Goal: Transaction & Acquisition: Book appointment/travel/reservation

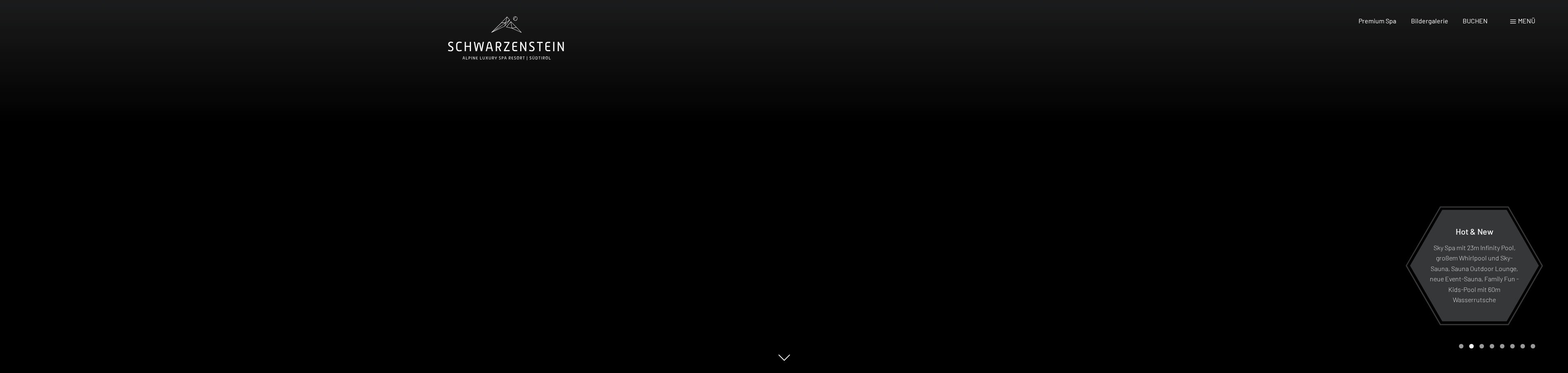
click at [780, 20] on div "Premium Spa Bildergalerie BUCHEN" at bounding box center [1416, 21] width 172 height 9
click at [780, 18] on span "Bildergalerie" at bounding box center [1429, 19] width 37 height 8
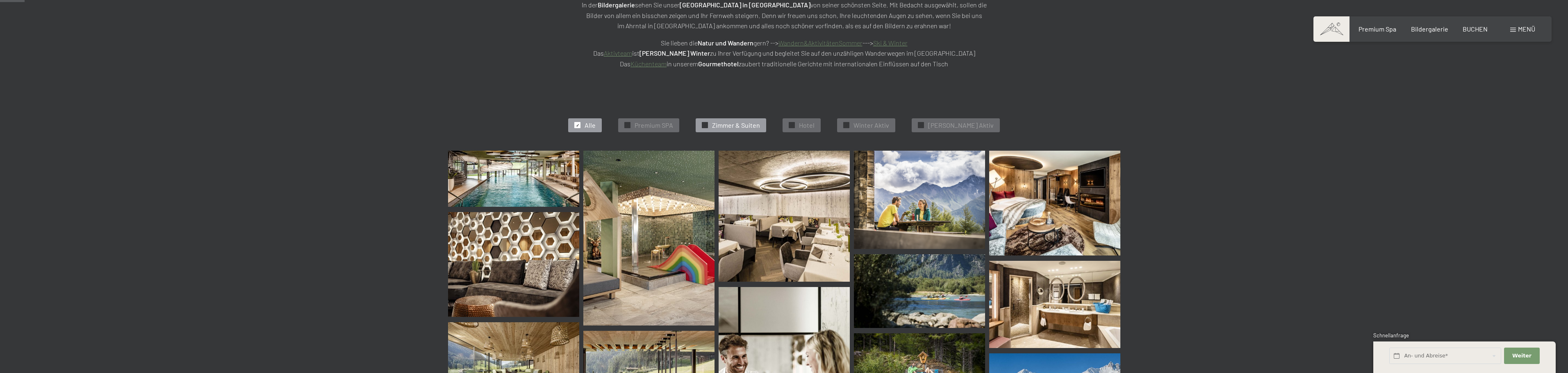
click at [757, 125] on span "Zimmer & Suiten" at bounding box center [736, 125] width 48 height 9
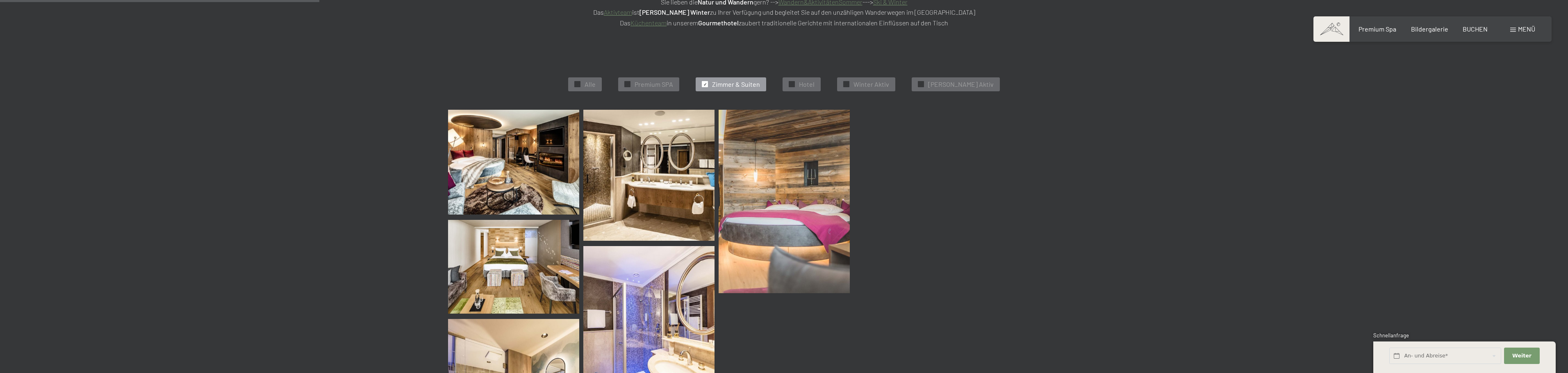
scroll to position [206, 0]
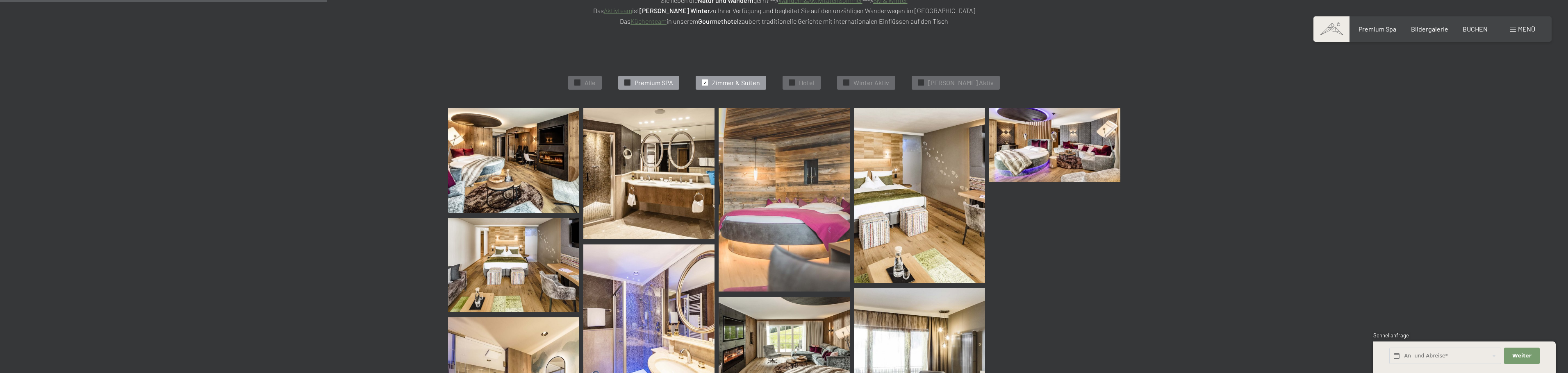
click at [656, 84] on span "Premium SPA" at bounding box center [653, 82] width 38 height 9
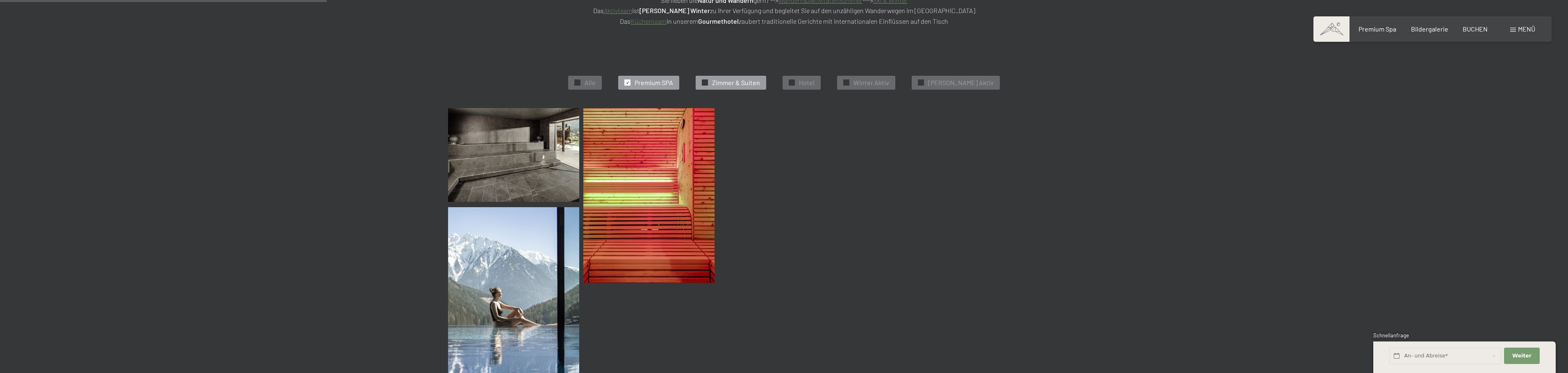
click at [725, 77] on div "✓ Zimmer & Suiten" at bounding box center [730, 82] width 70 height 14
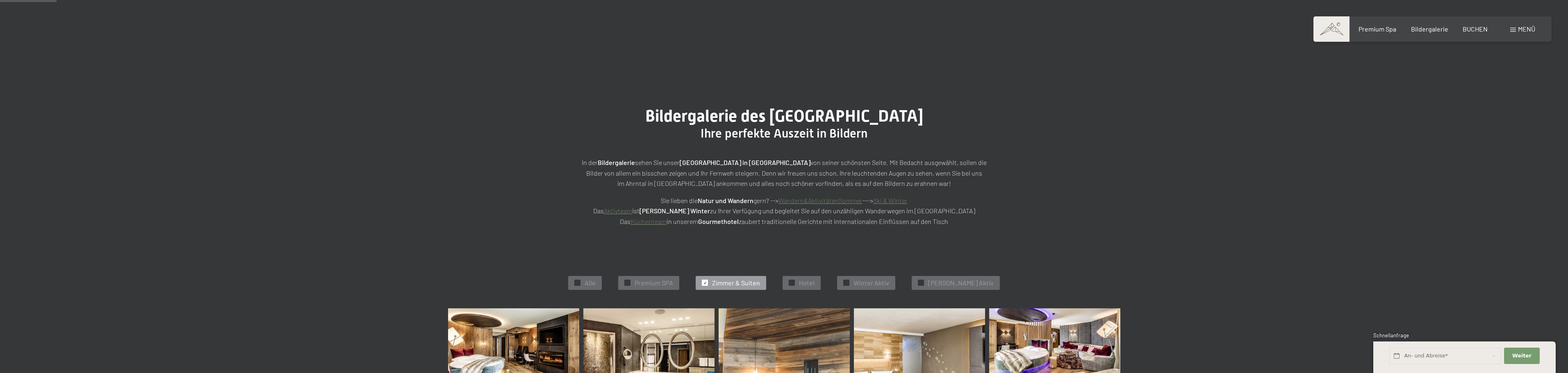
scroll to position [0, 0]
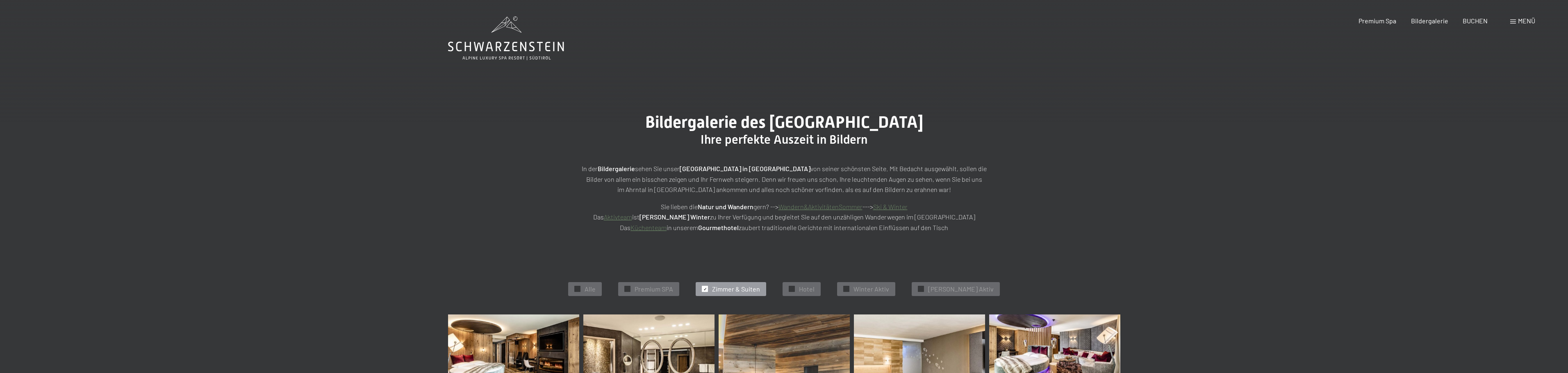
click at [1521, 20] on span "Menü" at bounding box center [1526, 21] width 17 height 8
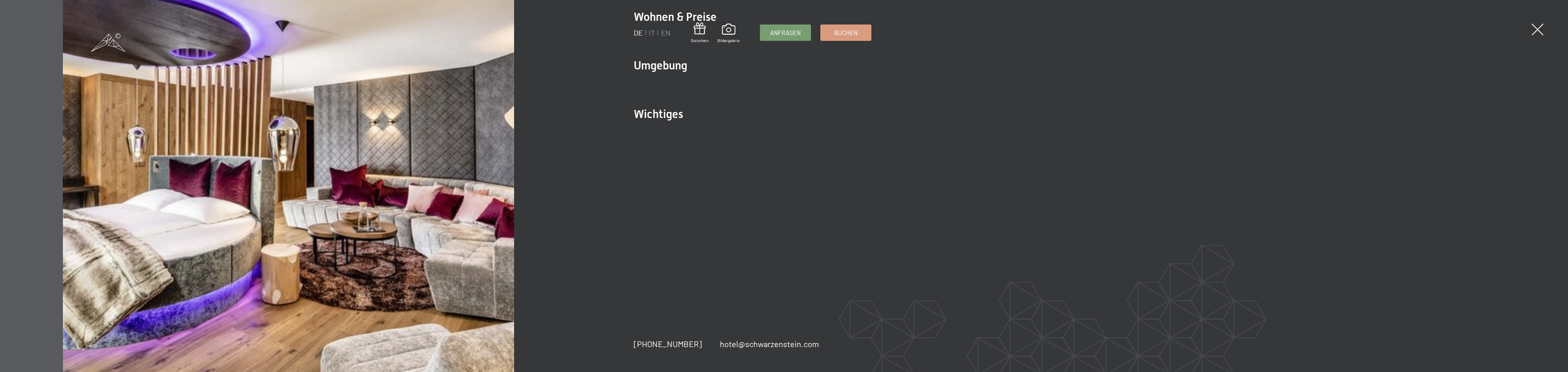
click at [1530, 27] on div "DE IT EN Gutschein Bildergalerie Anfragen Buchen DE IT EN Das Schwarzenstein Ne…" at bounding box center [784, 186] width 1568 height 372
click at [1536, 28] on span at bounding box center [1538, 30] width 17 height 17
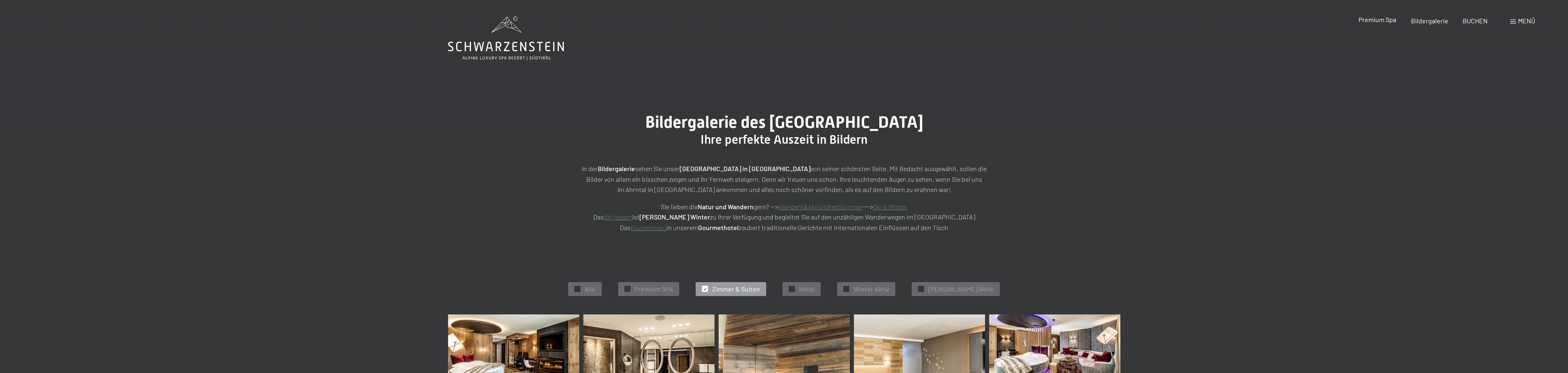
click at [1388, 22] on span "Premium Spa" at bounding box center [1377, 19] width 38 height 8
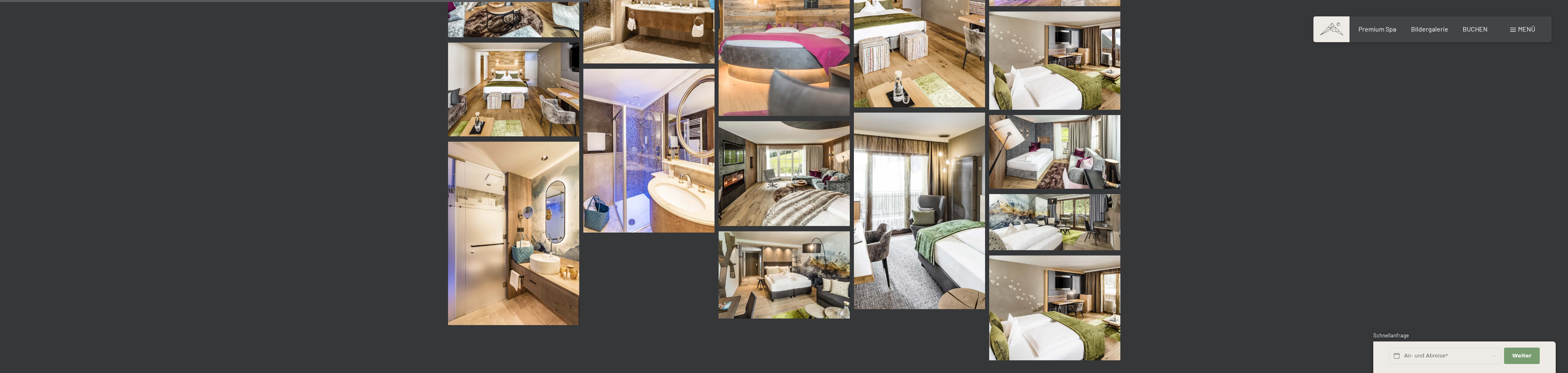
scroll to position [402, 0]
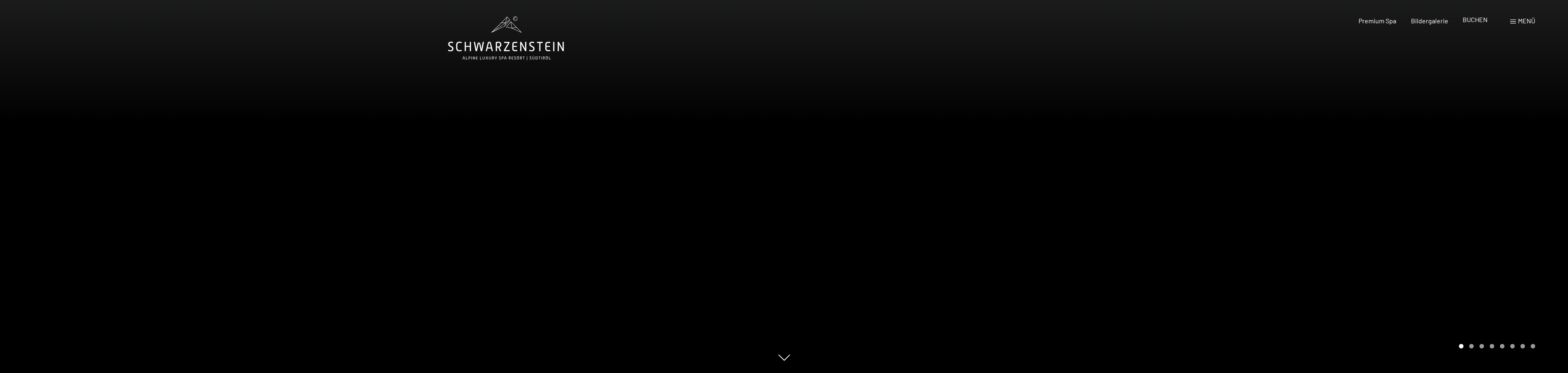
click at [1476, 23] on span "BUCHEN" at bounding box center [1475, 19] width 25 height 8
click at [1479, 21] on span "BUCHEN" at bounding box center [1475, 19] width 25 height 8
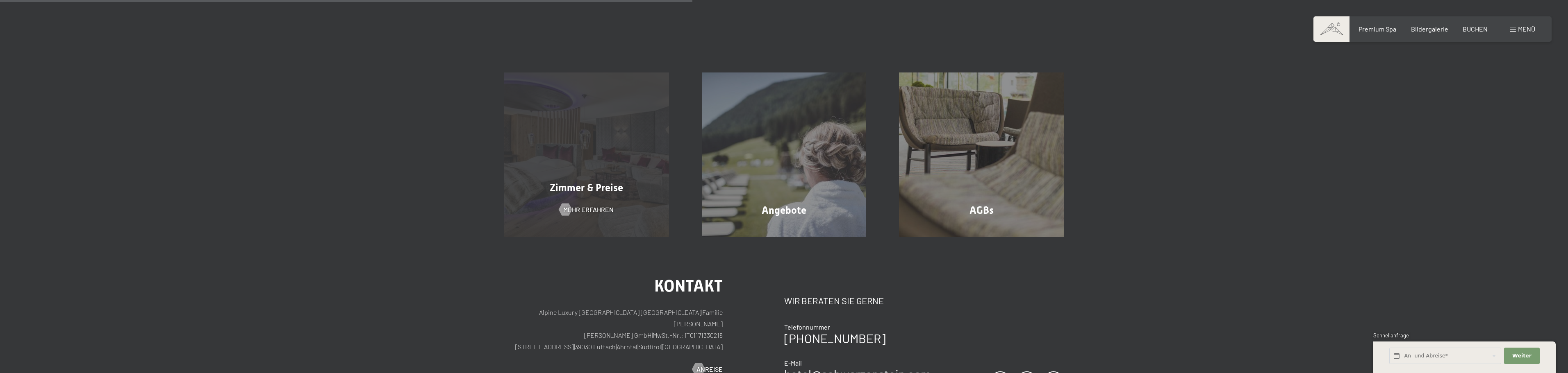
click at [559, 195] on div "Buchen Anfragen Premium Spa Bildergalerie BUCHEN Menü DE IT EN Gutschein Bilder…" at bounding box center [784, 231] width 1568 height 789
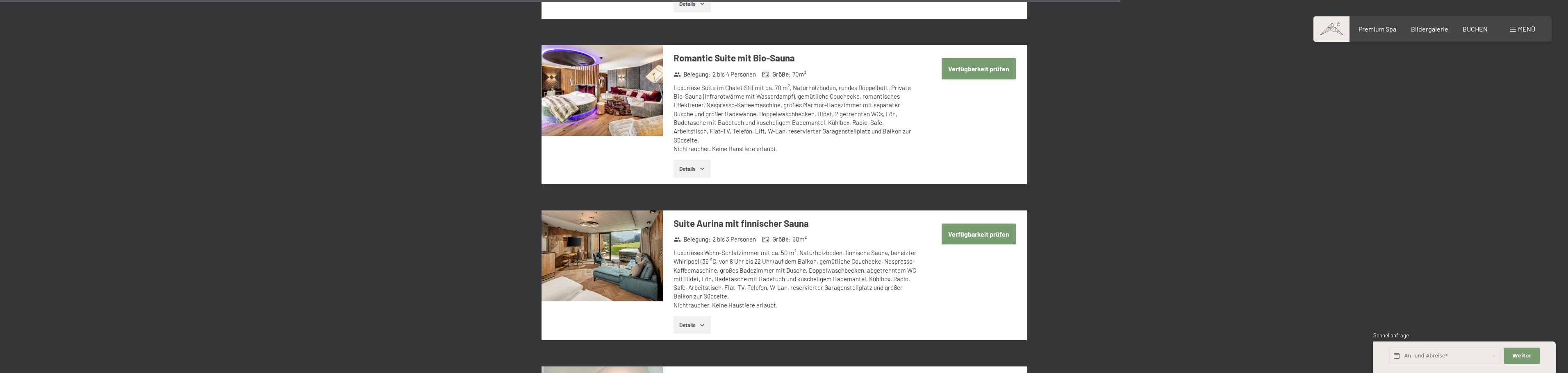
scroll to position [2007, 0]
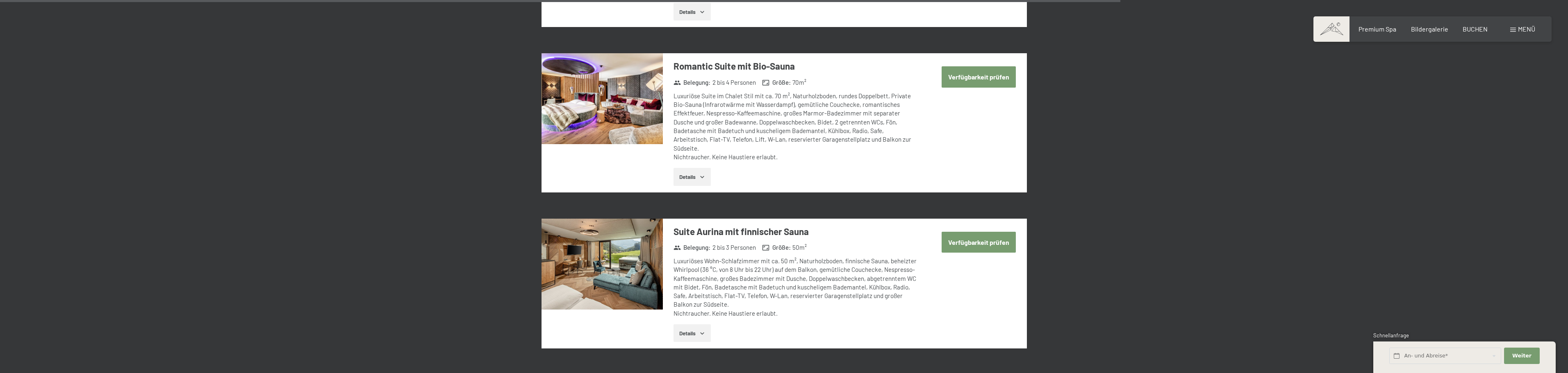
click at [752, 212] on span "Einwilligung Marketing*" at bounding box center [739, 210] width 68 height 8
click at [702, 212] on input "Einwilligung Marketing*" at bounding box center [697, 210] width 8 height 8
checkbox input "false"
click at [637, 234] on img at bounding box center [602, 264] width 122 height 91
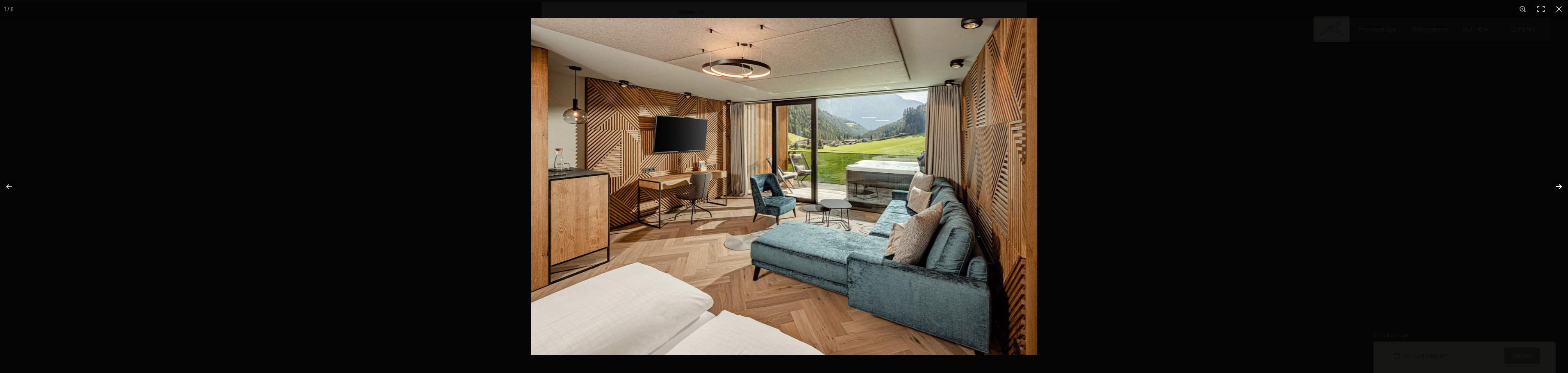
click at [1558, 186] on button "button" at bounding box center [1553, 186] width 29 height 41
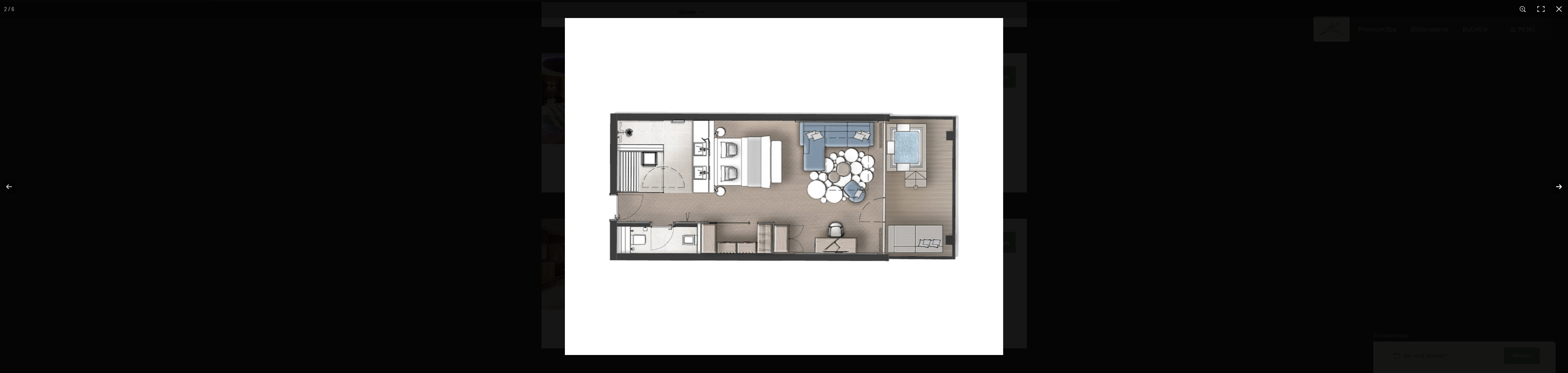
click at [1556, 184] on button "button" at bounding box center [1553, 186] width 29 height 41
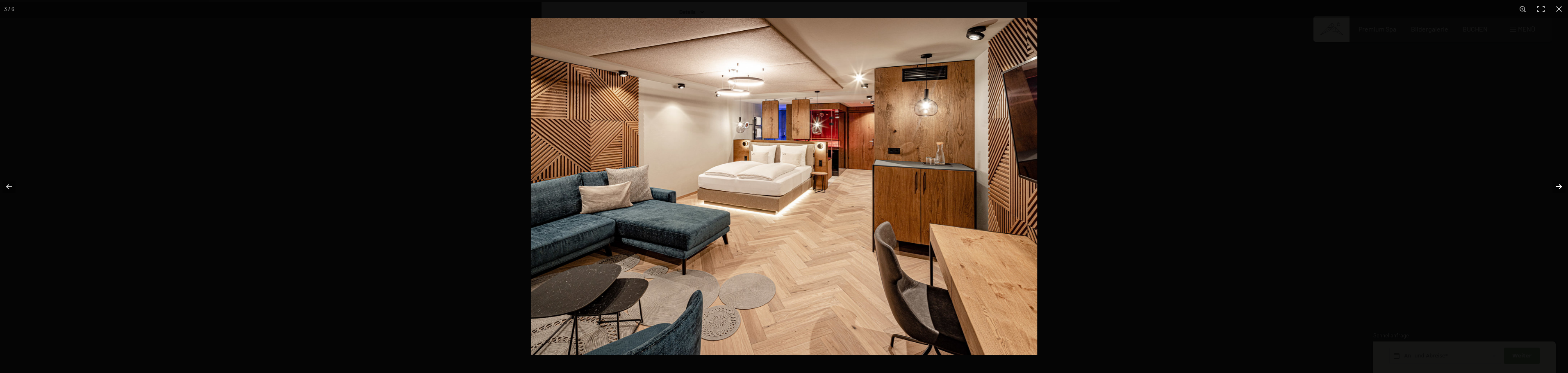
click at [1556, 184] on button "button" at bounding box center [1553, 186] width 29 height 41
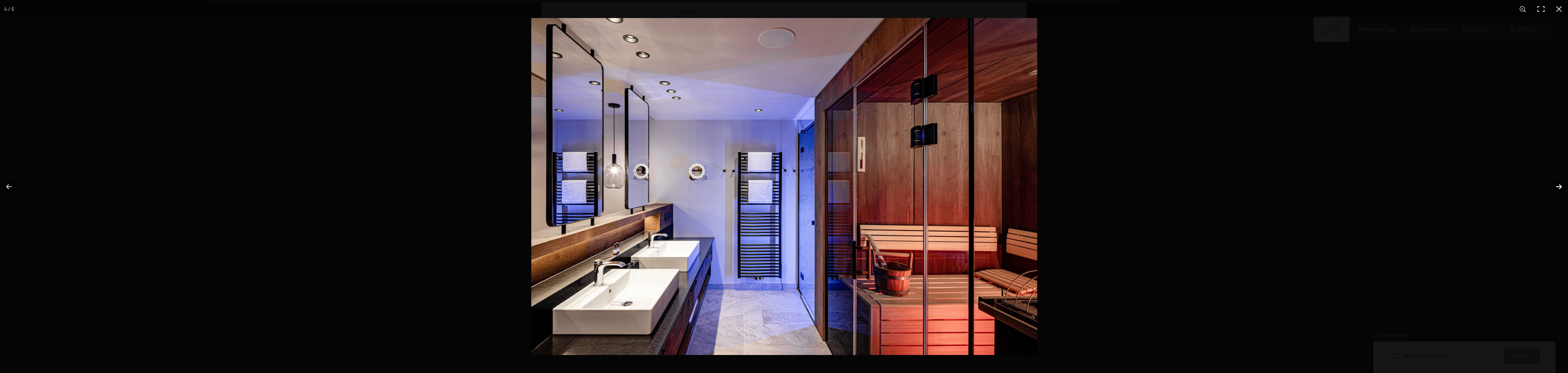
click at [1556, 184] on button "button" at bounding box center [1553, 186] width 29 height 41
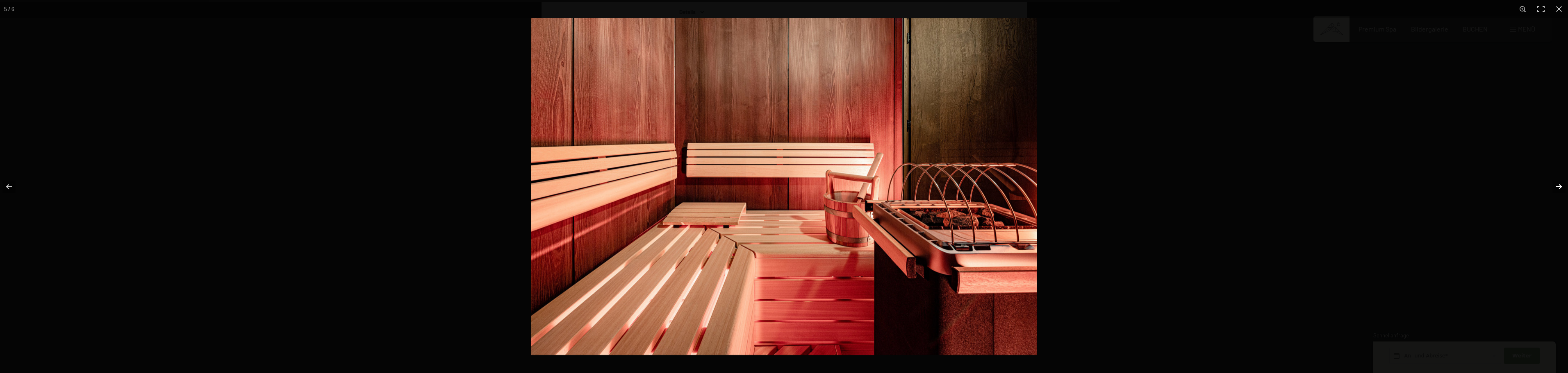
click at [1556, 184] on button "button" at bounding box center [1553, 186] width 29 height 41
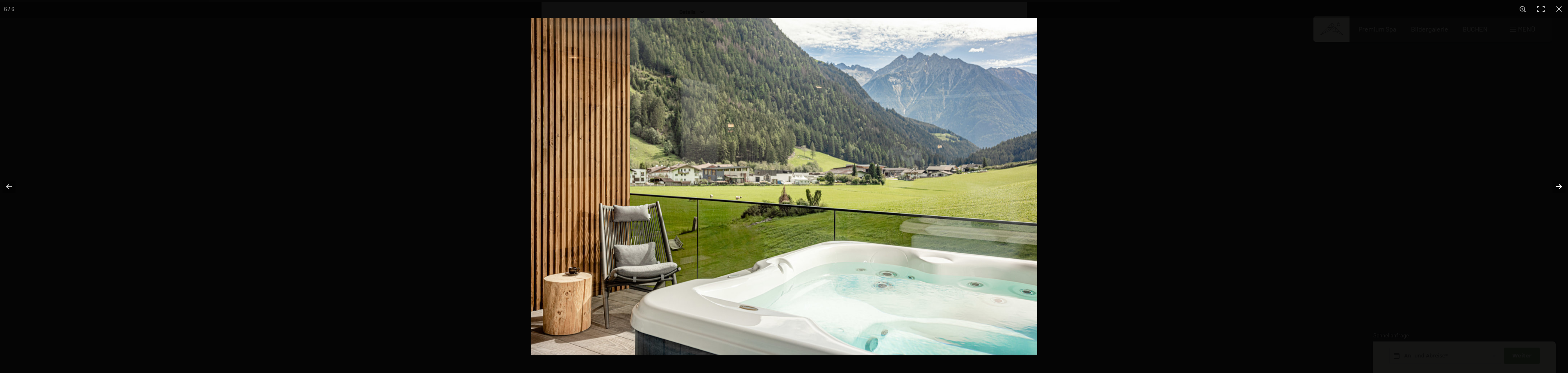
click at [1556, 184] on button "button" at bounding box center [1553, 186] width 29 height 41
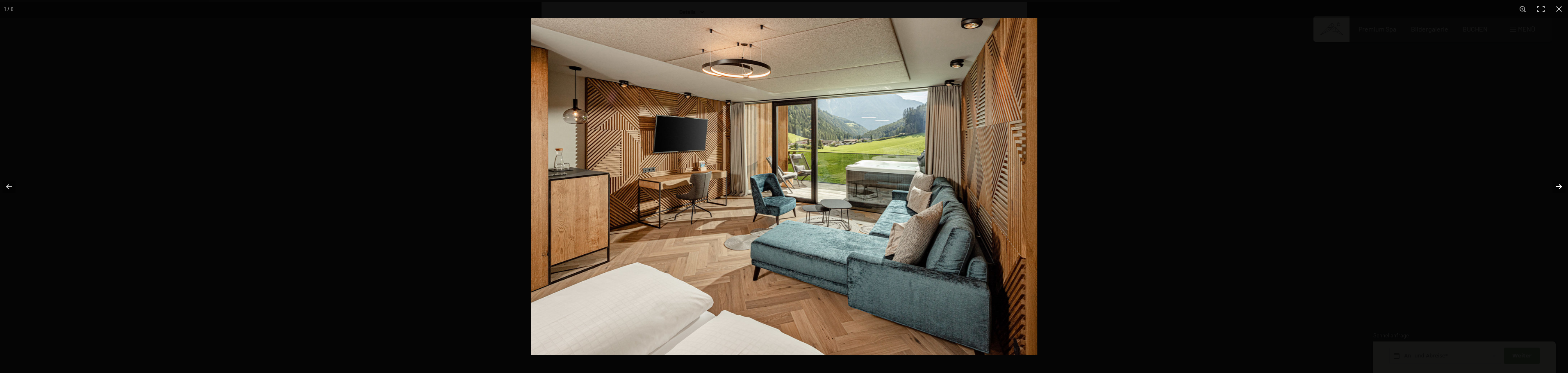
click at [1556, 184] on button "button" at bounding box center [1553, 186] width 29 height 41
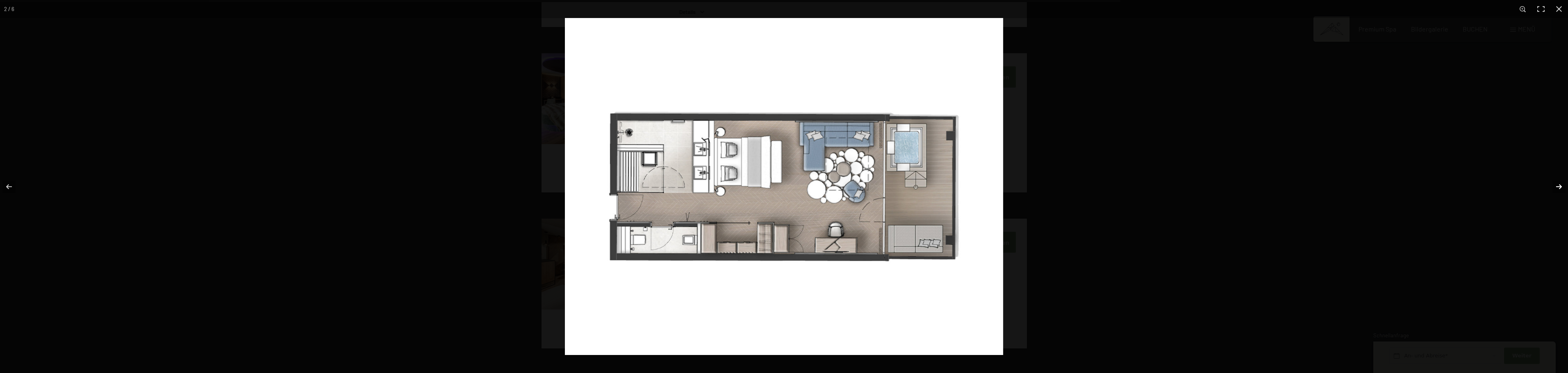
click at [1556, 184] on button "button" at bounding box center [1553, 186] width 29 height 41
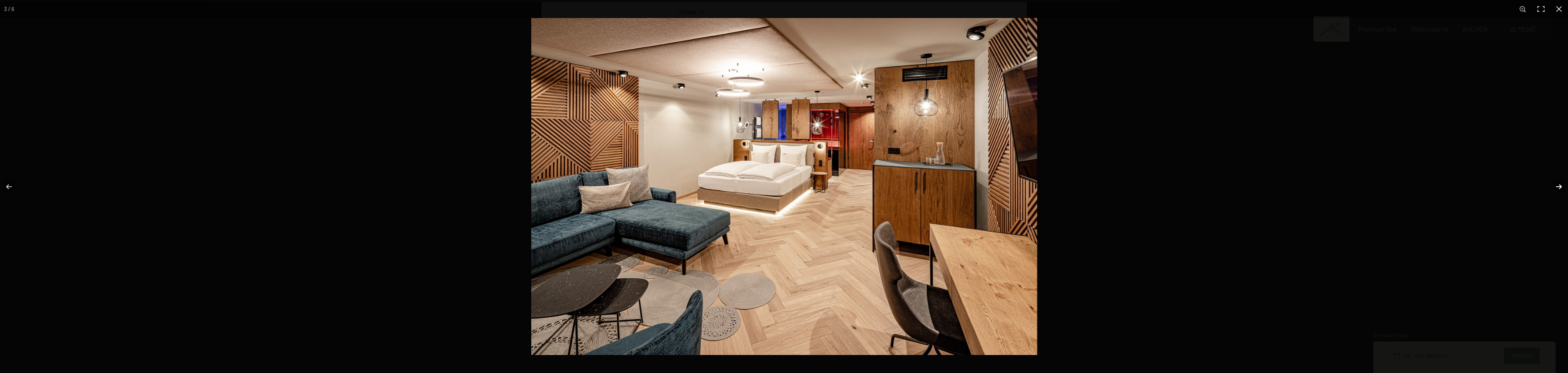
click at [1556, 184] on button "button" at bounding box center [1553, 186] width 29 height 41
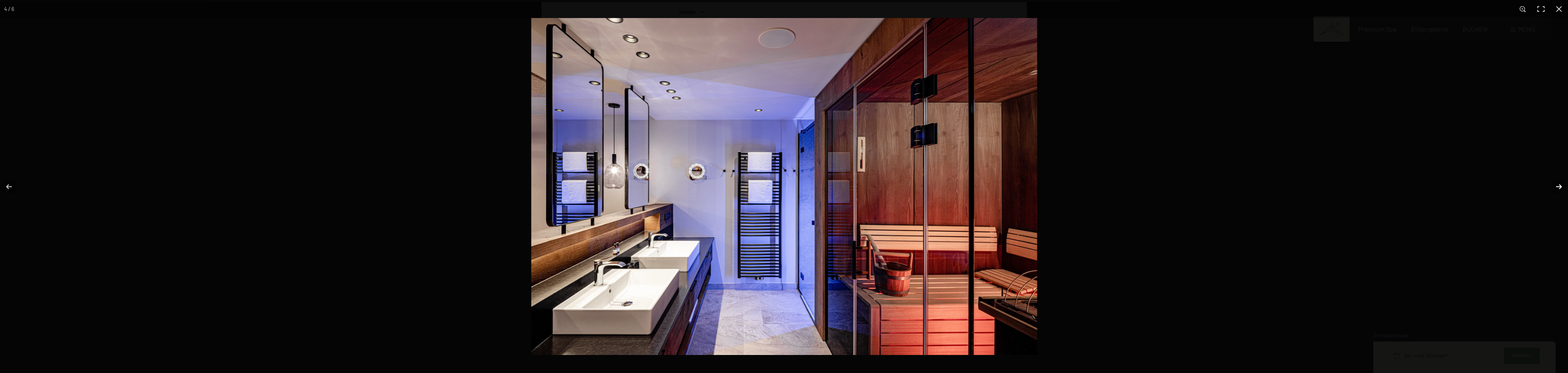
click at [1556, 184] on button "button" at bounding box center [1553, 186] width 29 height 41
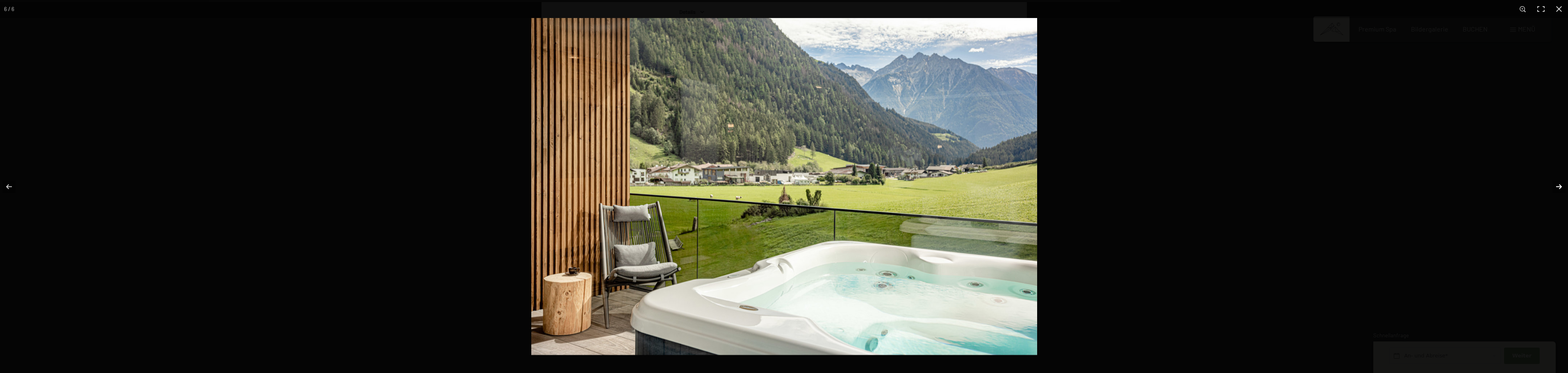
click at [1556, 184] on button "button" at bounding box center [1553, 186] width 29 height 41
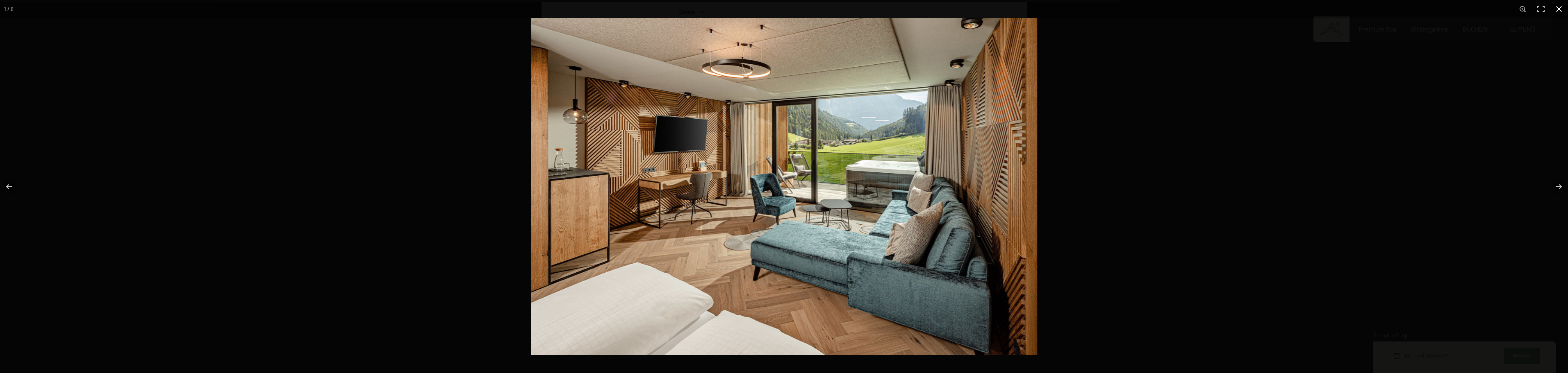
click at [1563, 8] on button "button" at bounding box center [1559, 9] width 18 height 18
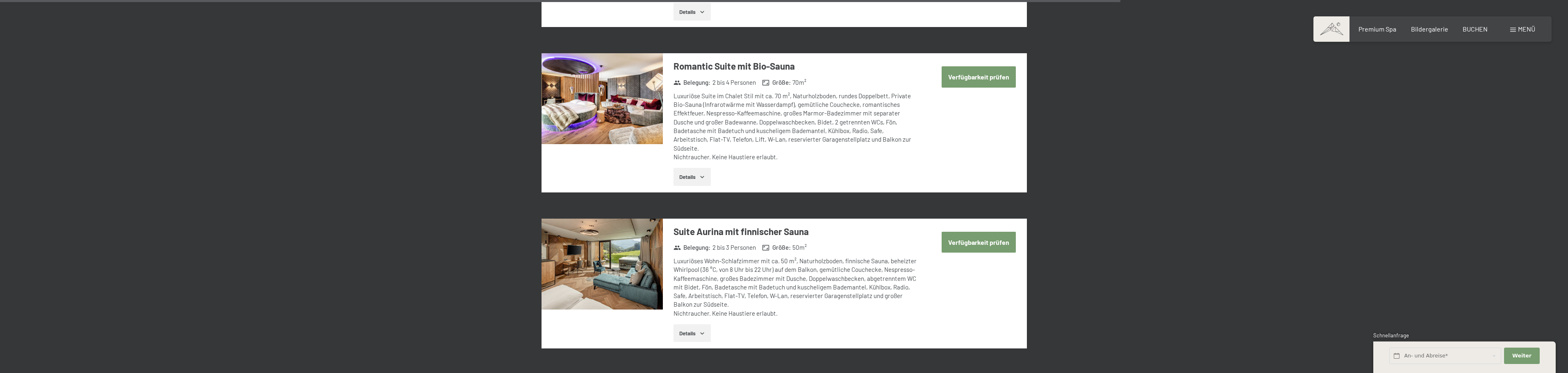
click at [983, 232] on button "Verfügbarkeit prüfen" at bounding box center [978, 242] width 74 height 21
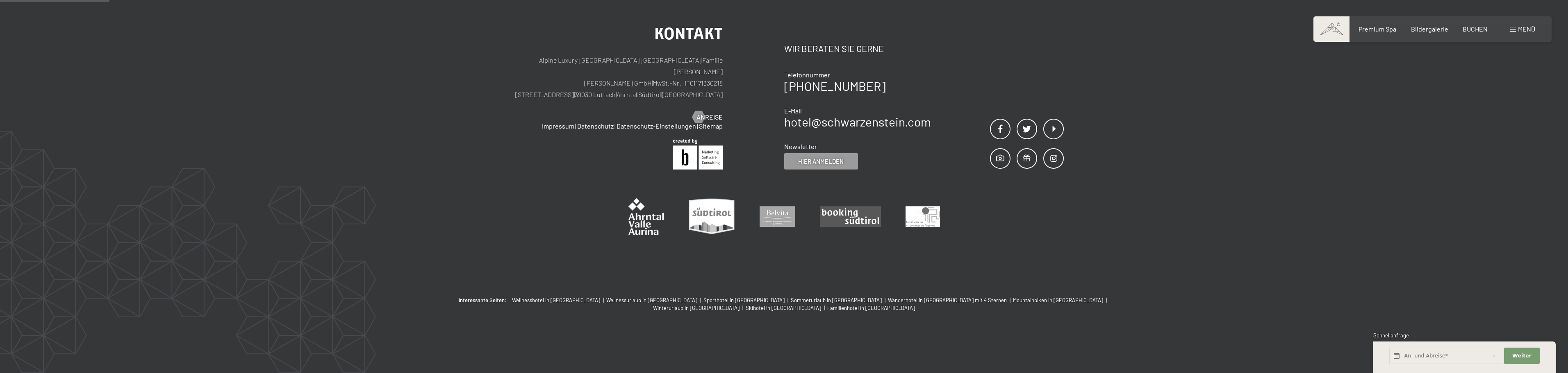
scroll to position [195, 0]
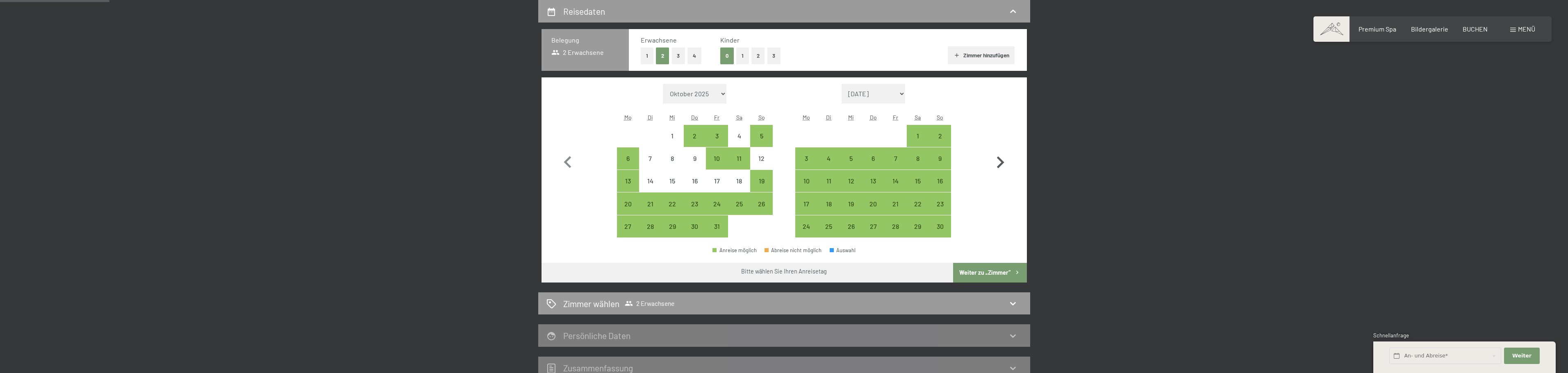
click at [1003, 162] on icon "button" at bounding box center [1000, 162] width 7 height 12
select select "2025-11-01"
select select "2025-12-01"
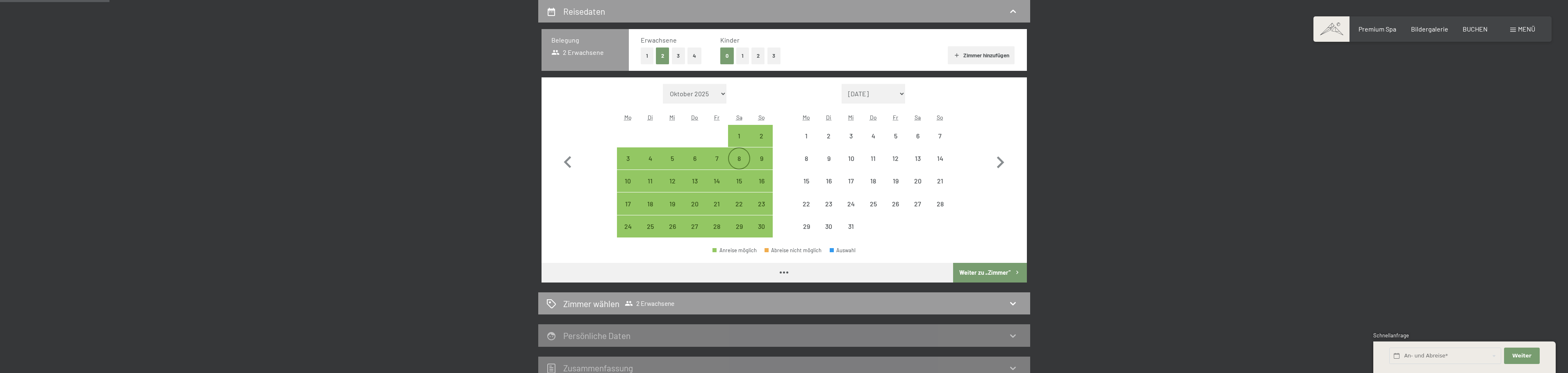
select select "2025-11-01"
select select "2025-12-01"
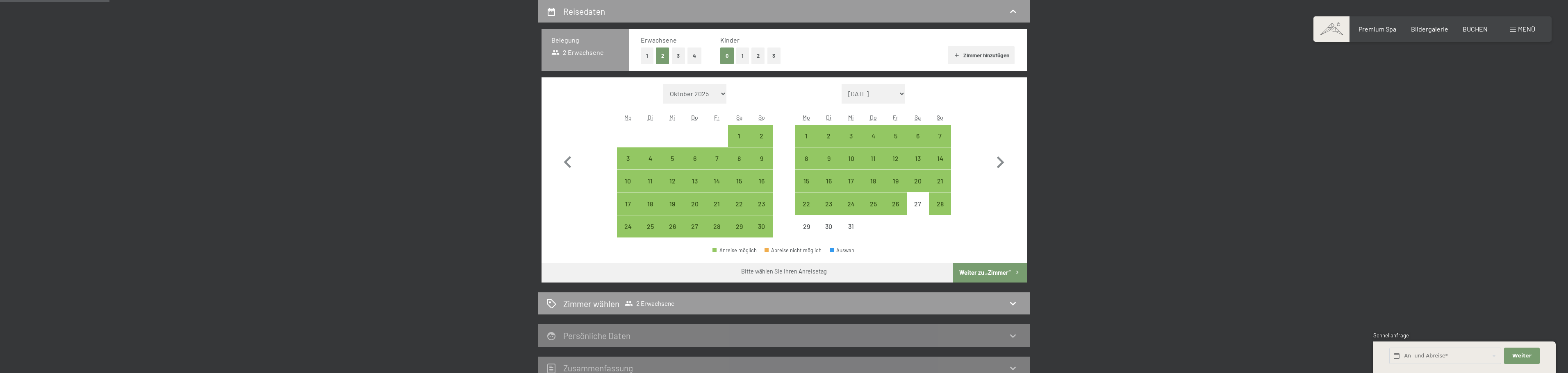
click at [1404, 31] on div "Premium Spa Bildergalerie BUCHEN" at bounding box center [1416, 29] width 172 height 9
click at [1434, 29] on span "Bildergalerie" at bounding box center [1429, 27] width 37 height 8
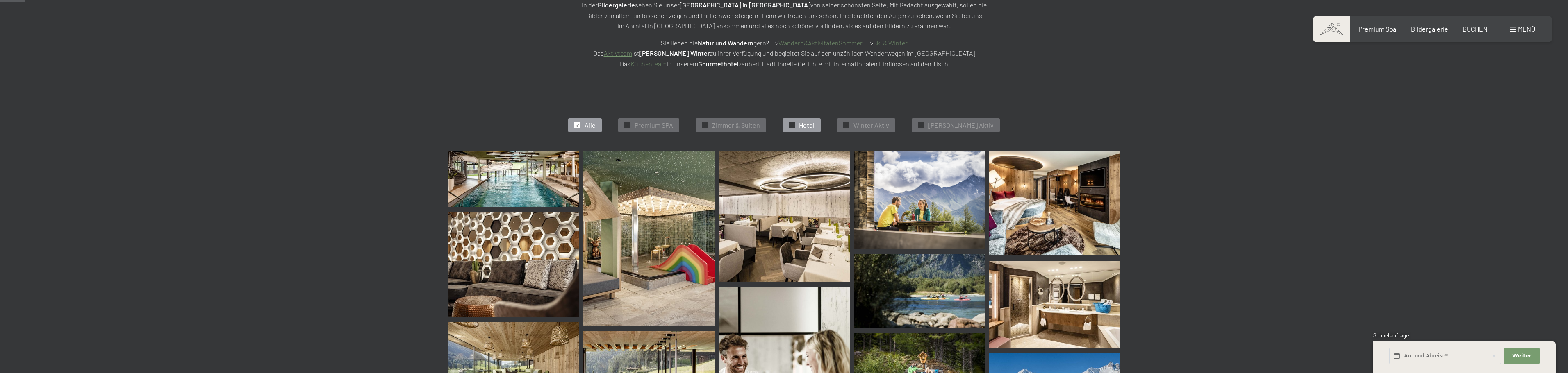
click at [806, 129] on div "✓ Hotel" at bounding box center [802, 125] width 38 height 14
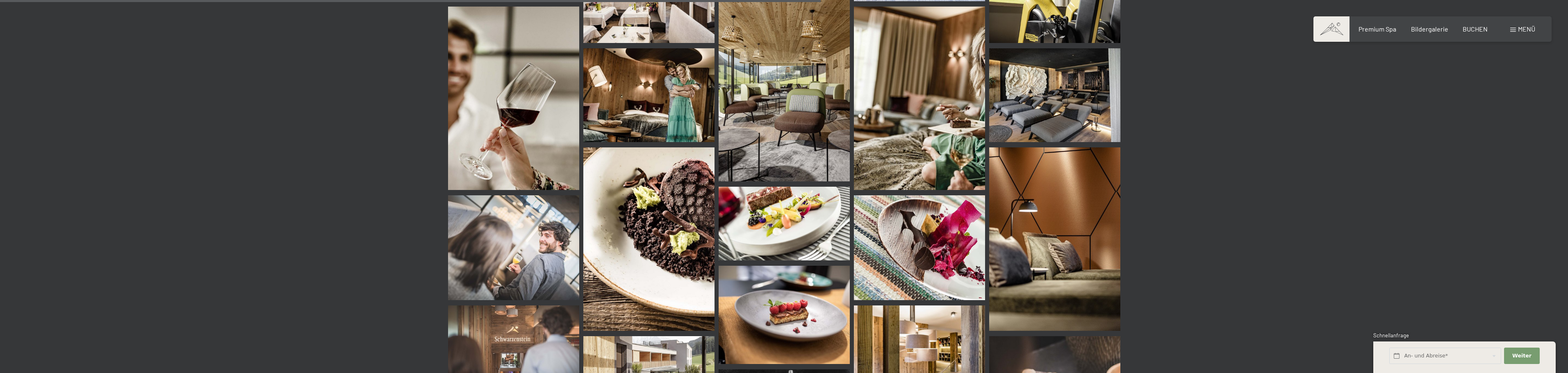
scroll to position [944, 0]
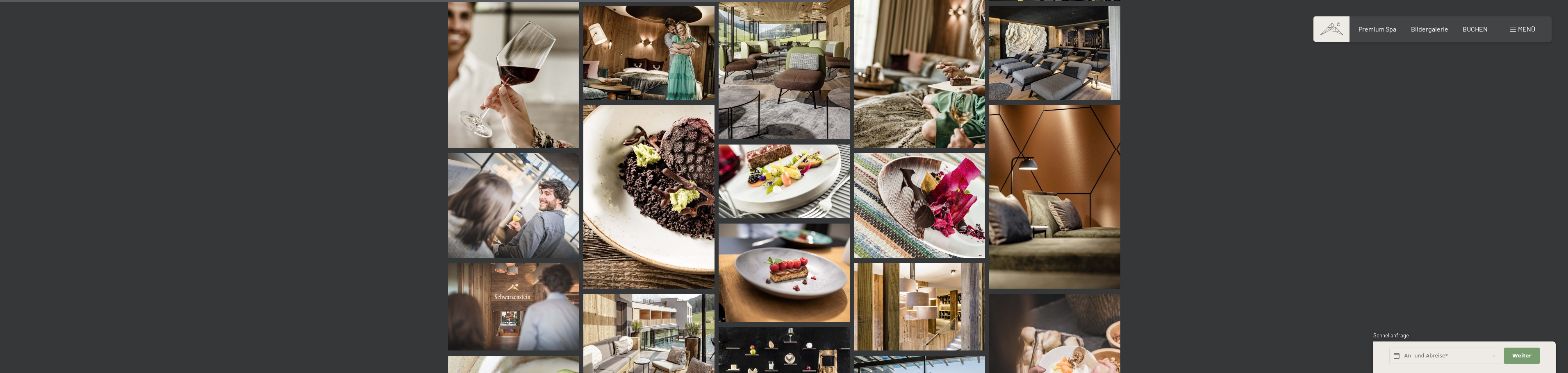
click at [1072, 55] on img at bounding box center [1055, 53] width 131 height 94
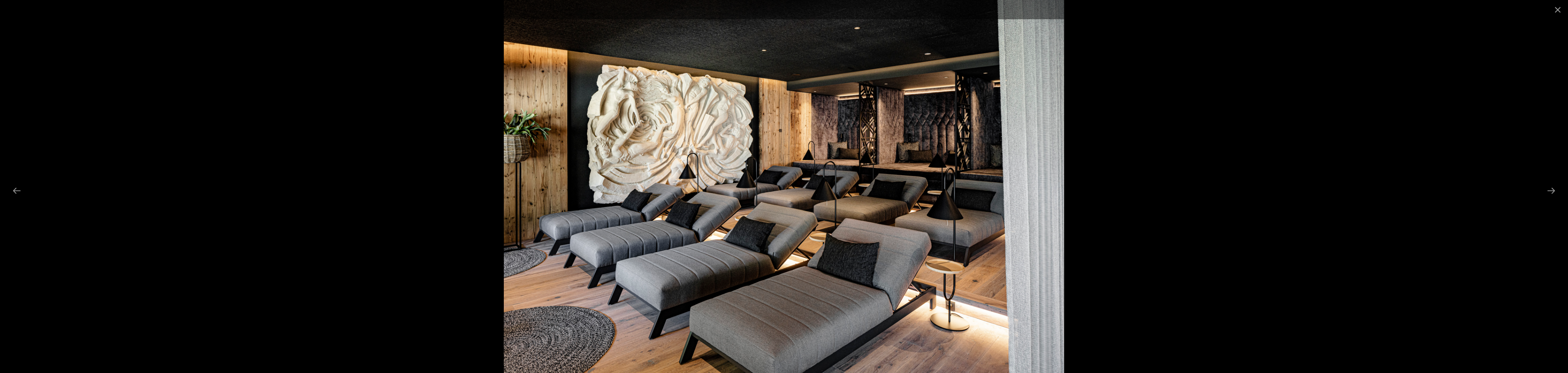
click at [947, 156] on img at bounding box center [783, 186] width 560 height 373
click at [1067, 200] on div at bounding box center [784, 186] width 1568 height 373
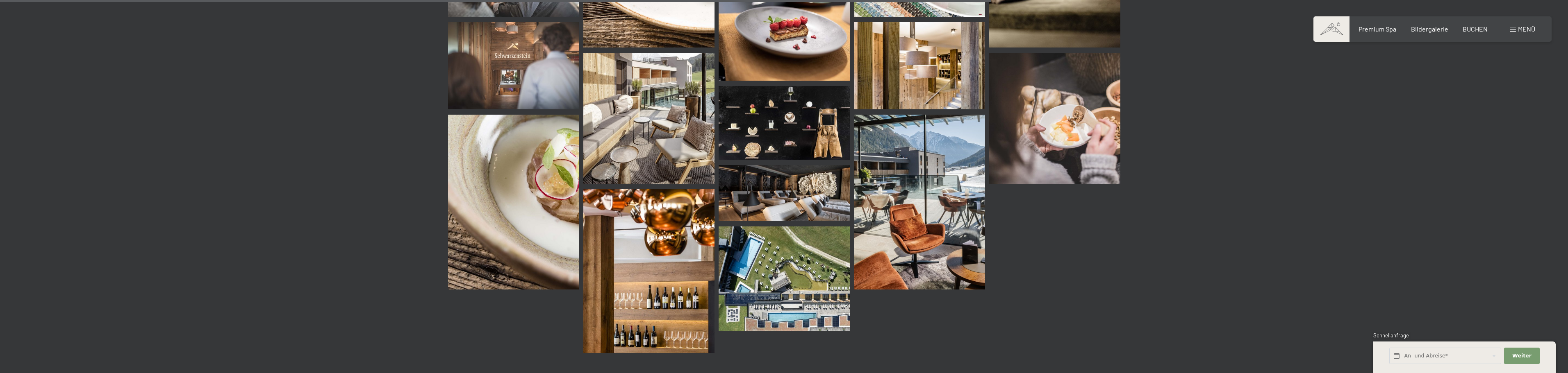
scroll to position [1189, 0]
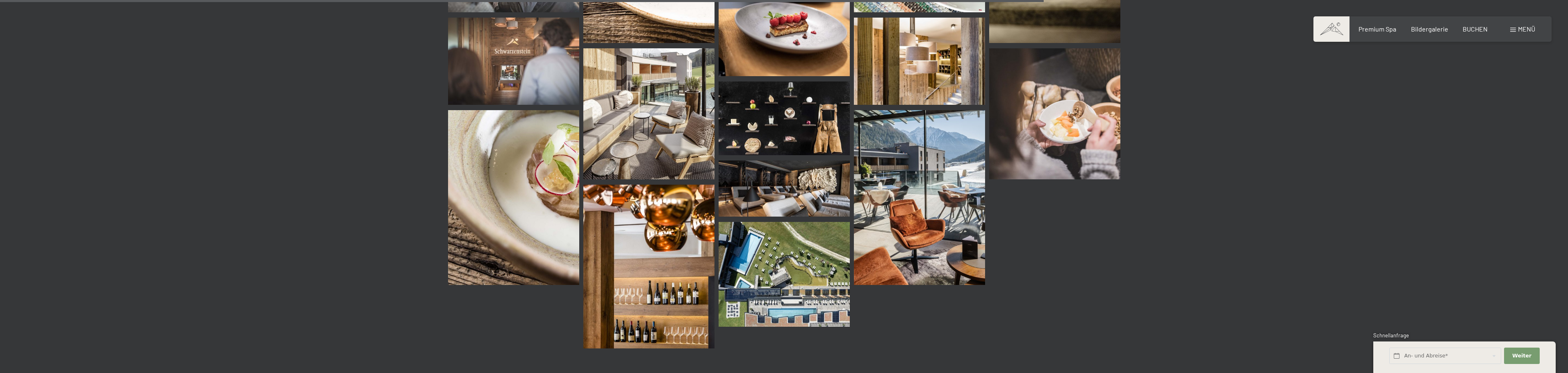
click at [804, 272] on img at bounding box center [784, 275] width 131 height 105
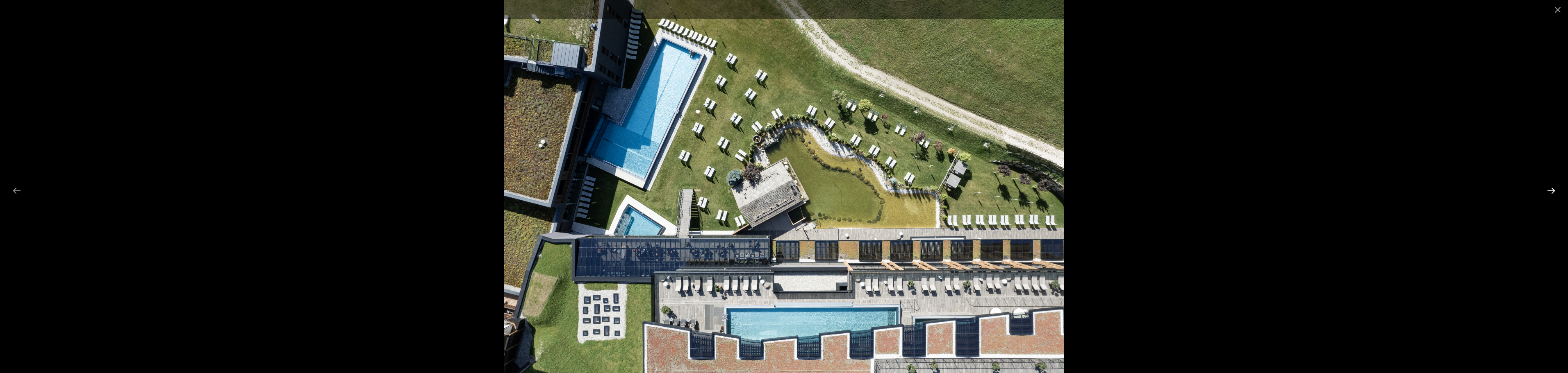
click at [1547, 190] on button "Next slide" at bounding box center [1551, 190] width 17 height 16
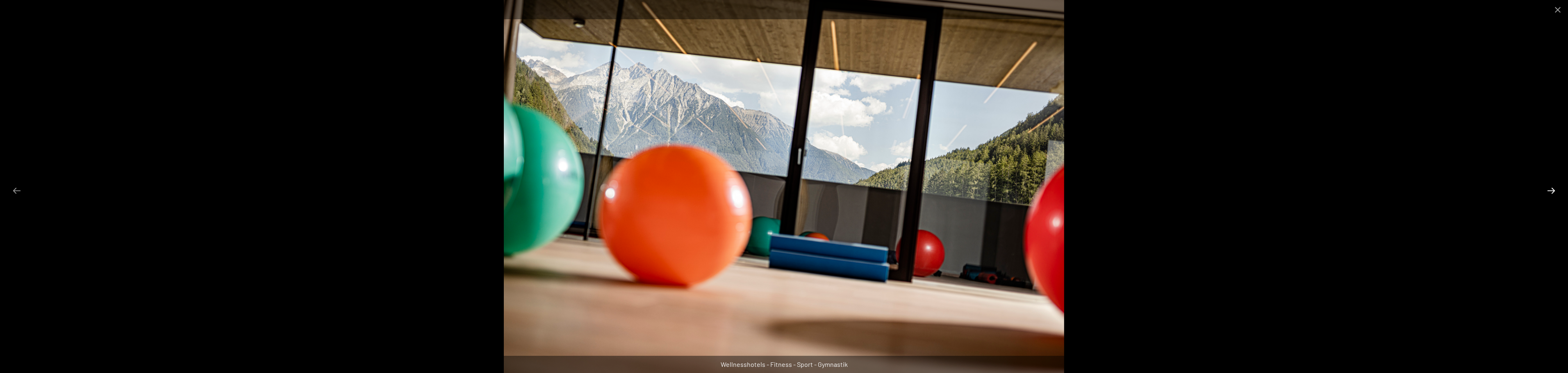
click at [1547, 190] on button "Next slide" at bounding box center [1551, 190] width 17 height 16
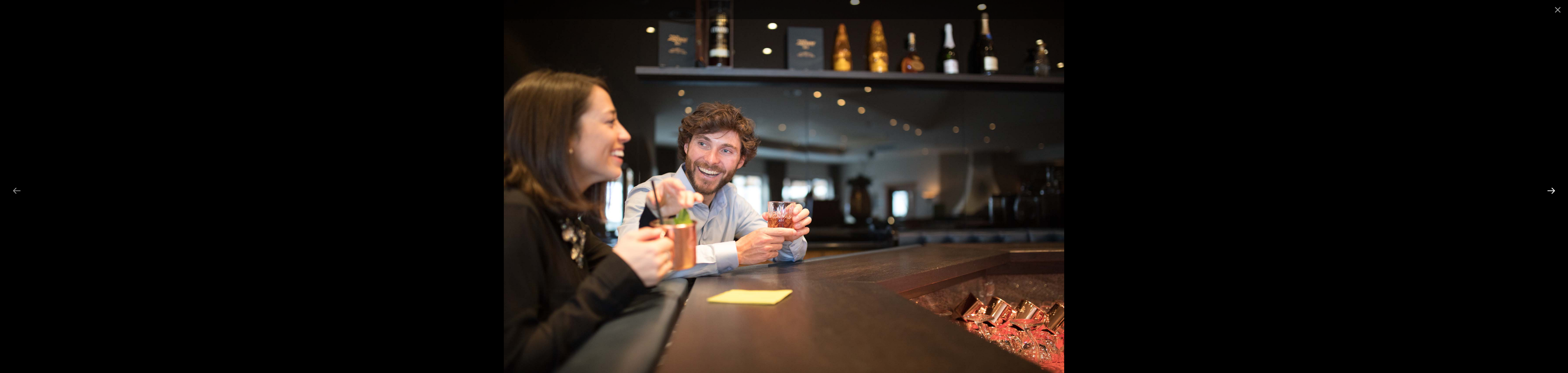
click at [1547, 190] on button "Next slide" at bounding box center [1551, 190] width 17 height 16
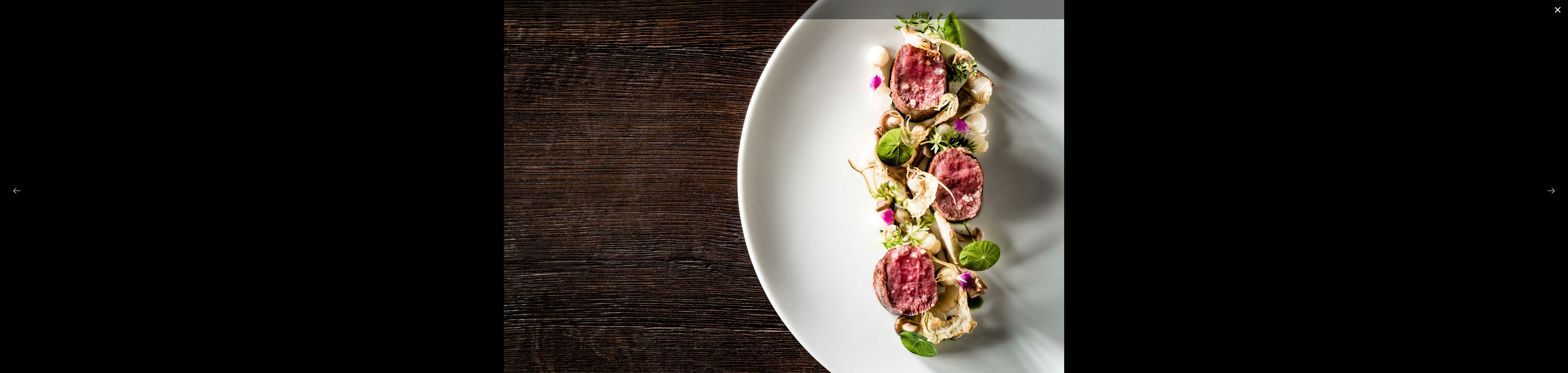
click at [1560, 11] on button "Close gallery" at bounding box center [1558, 10] width 21 height 20
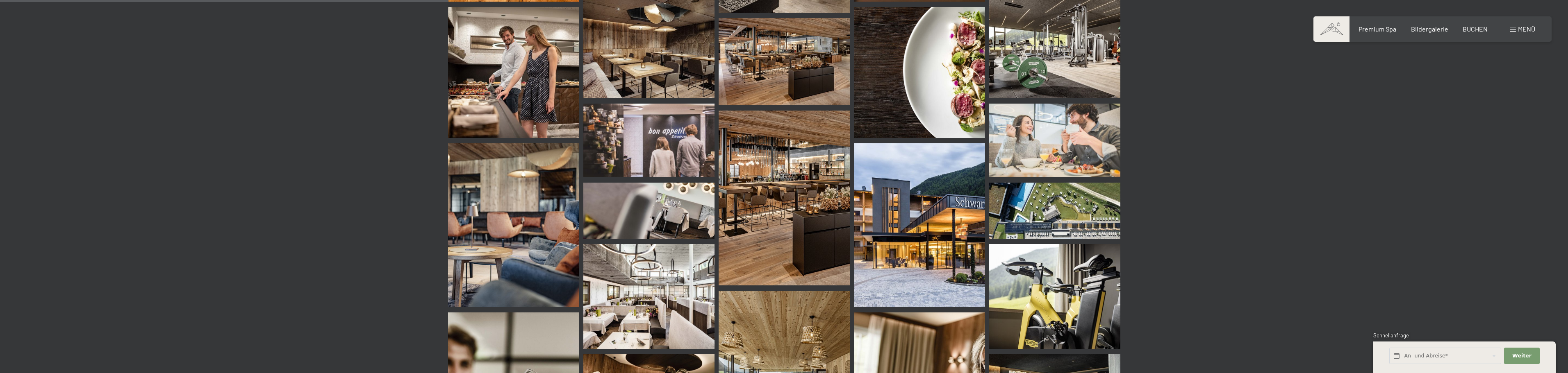
scroll to position [616, 0]
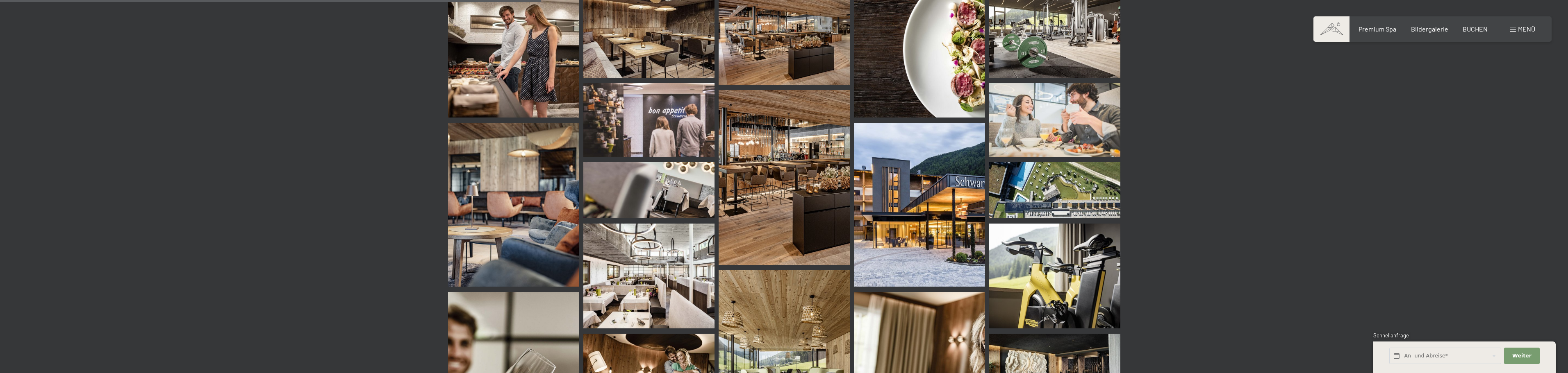
click at [914, 200] on img at bounding box center [919, 205] width 131 height 164
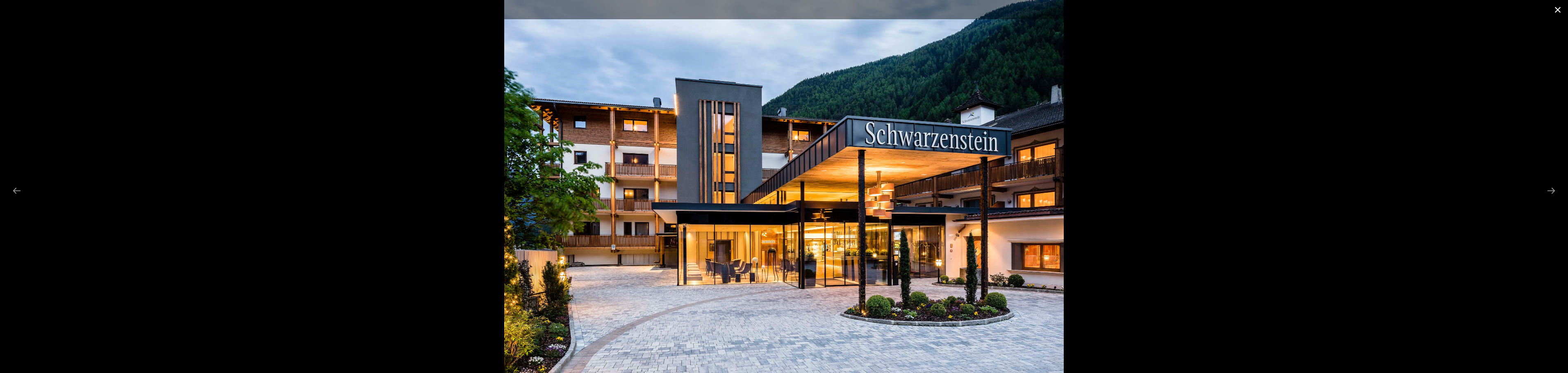
click at [1559, 12] on button "Close gallery" at bounding box center [1558, 10] width 21 height 20
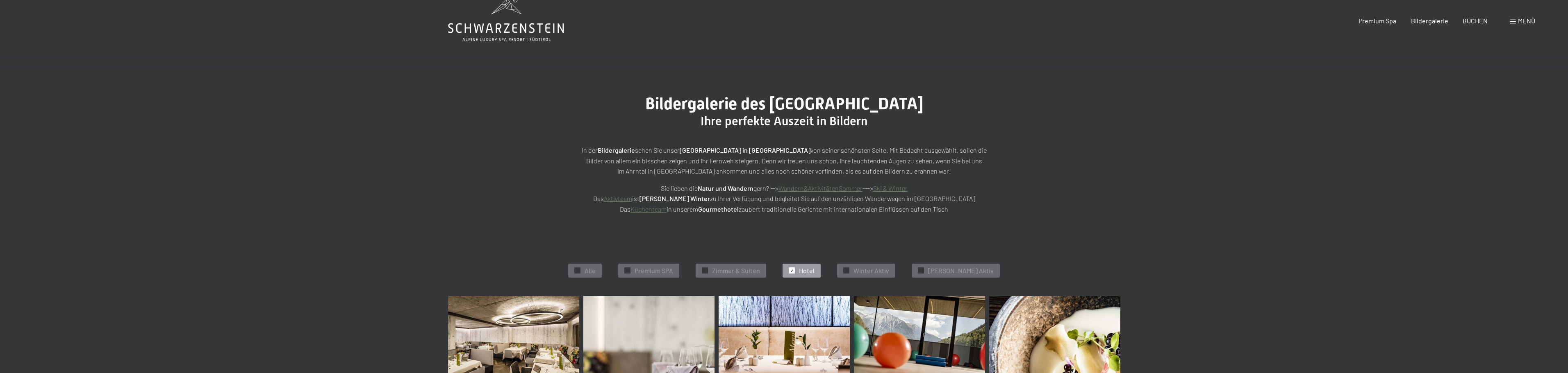
scroll to position [0, 0]
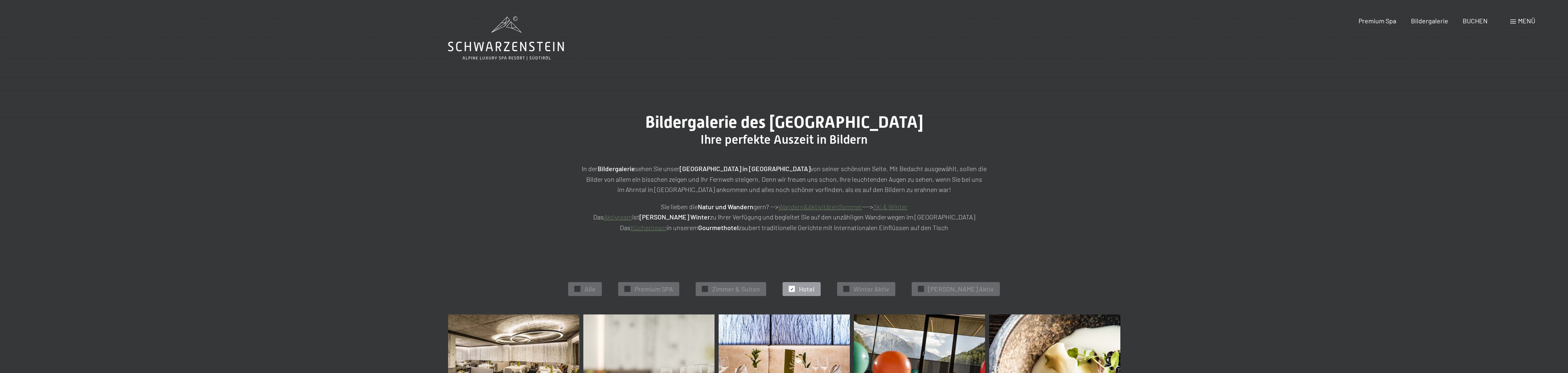
click at [815, 289] on span "Hotel" at bounding box center [806, 289] width 15 height 9
click at [645, 290] on div "✓ Premium SPA" at bounding box center [649, 289] width 61 height 14
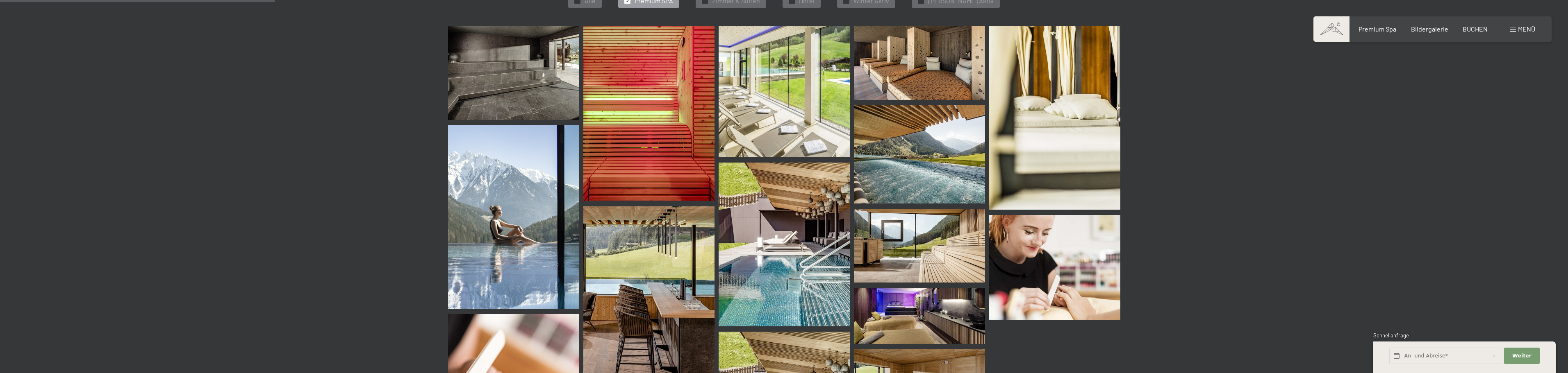
scroll to position [329, 0]
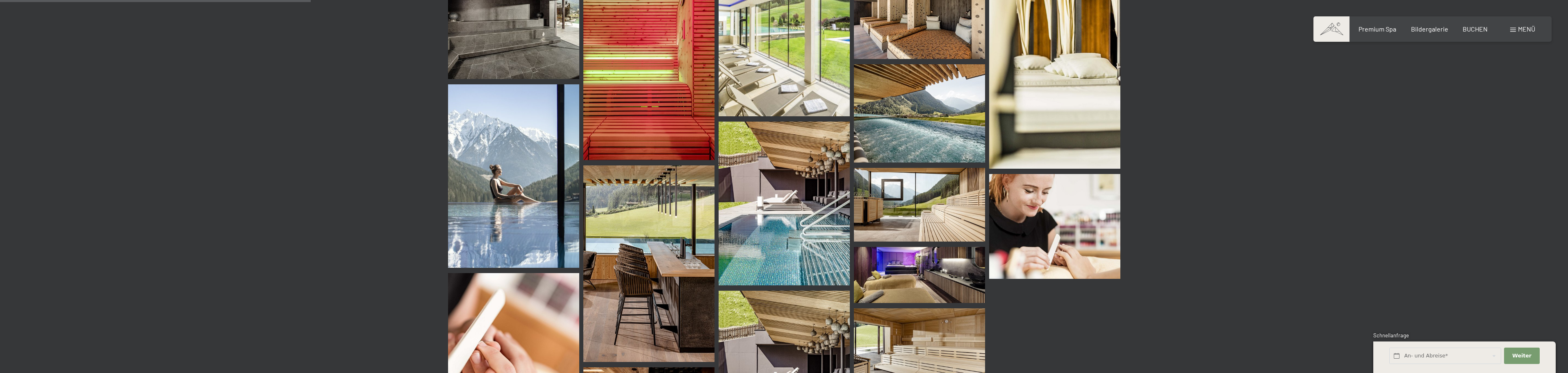
click at [664, 242] on img at bounding box center [649, 264] width 131 height 197
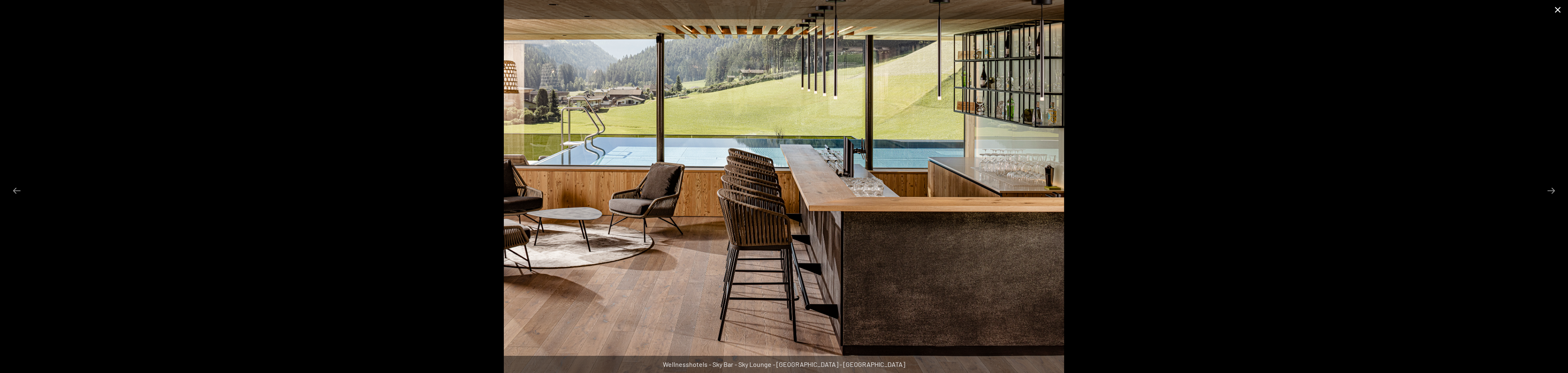
click at [1556, 10] on button "Close gallery" at bounding box center [1558, 10] width 21 height 20
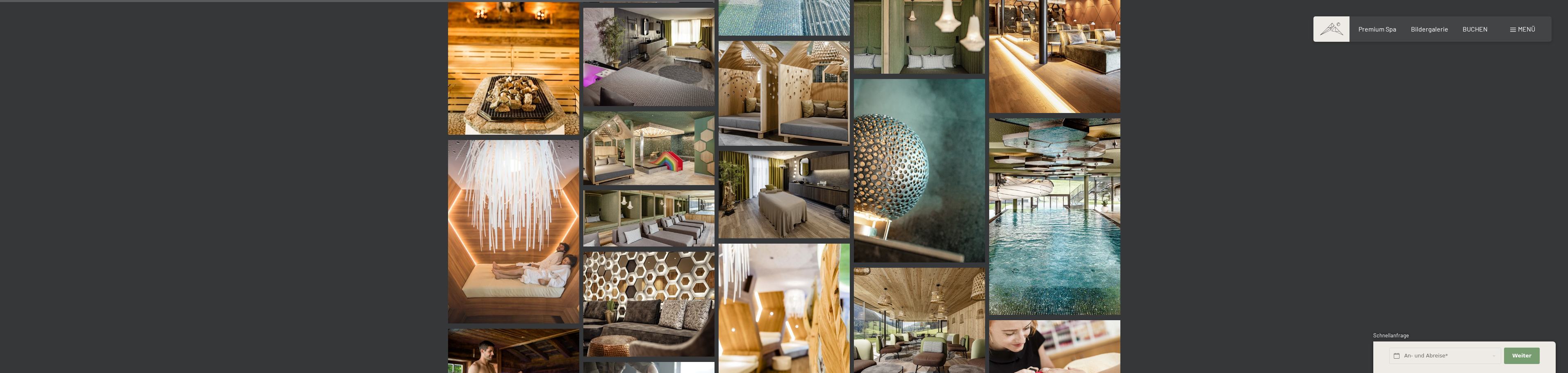
scroll to position [780, 0]
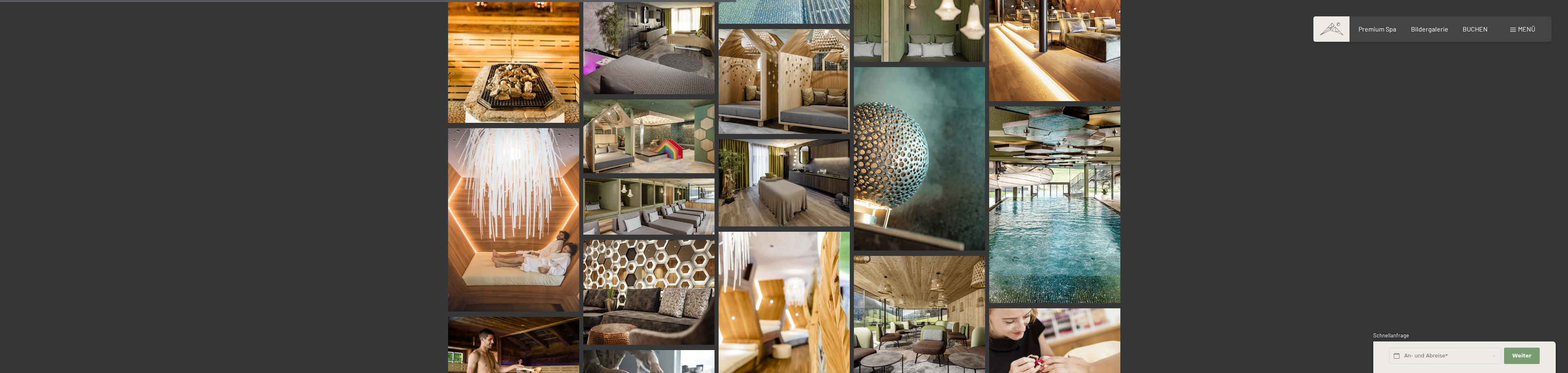
click at [1104, 200] on img at bounding box center [1055, 205] width 131 height 197
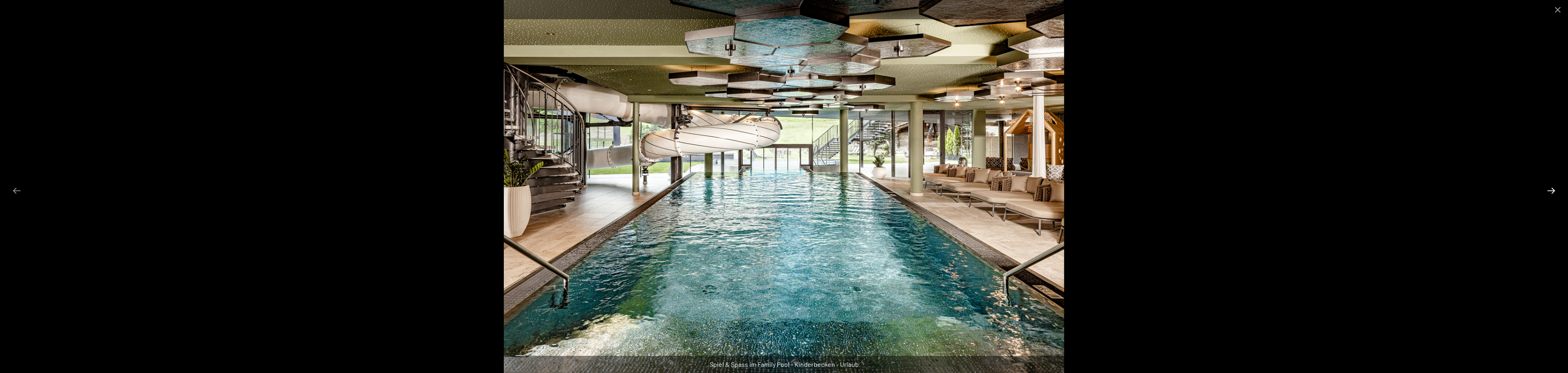
click at [1552, 191] on button "Next slide" at bounding box center [1551, 190] width 17 height 16
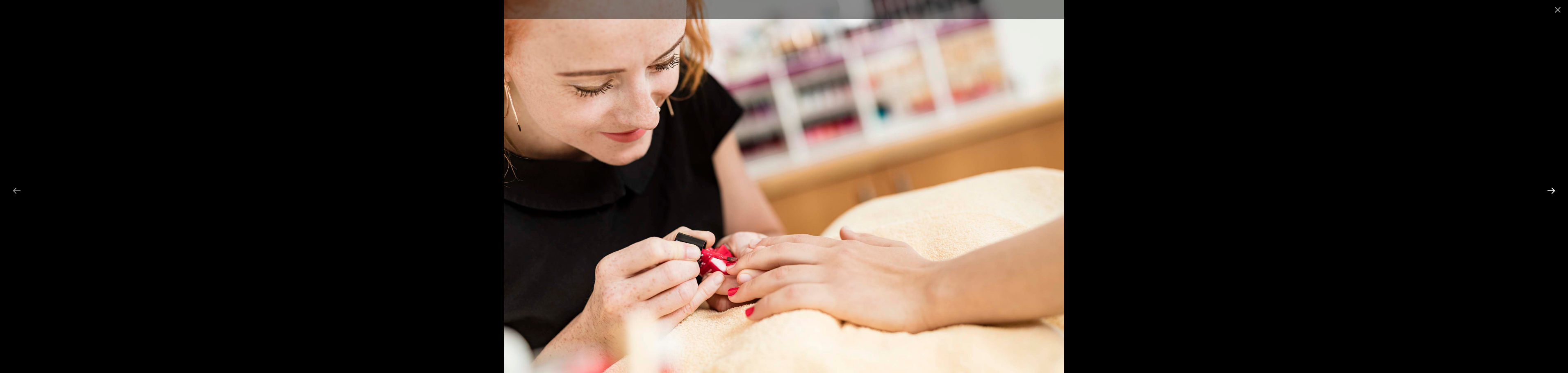
click at [1552, 191] on button "Next slide" at bounding box center [1551, 190] width 17 height 16
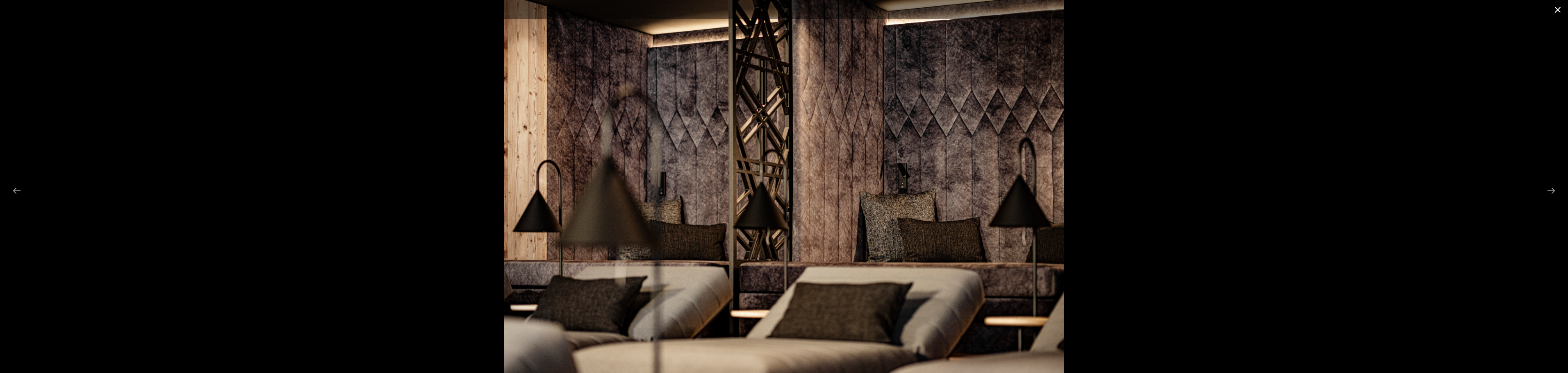
click at [1555, 9] on button "Close gallery" at bounding box center [1558, 10] width 21 height 20
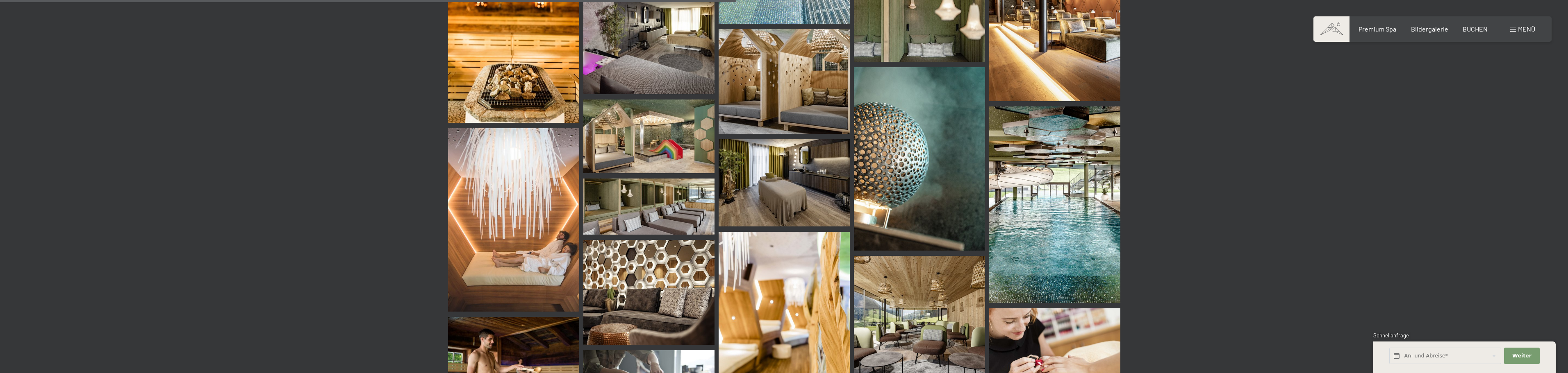
click at [659, 198] on img at bounding box center [649, 206] width 131 height 56
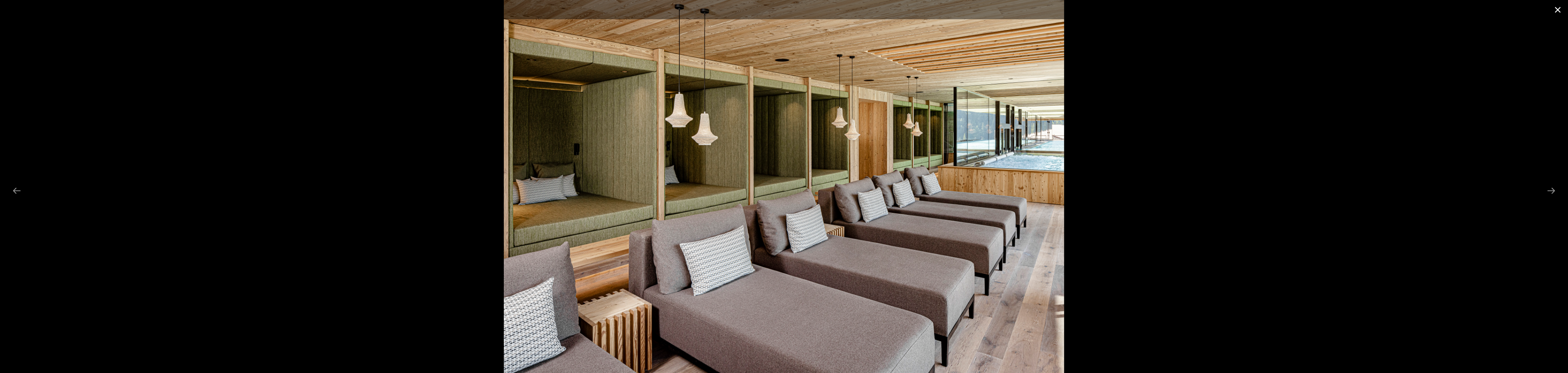
click at [1556, 11] on button "Close gallery" at bounding box center [1558, 10] width 21 height 20
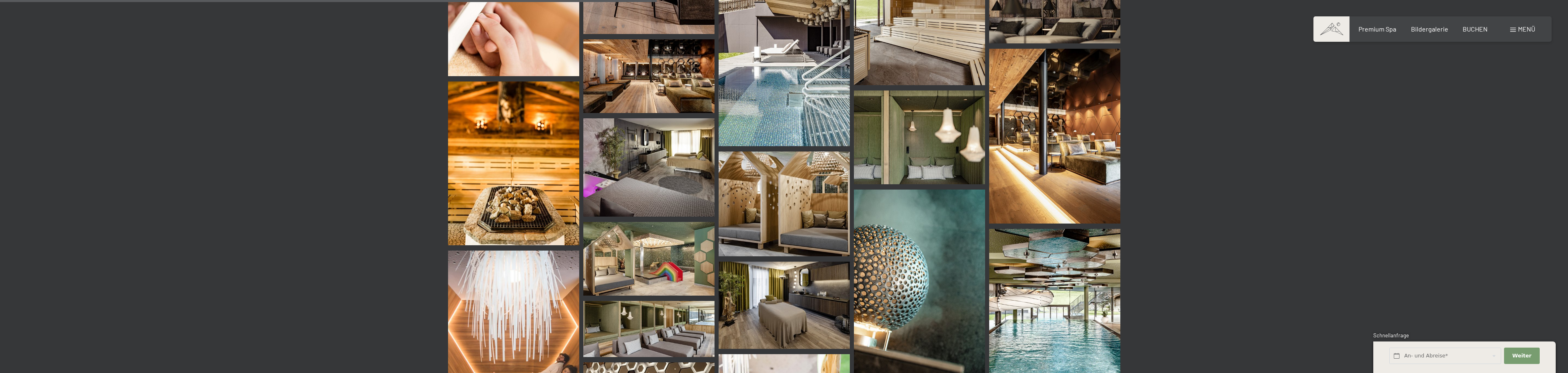
scroll to position [657, 0]
click at [799, 228] on img at bounding box center [784, 205] width 131 height 105
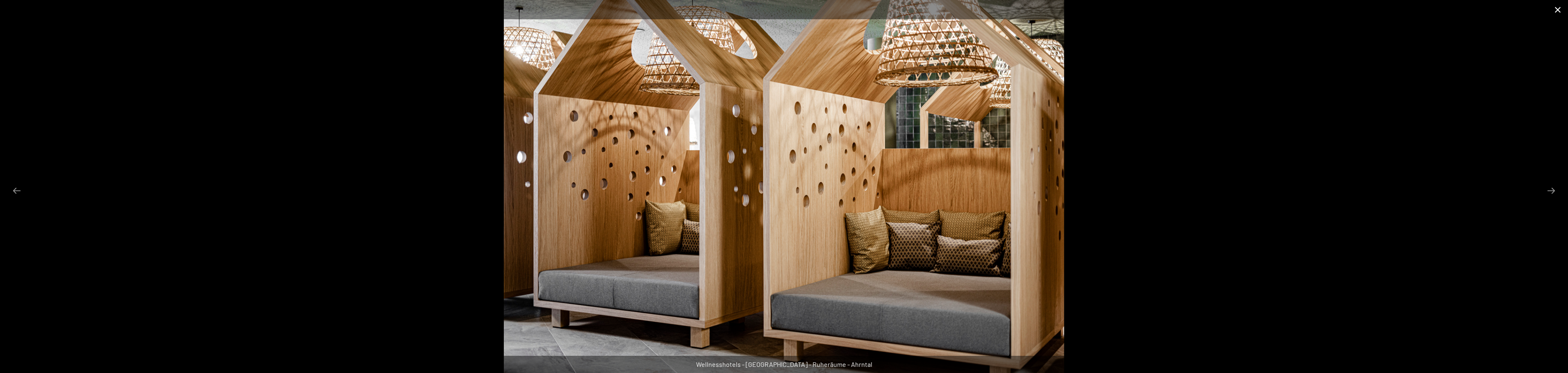
click at [1556, 8] on button "Close gallery" at bounding box center [1558, 10] width 21 height 20
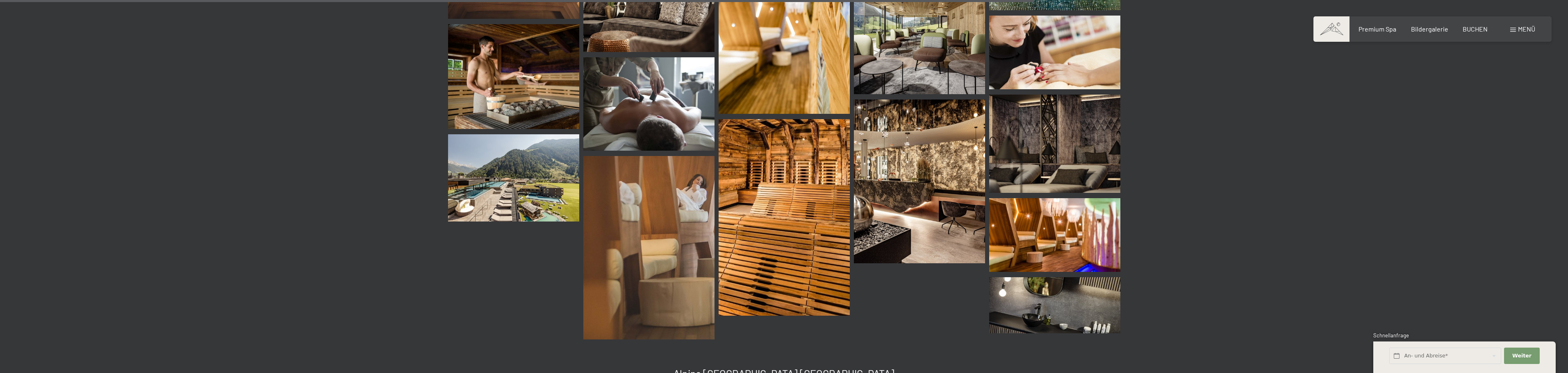
scroll to position [1066, 0]
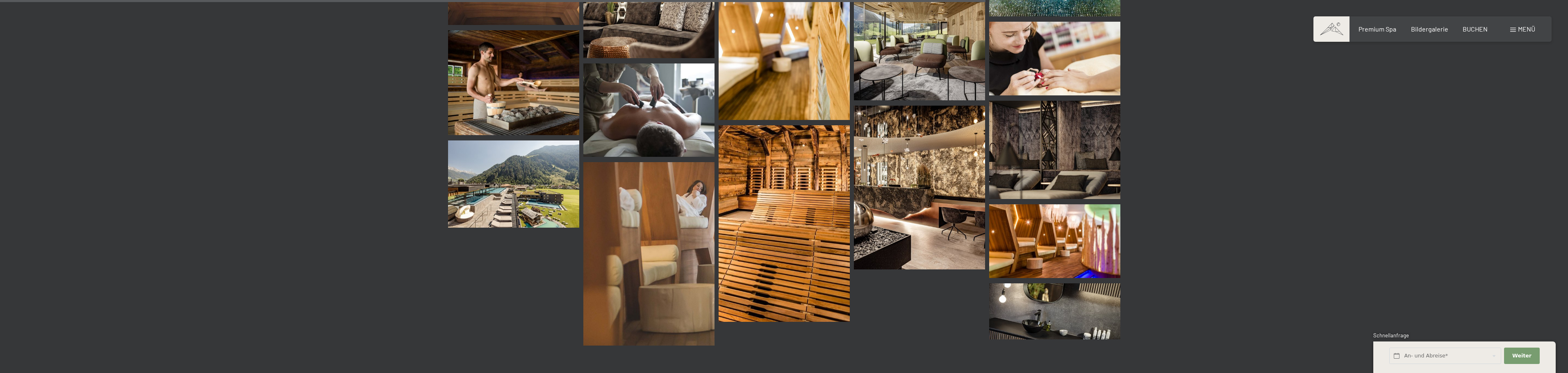
click at [521, 199] on img at bounding box center [513, 184] width 131 height 87
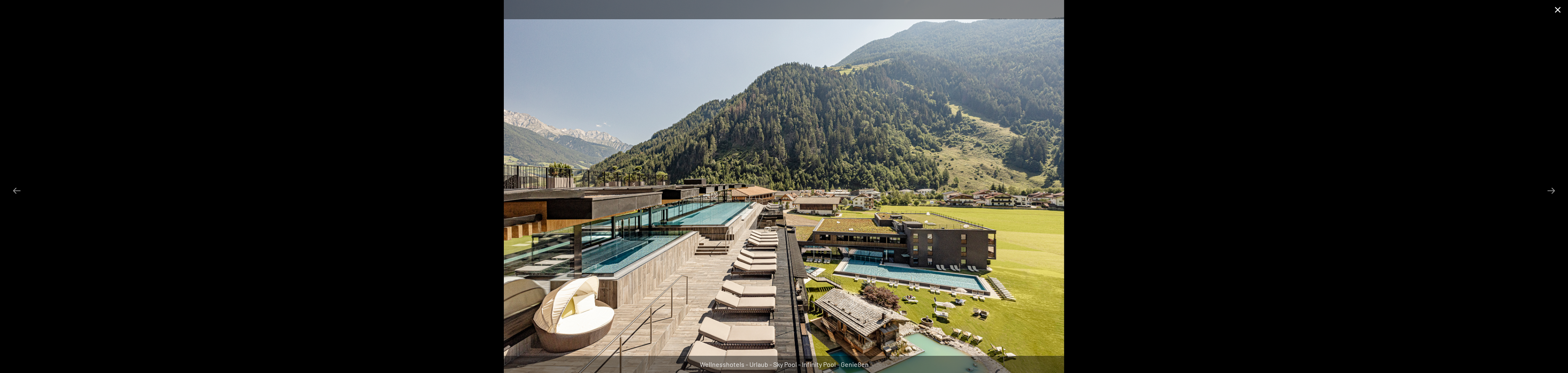
click at [1560, 7] on button "Close gallery" at bounding box center [1558, 10] width 21 height 20
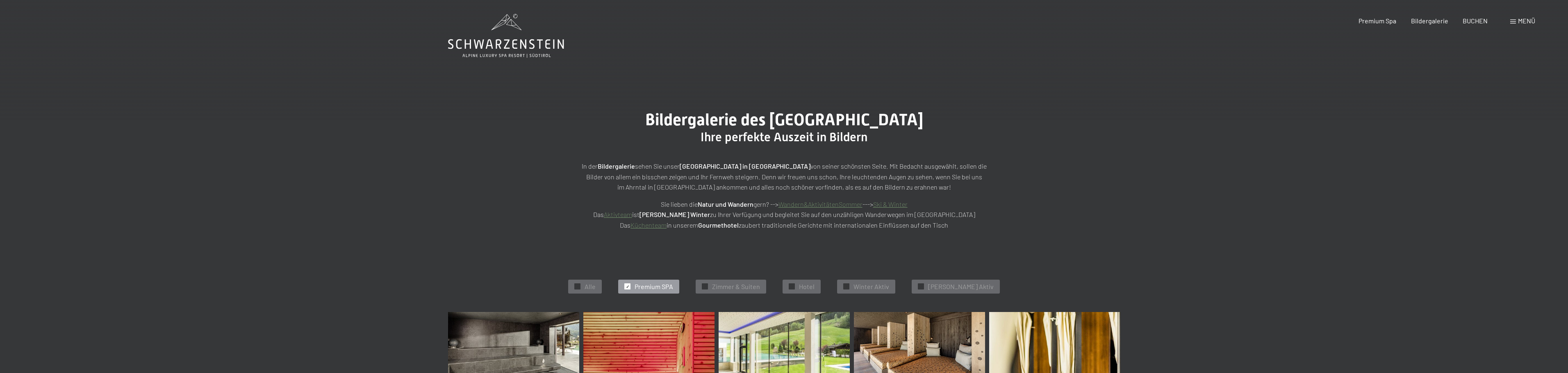
scroll to position [0, 0]
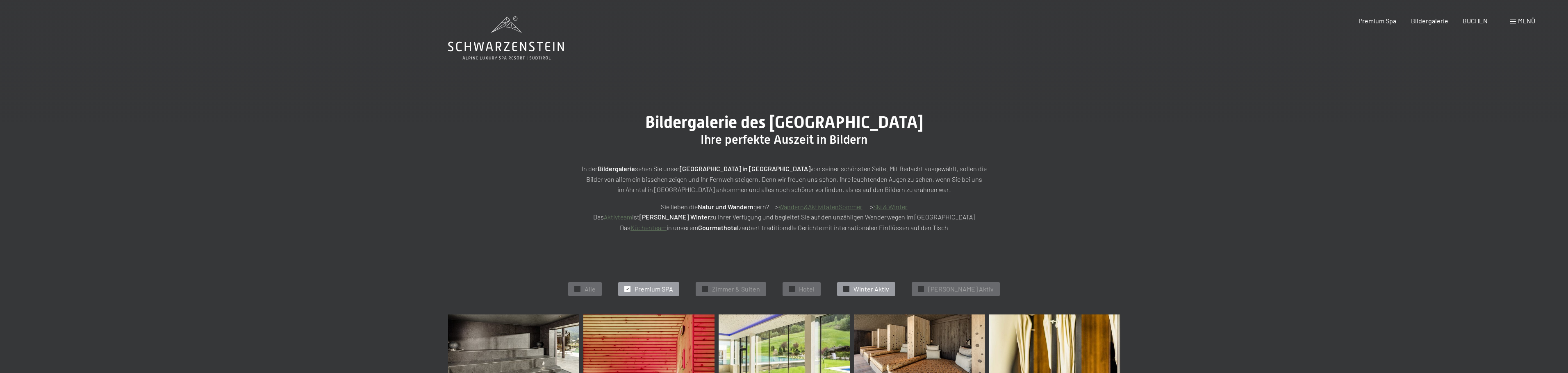
click at [884, 289] on span "Winter Aktiv" at bounding box center [871, 289] width 35 height 9
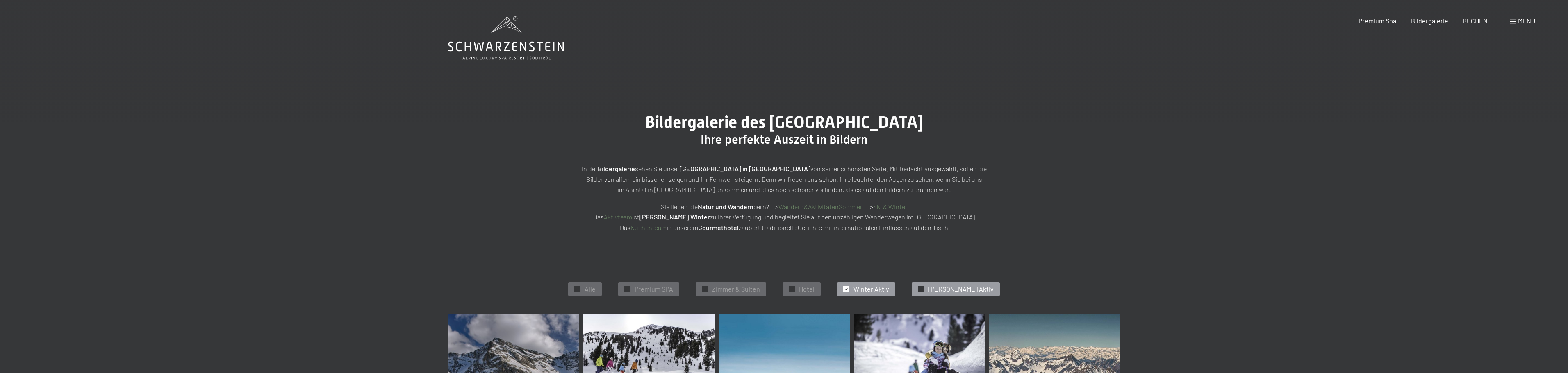
click at [962, 295] on div "✓ Sommer Aktiv" at bounding box center [956, 289] width 88 height 14
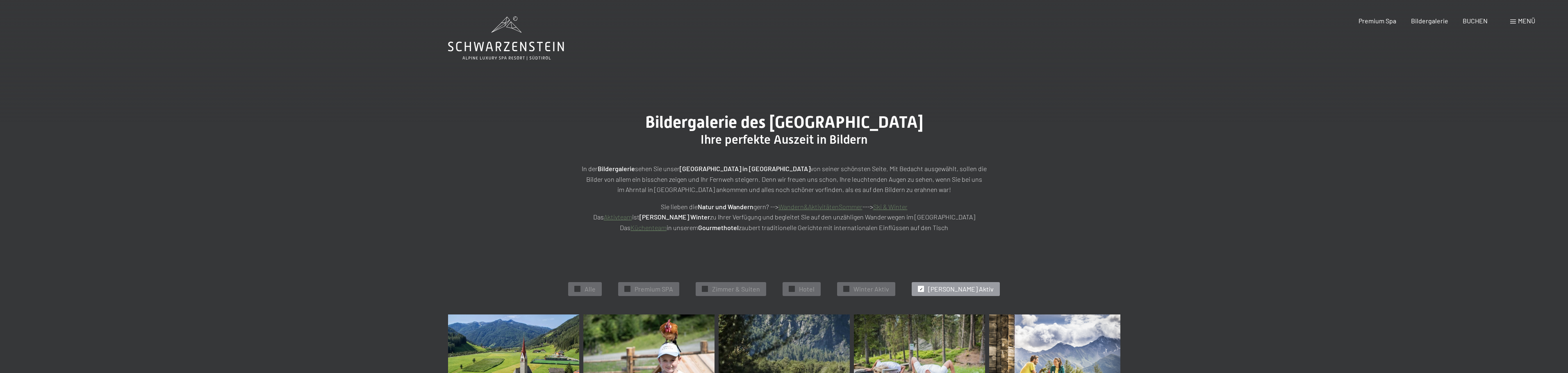
click at [957, 284] on span "Sommer Aktiv" at bounding box center [961, 289] width 65 height 9
click at [1529, 21] on span "Menü" at bounding box center [1526, 21] width 17 height 8
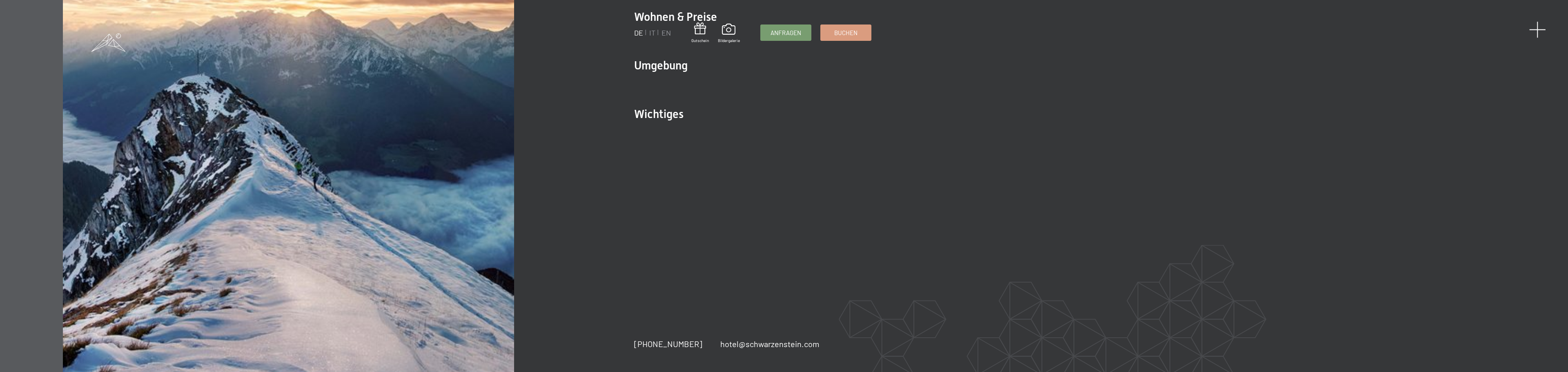
click at [1538, 28] on span at bounding box center [1538, 30] width 17 height 17
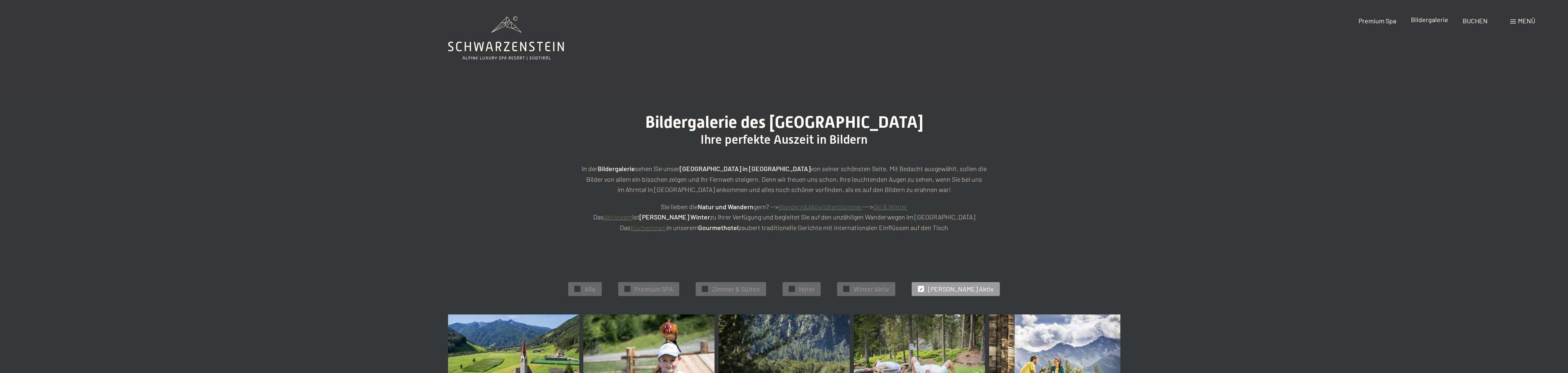
click at [1429, 19] on span "Bildergalerie" at bounding box center [1429, 19] width 37 height 8
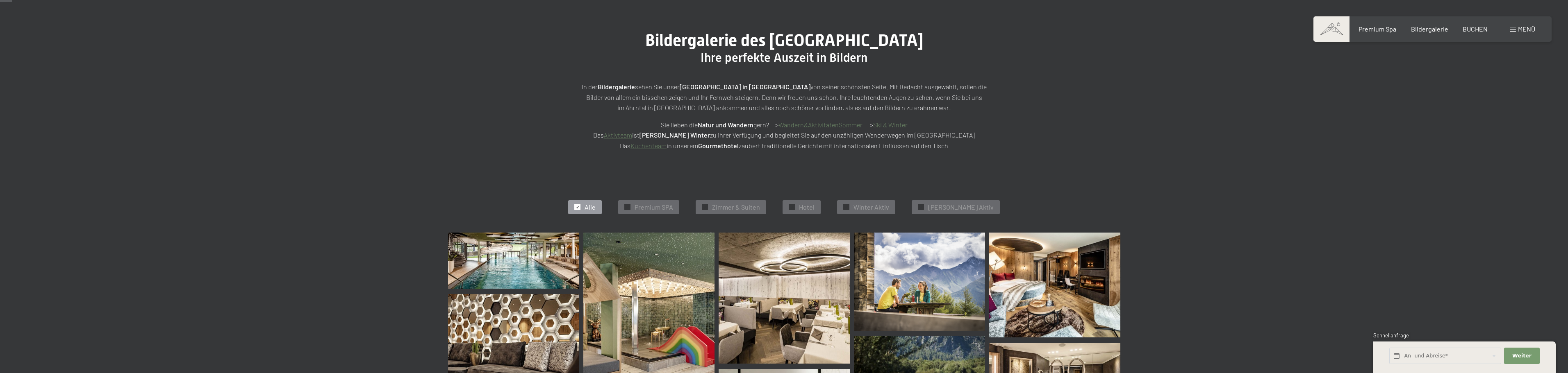
click at [630, 325] on img at bounding box center [649, 320] width 131 height 175
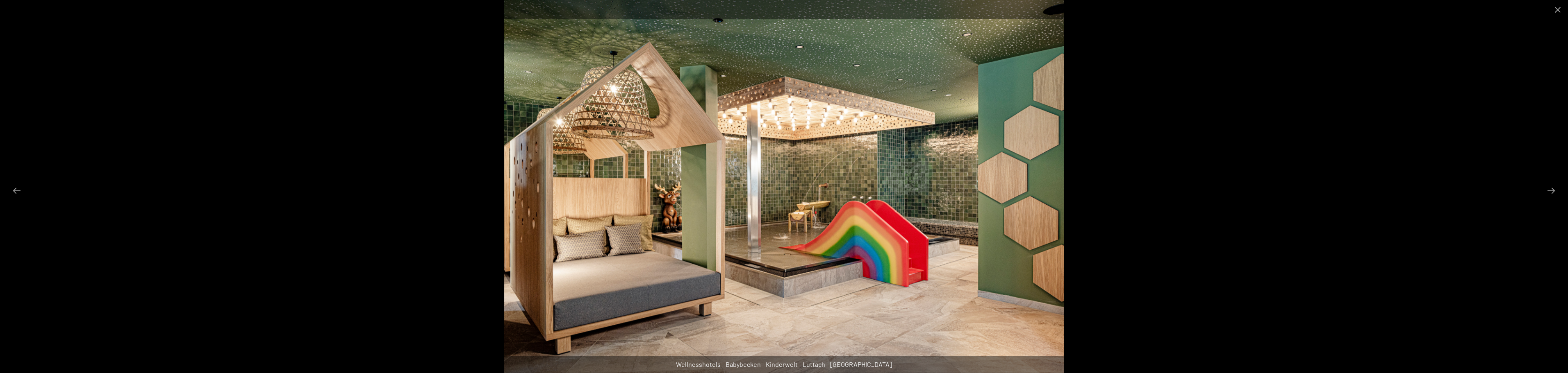
scroll to position [287, 0]
click at [1548, 191] on button "Next slide" at bounding box center [1551, 190] width 17 height 16
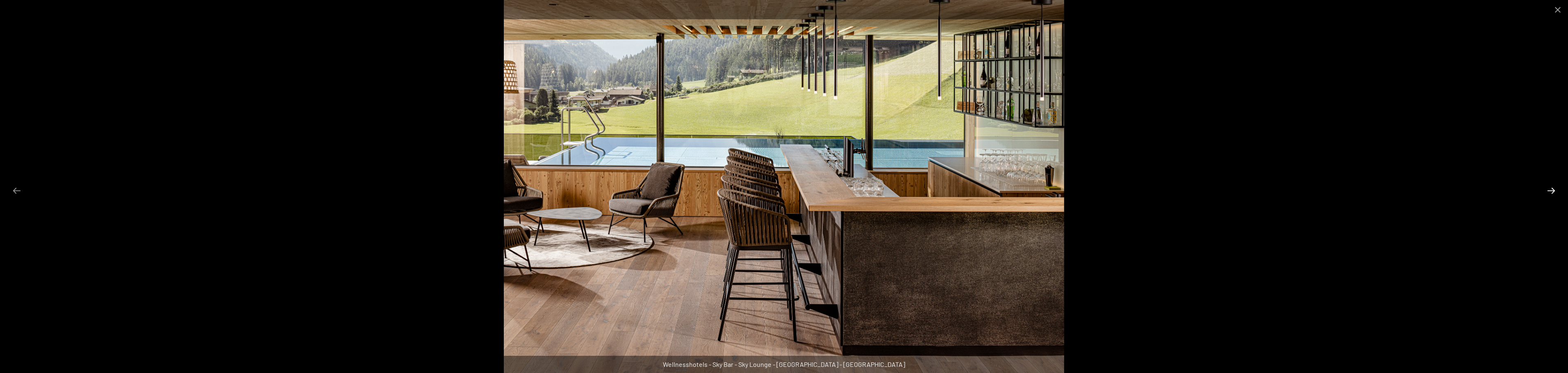
click at [1548, 191] on button "Next slide" at bounding box center [1551, 190] width 17 height 16
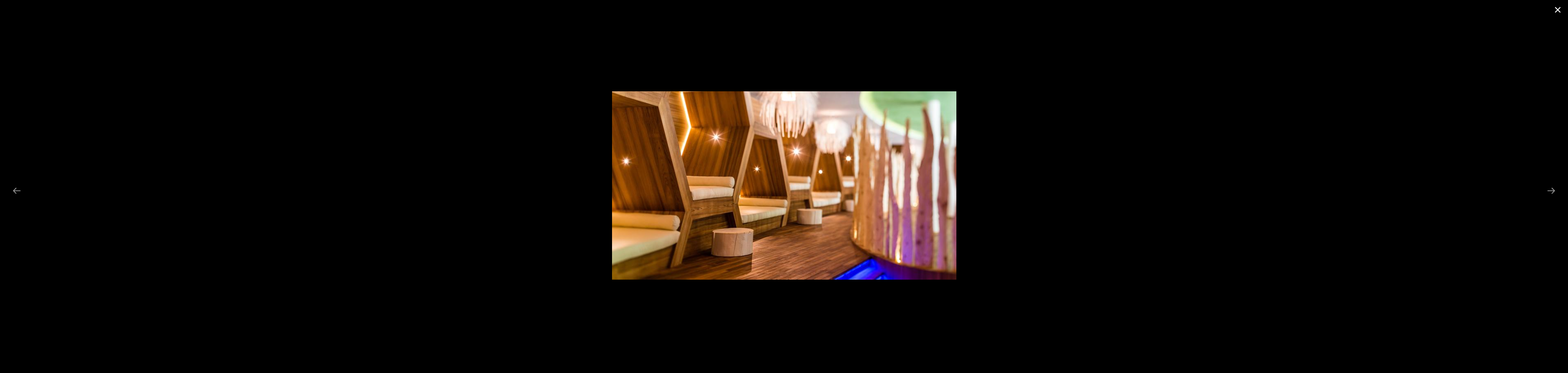
click at [1558, 8] on button "Close gallery" at bounding box center [1558, 10] width 21 height 20
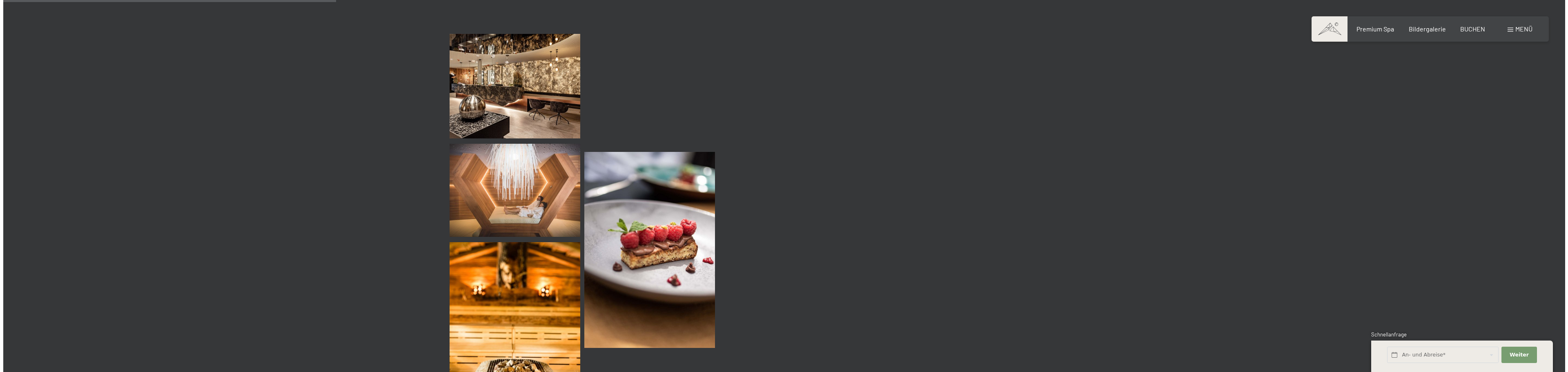
scroll to position [2205, 0]
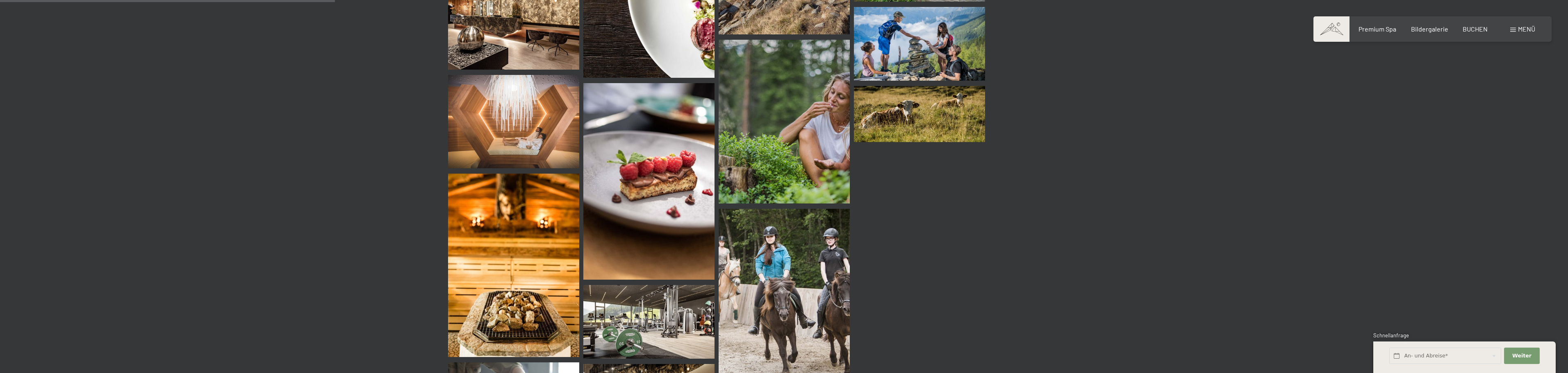
click at [1523, 28] on span "Menü" at bounding box center [1526, 29] width 17 height 8
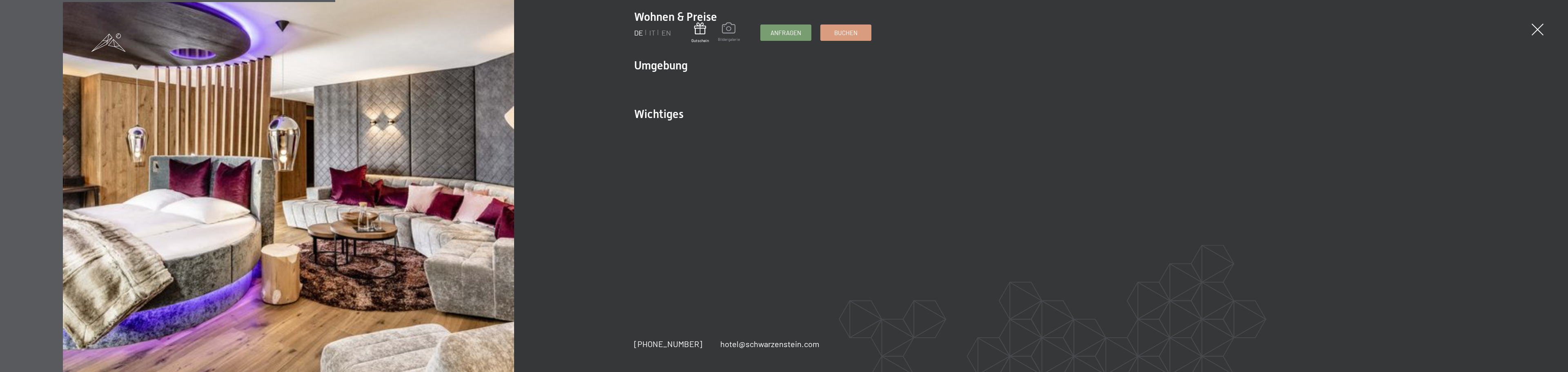
click at [731, 23] on span at bounding box center [729, 29] width 22 height 14
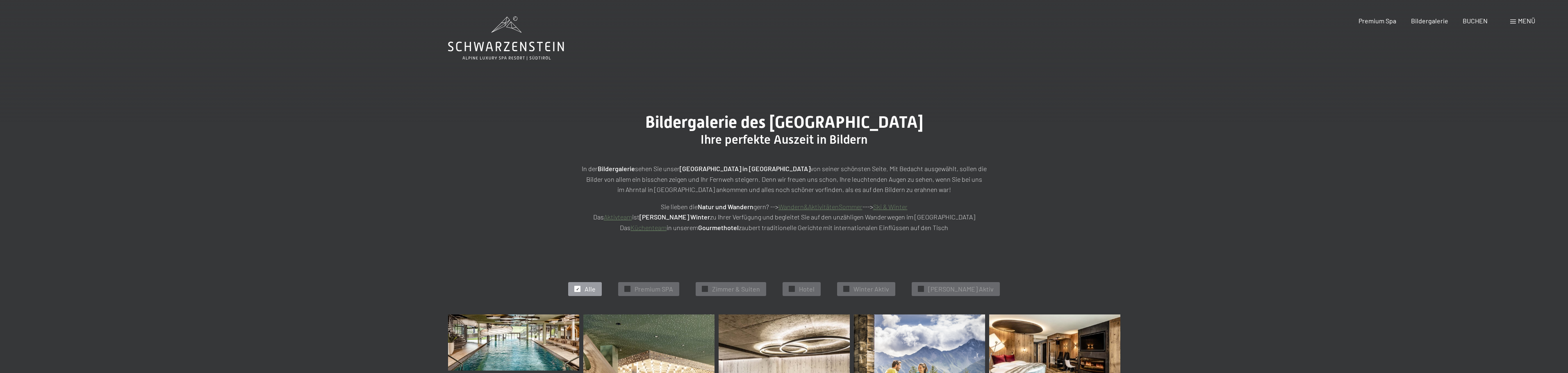
click at [490, 40] on icon at bounding box center [506, 38] width 116 height 44
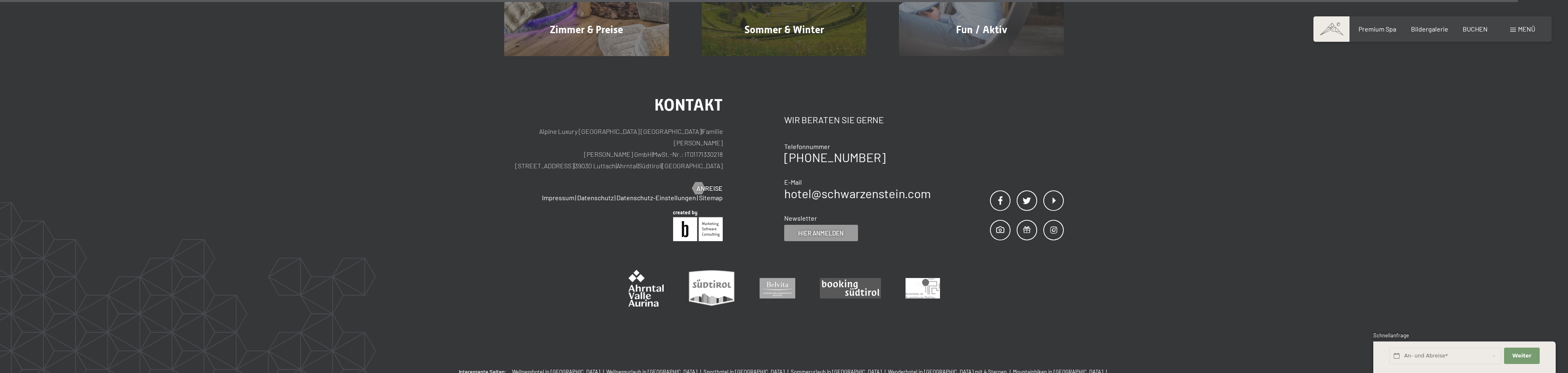
scroll to position [6194, 0]
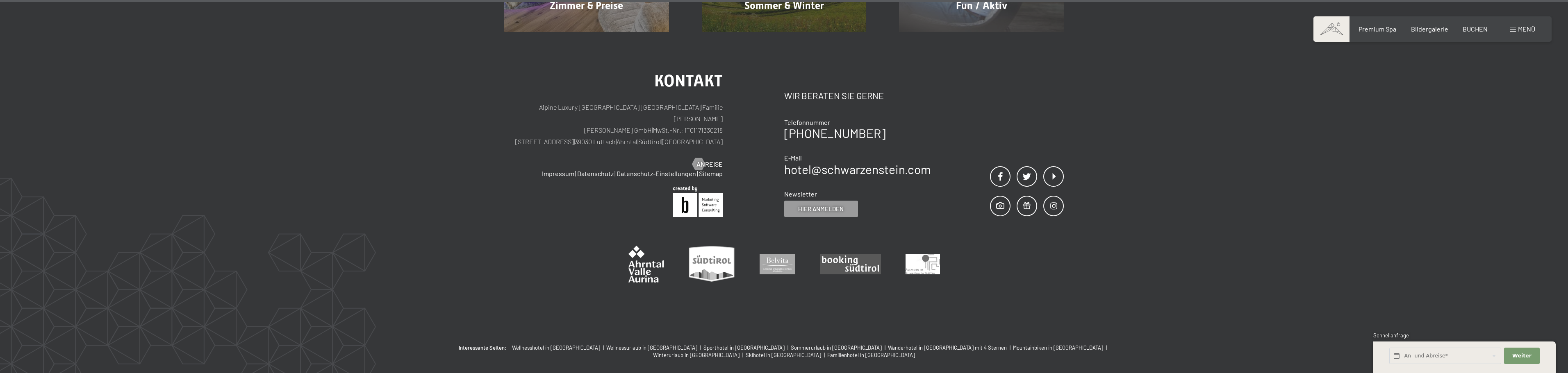
click at [1330, 31] on span at bounding box center [1331, 29] width 36 height 26
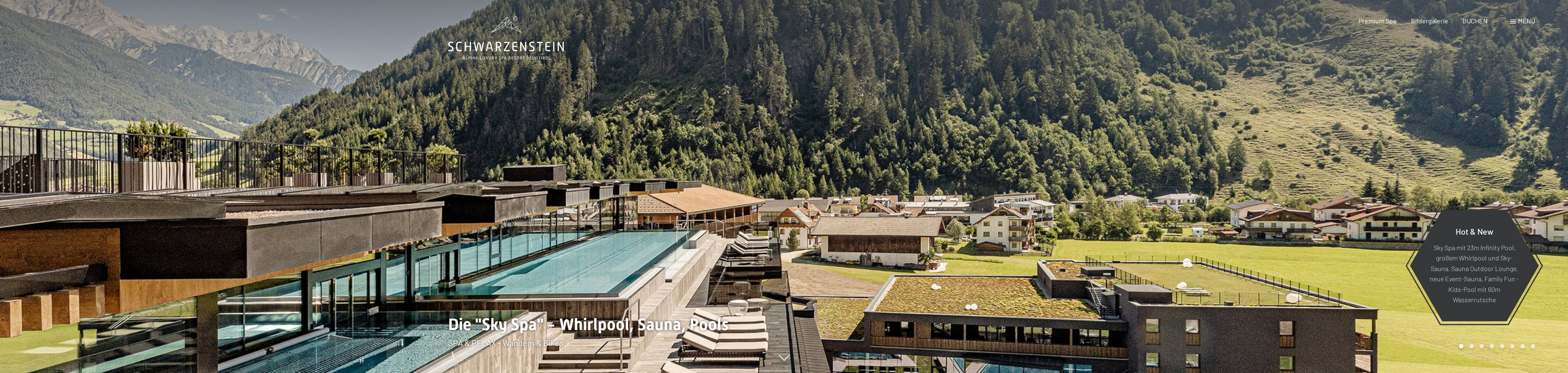
click at [1523, 25] on div "Menü" at bounding box center [1522, 21] width 25 height 9
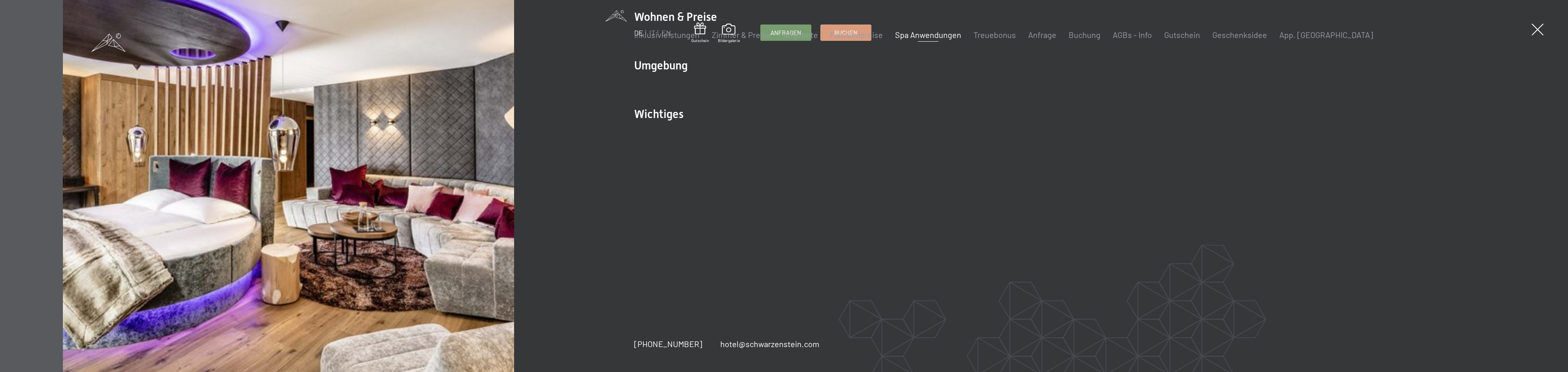
click at [909, 34] on link "Spa Anwendungen" at bounding box center [928, 35] width 66 height 10
click at [864, 29] on link "Buchen" at bounding box center [845, 31] width 51 height 15
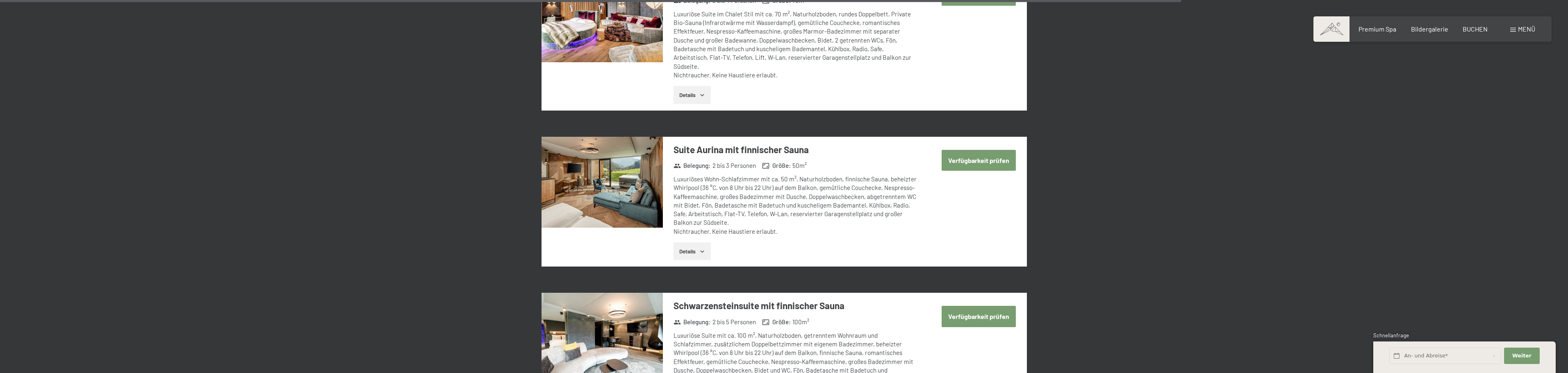
scroll to position [2129, 0]
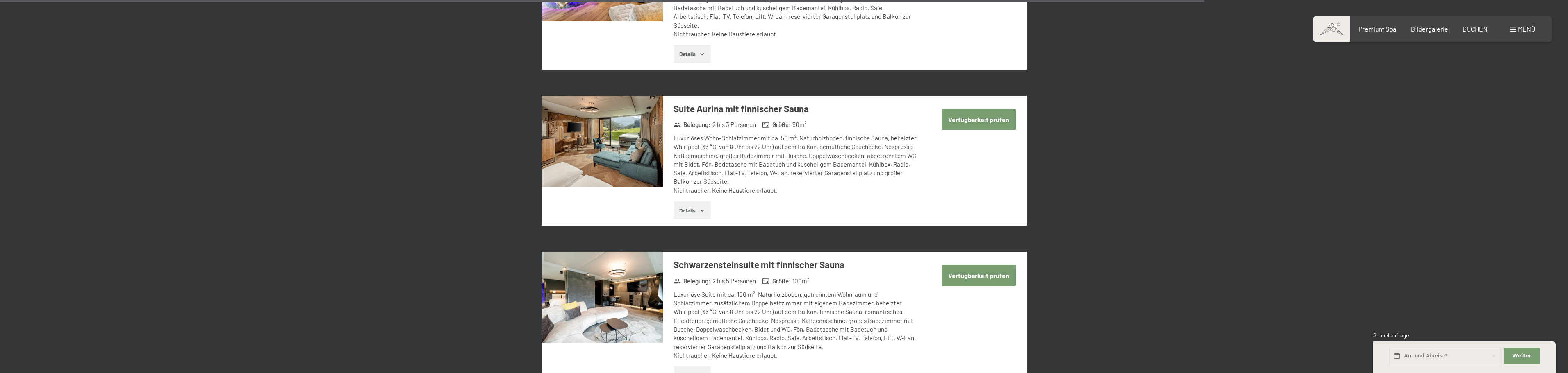
click at [979, 109] on button "Verfügbarkeit prüfen" at bounding box center [978, 119] width 74 height 21
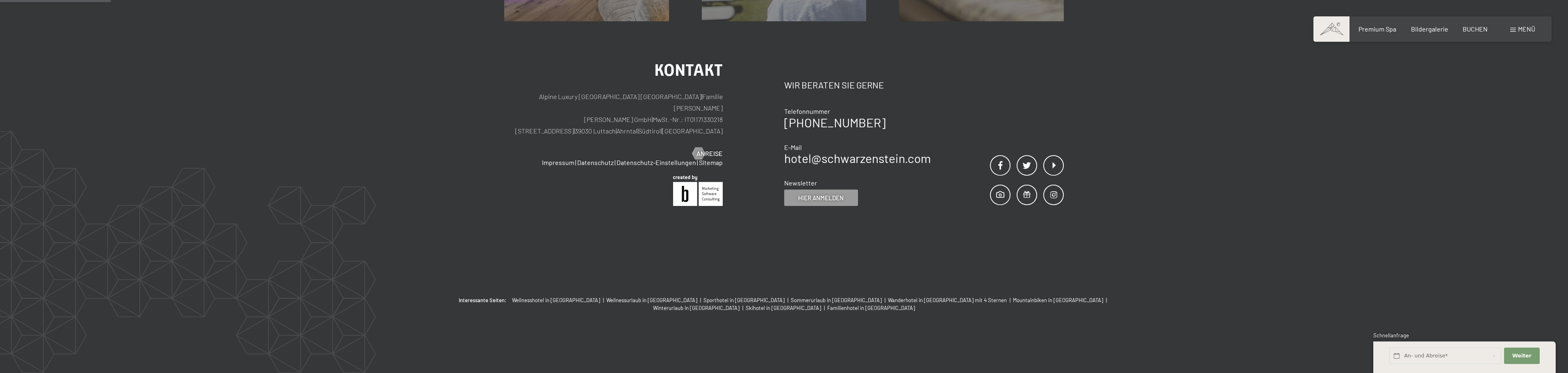
scroll to position [195, 0]
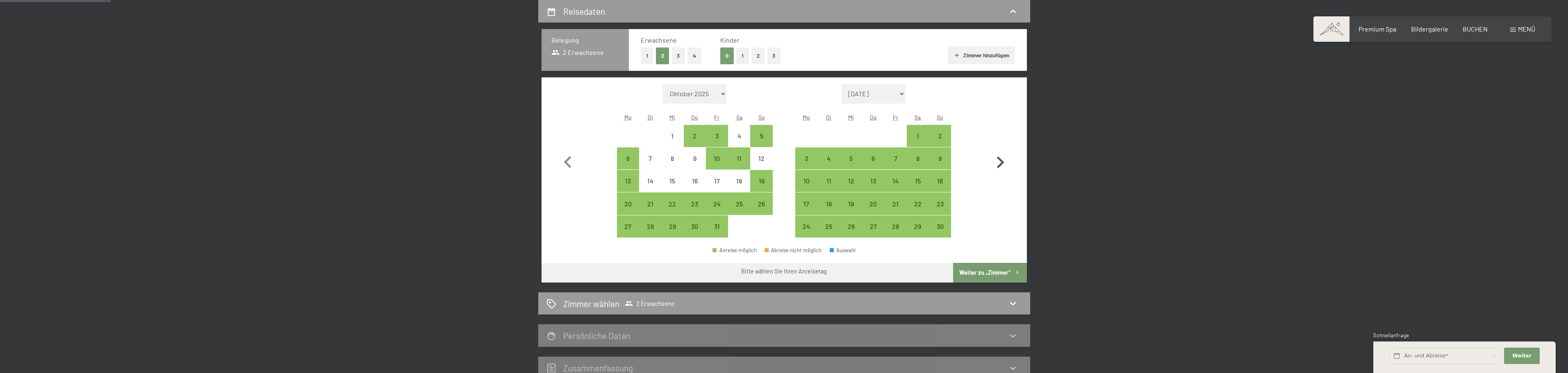
click at [1003, 162] on icon "button" at bounding box center [1000, 162] width 7 height 12
select select "2025-11-01"
select select "2025-12-01"
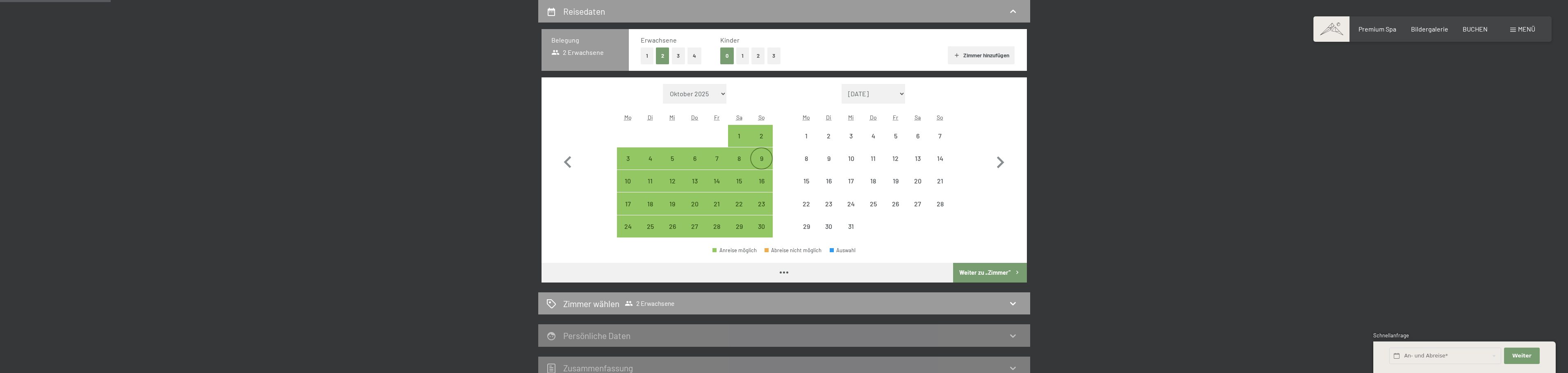
select select "[DATE]"
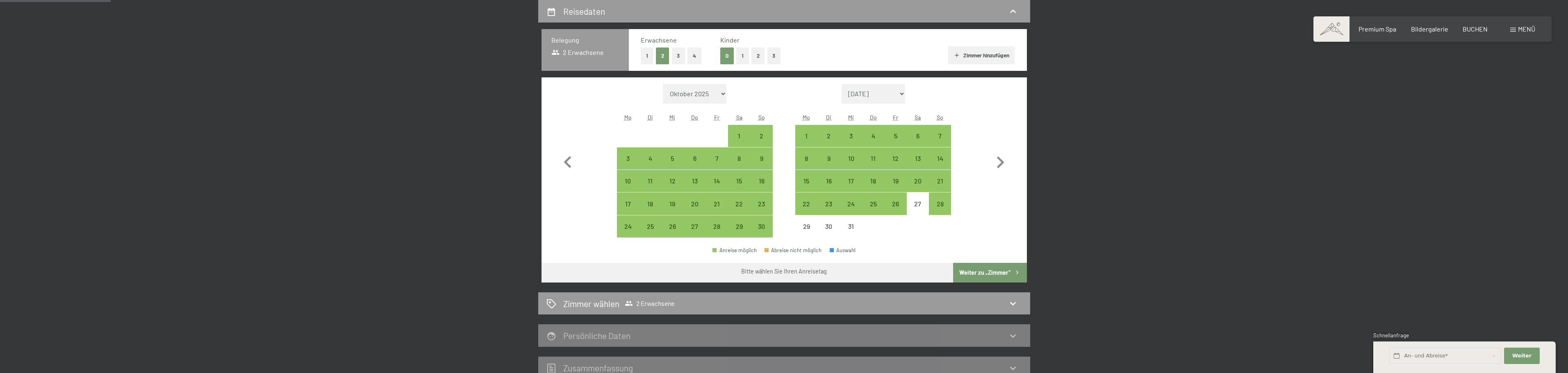
click at [746, 56] on button "1" at bounding box center [742, 56] width 13 height 17
select select "[DATE]"
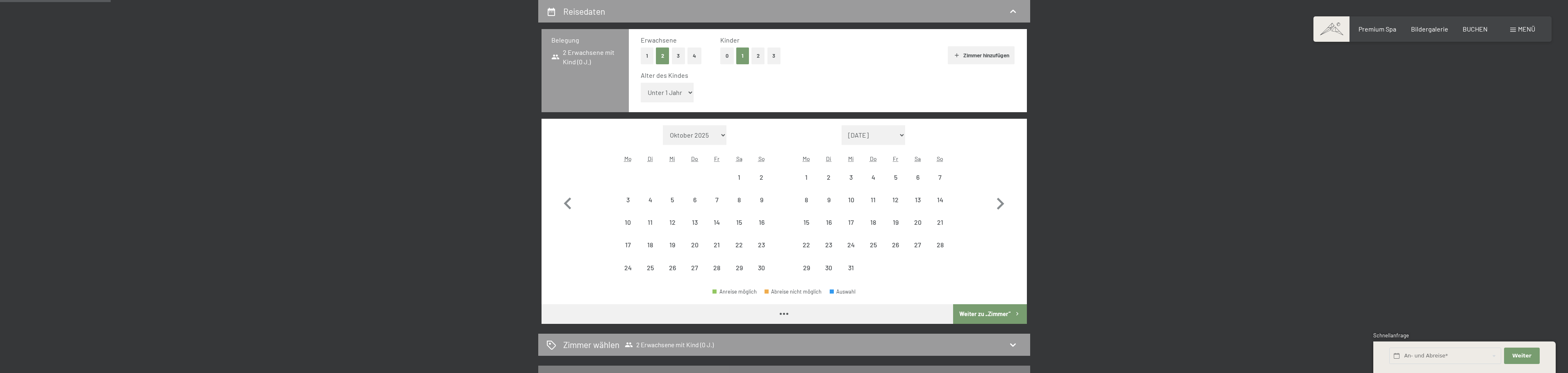
select select "[DATE]"
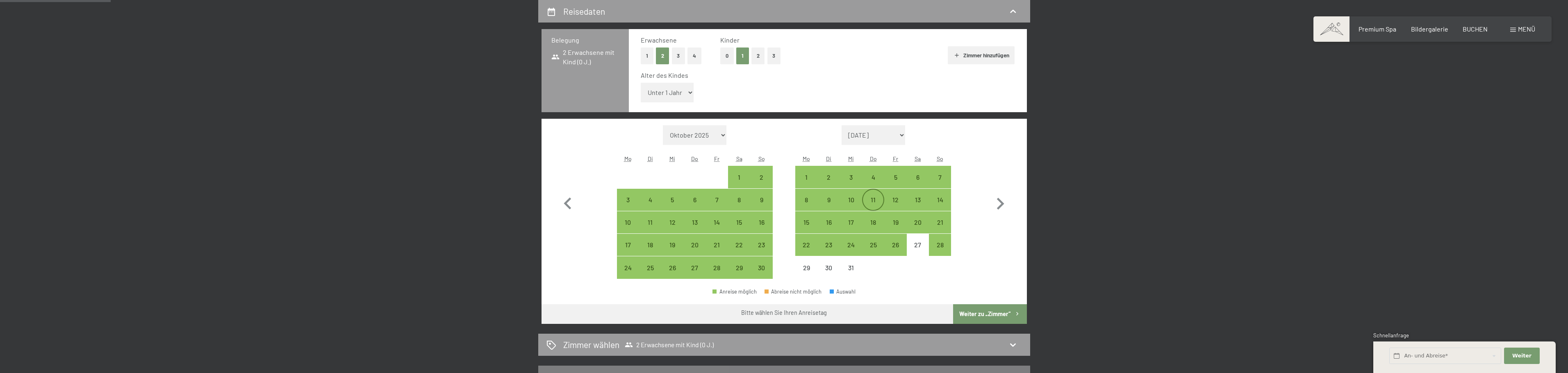
click at [874, 200] on div "11" at bounding box center [873, 207] width 21 height 21
select select "[DATE]"
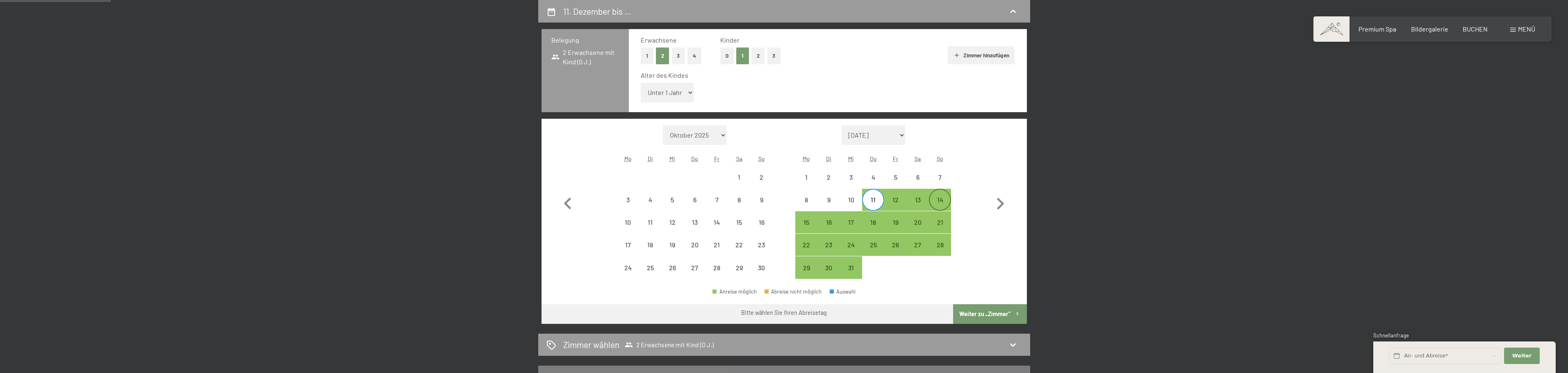
click at [939, 197] on div "14" at bounding box center [940, 207] width 21 height 21
select select "[DATE]"
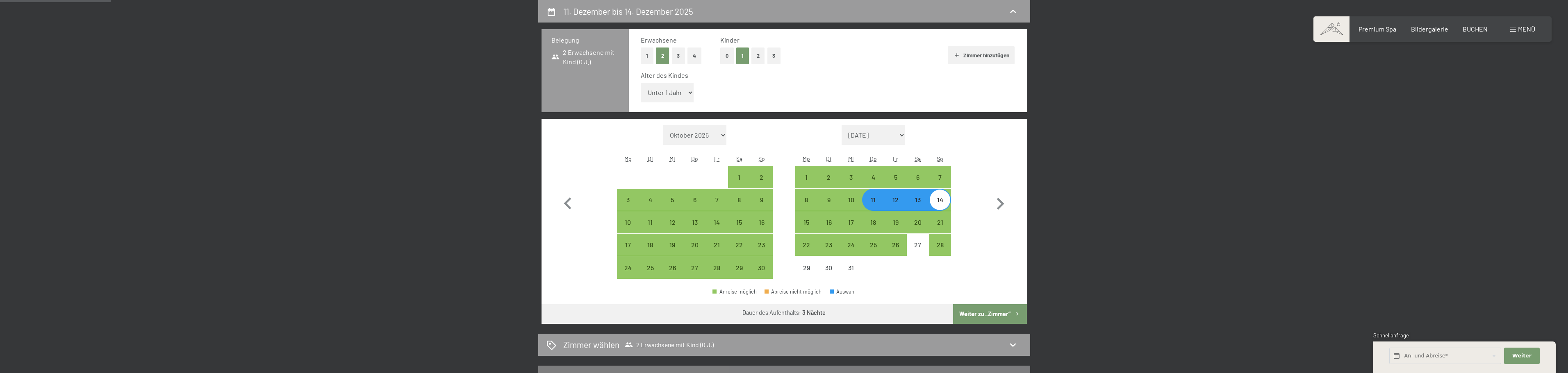
click at [995, 314] on button "Weiter zu „Zimmer“" at bounding box center [990, 314] width 73 height 20
select select "[DATE]"
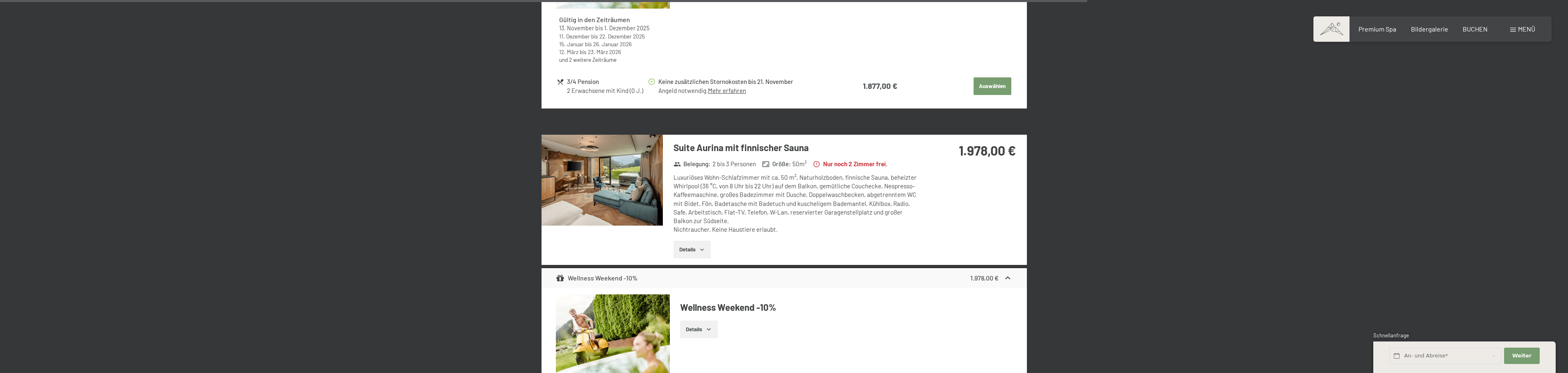
scroll to position [2775, 0]
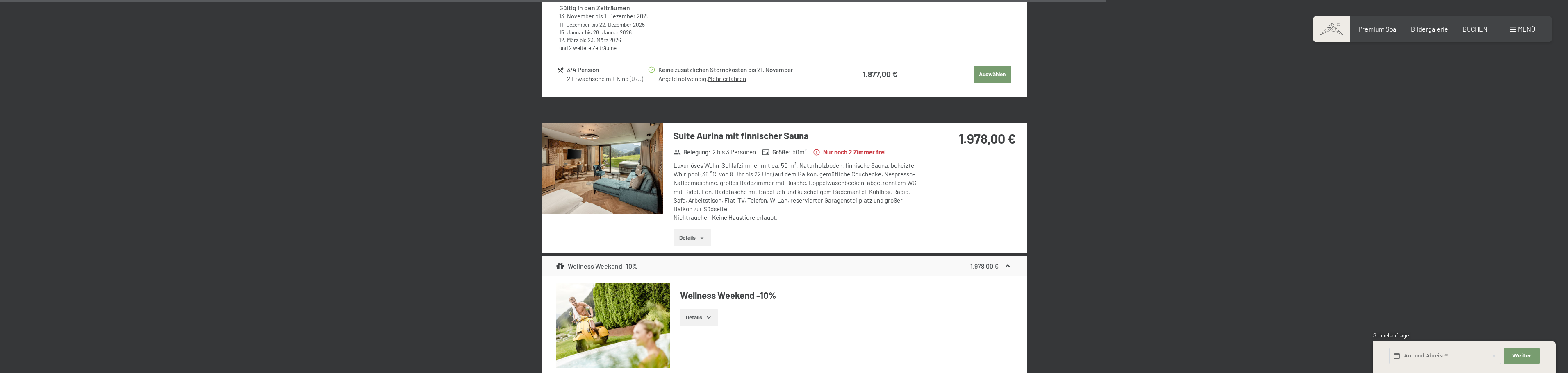
click at [691, 231] on button "Details" at bounding box center [692, 238] width 37 height 18
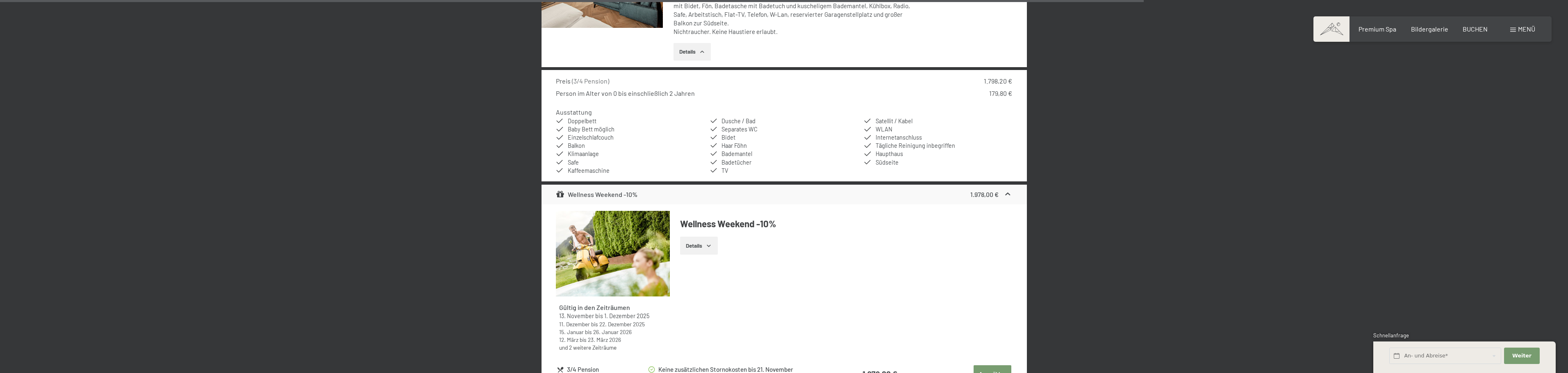
scroll to position [2980, 0]
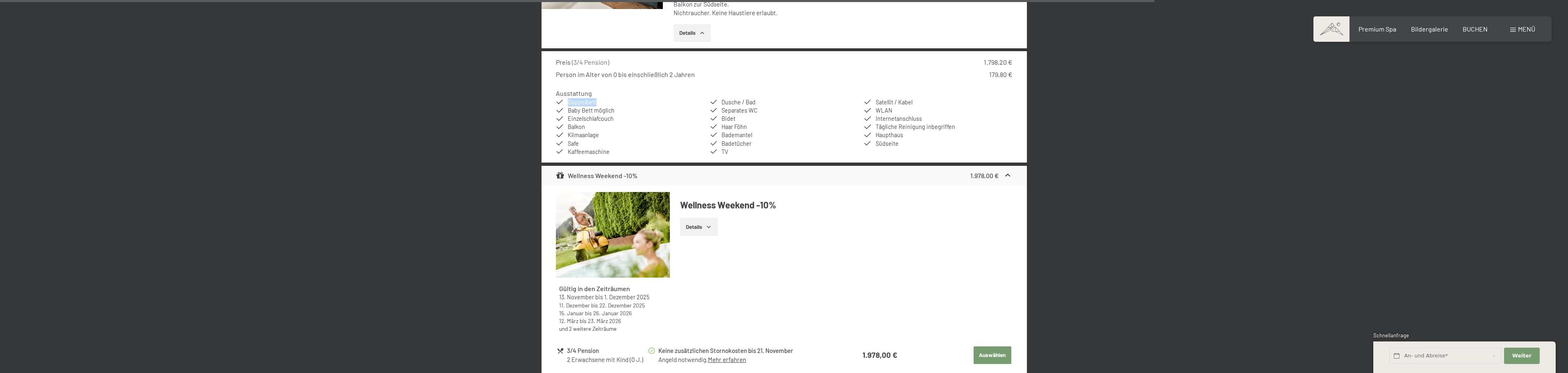
click at [566, 98] on ul "Doppelbett Baby Bett möglich Einzelschlafcouch Balkon Klimaanlage Safe Kaffeema…" at bounding box center [784, 127] width 456 height 58
click at [590, 115] on span "Einzelschlafcouch" at bounding box center [590, 118] width 46 height 7
drag, startPoint x: 573, startPoint y: 110, endPoint x: 623, endPoint y: 109, distance: 50.0
click at [623, 115] on li "Einzelschlafcouch" at bounding box center [630, 118] width 148 height 8
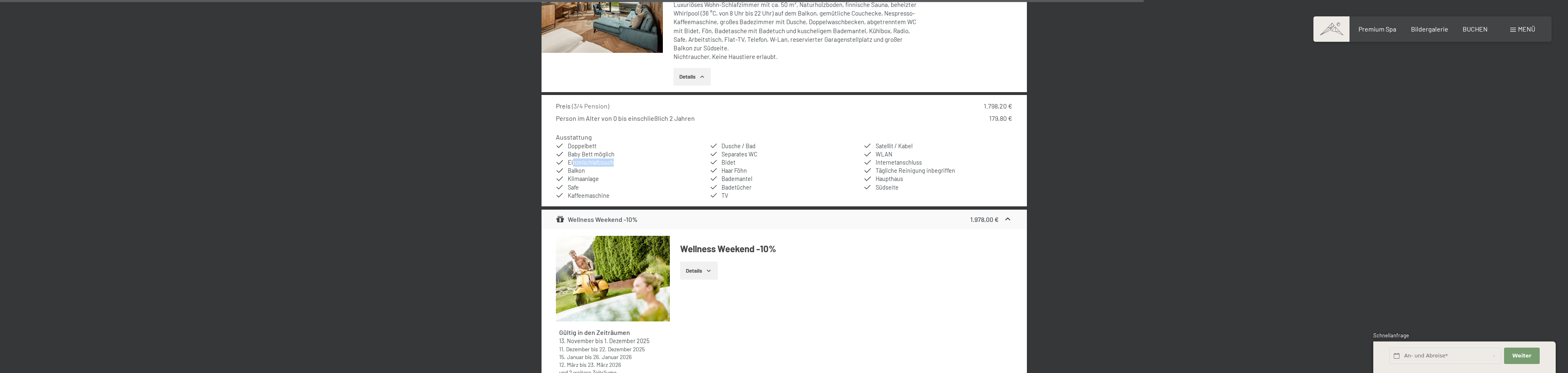
scroll to position [2898, 0]
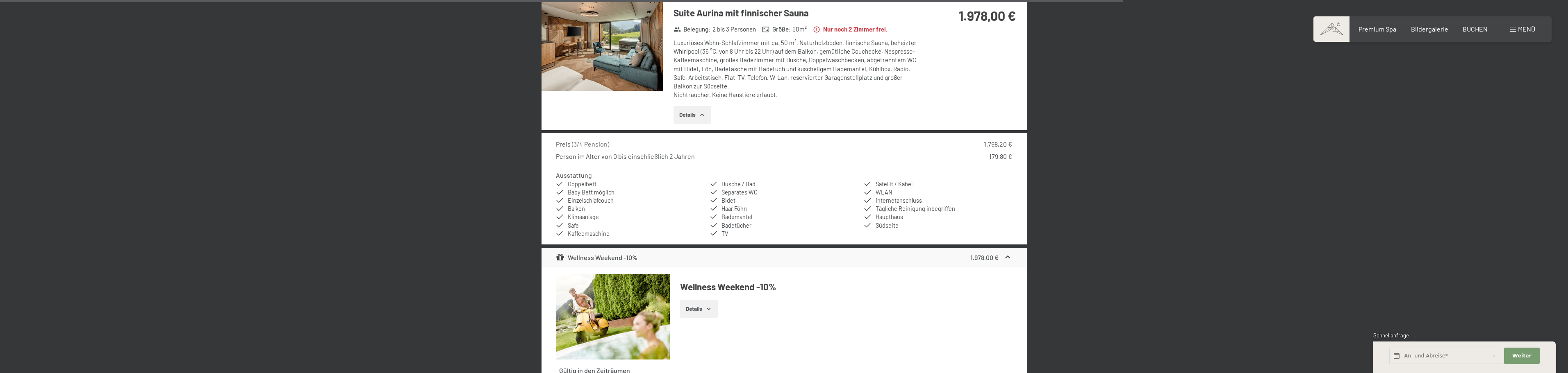
click at [643, 213] on li "Klimaanlage" at bounding box center [630, 217] width 148 height 8
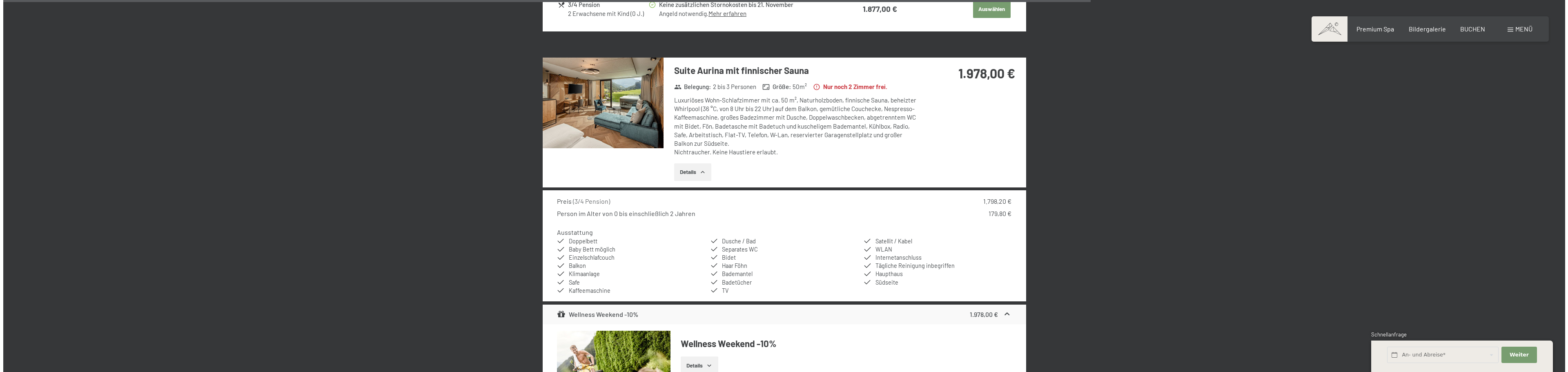
scroll to position [2849, 0]
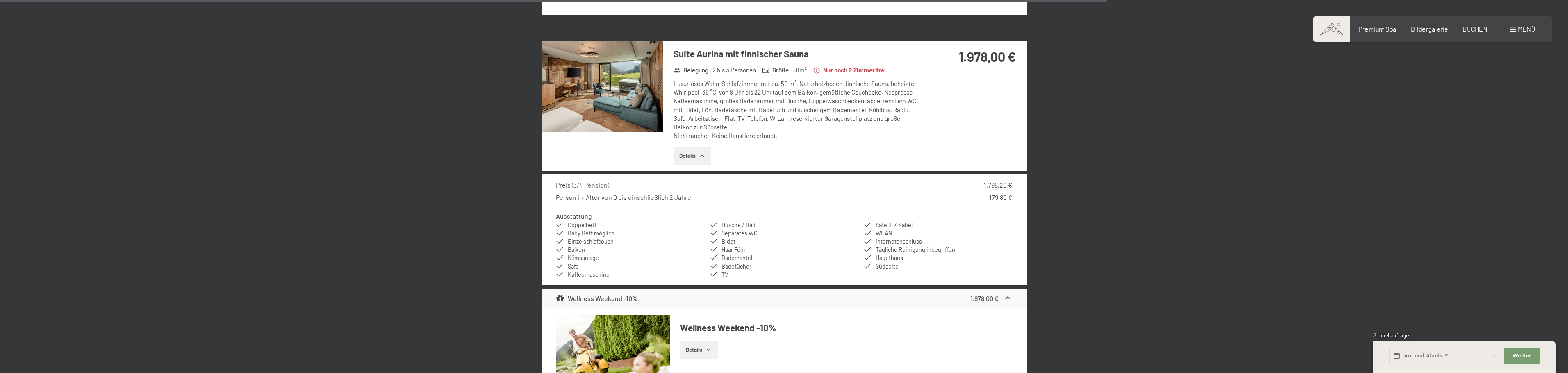
click at [1522, 32] on span "Menü" at bounding box center [1526, 29] width 17 height 8
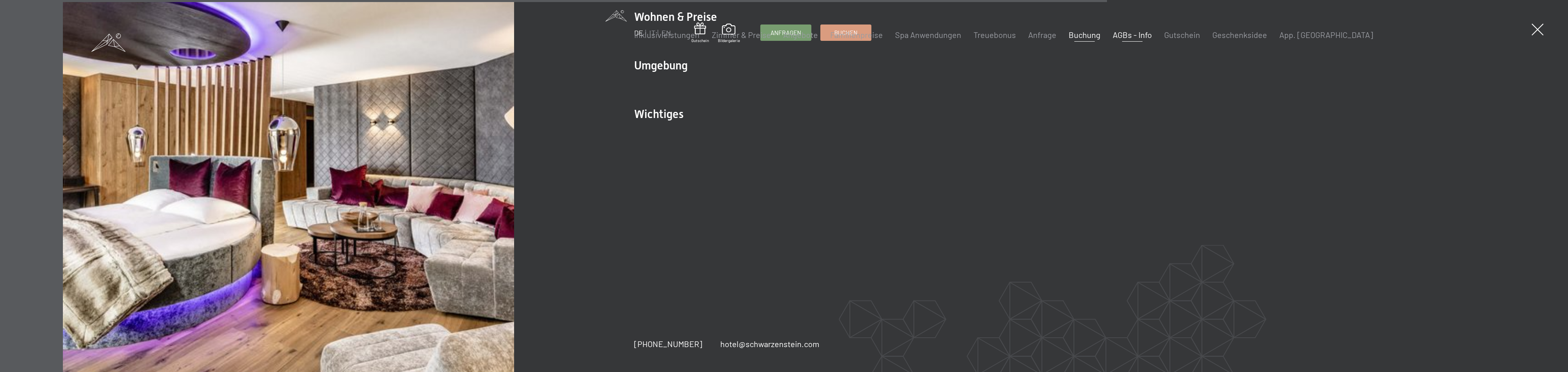
click at [1130, 37] on link "AGBs - Info" at bounding box center [1132, 35] width 39 height 10
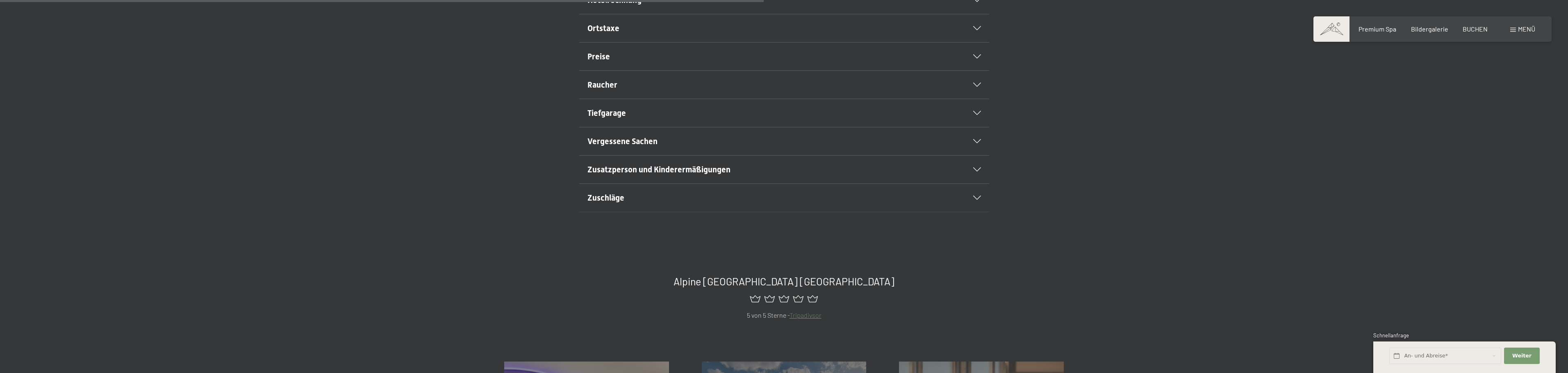
scroll to position [491, 0]
click at [639, 58] on h2 "Preise" at bounding box center [764, 52] width 354 height 12
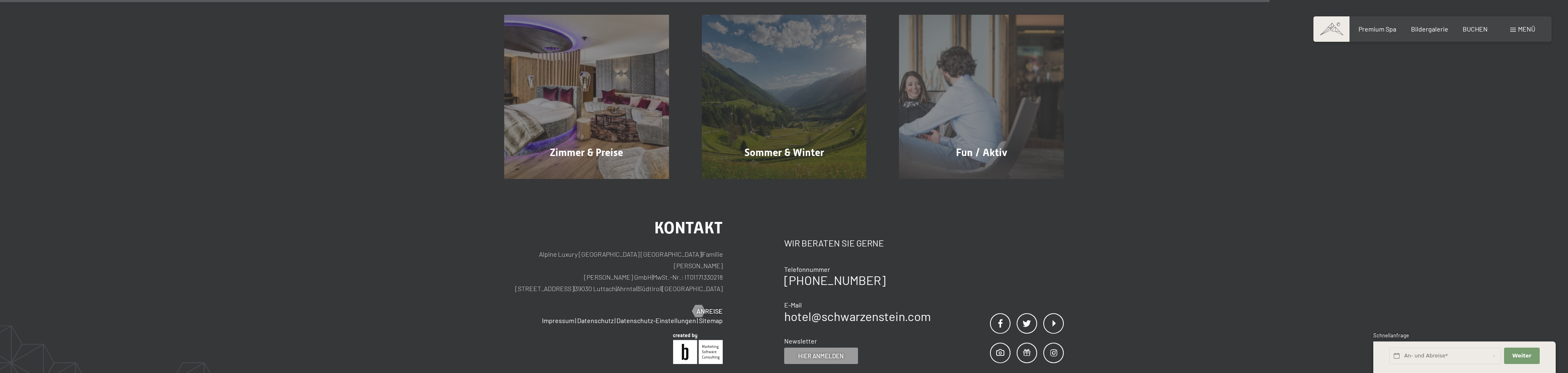
scroll to position [784, 0]
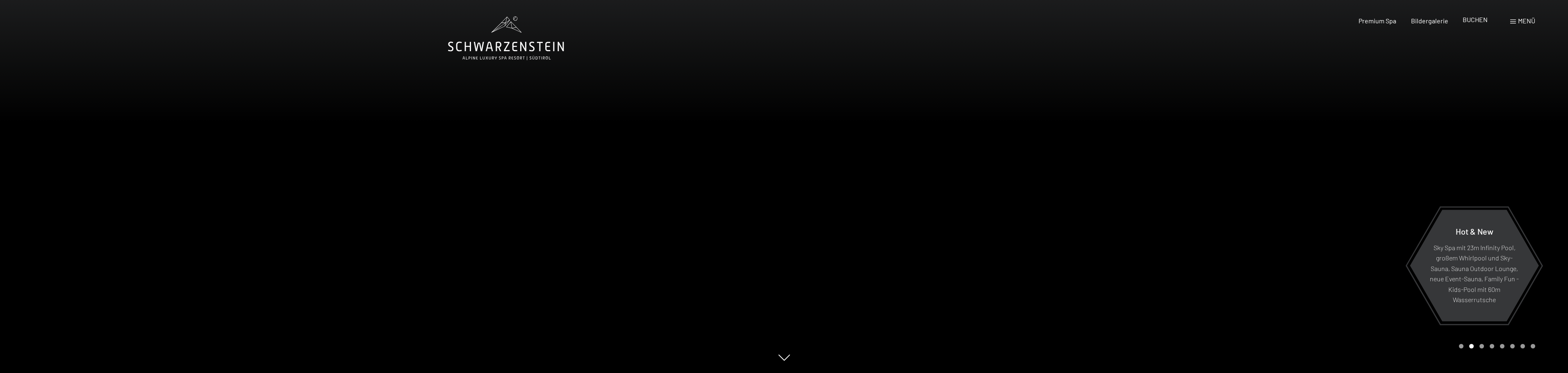
click at [1485, 21] on span "BUCHEN" at bounding box center [1475, 19] width 25 height 8
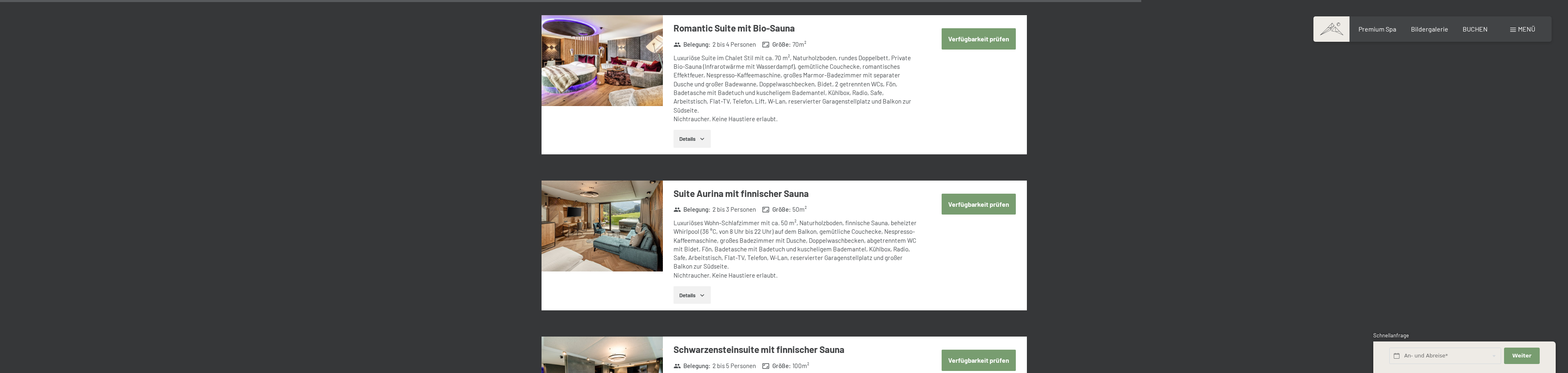
click at [989, 194] on button "Verfügbarkeit prüfen" at bounding box center [978, 204] width 74 height 21
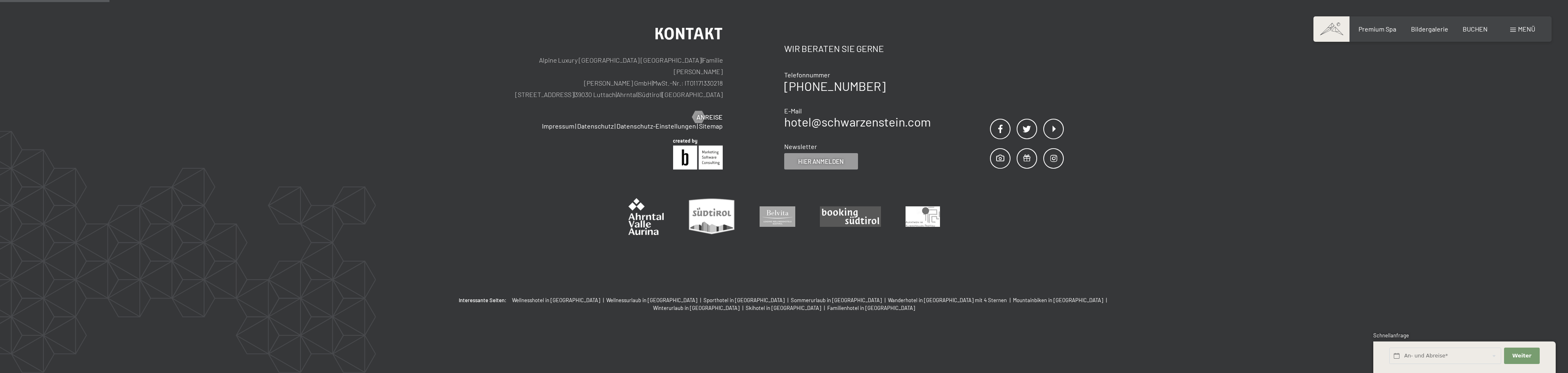
scroll to position [195, 0]
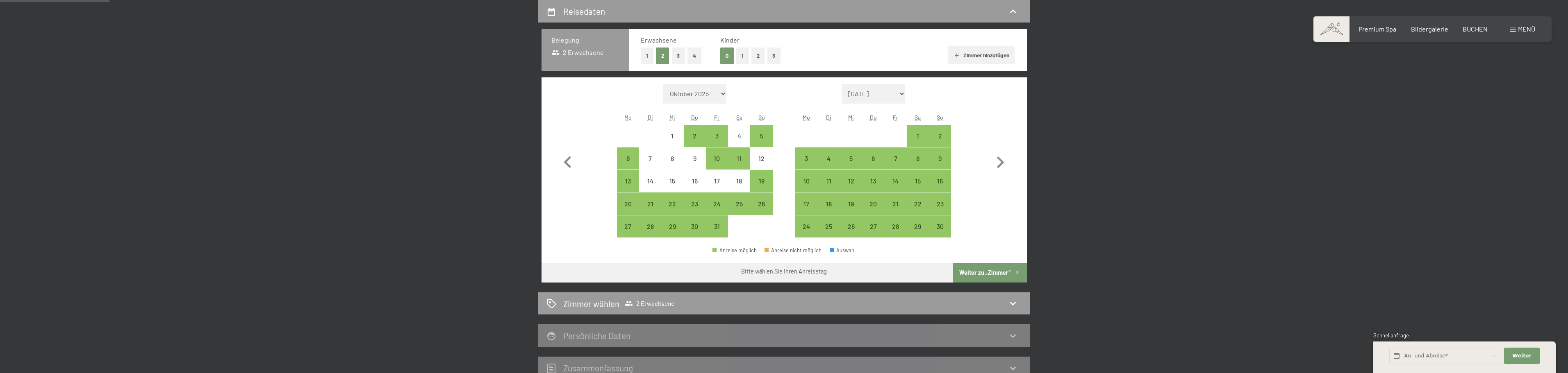
click at [746, 58] on button "1" at bounding box center [742, 56] width 13 height 17
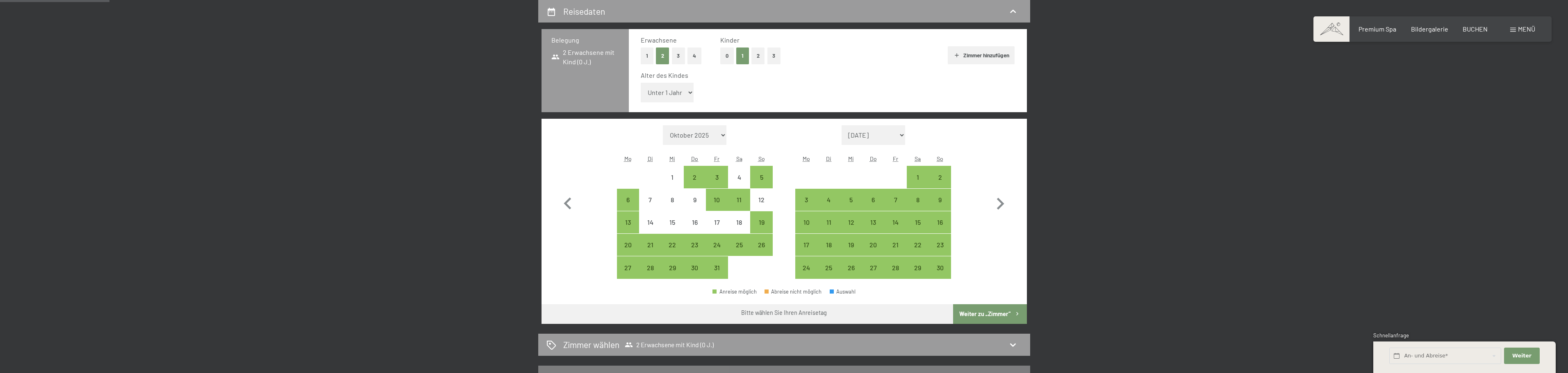
click at [684, 95] on select "Unter 1 Jahr 1 Jahr 2 Jahre 3 Jahre 4 Jahre 5 Jahre 6 Jahre 7 Jahre 8 Jahre 9 J…" at bounding box center [667, 93] width 53 height 20
click at [641, 83] on select "Unter 1 Jahr 1 Jahr 2 Jahre 3 Jahre 4 Jahre 5 Jahre 6 Jahre 7 Jahre 8 Jahre 9 J…" at bounding box center [667, 93] width 53 height 20
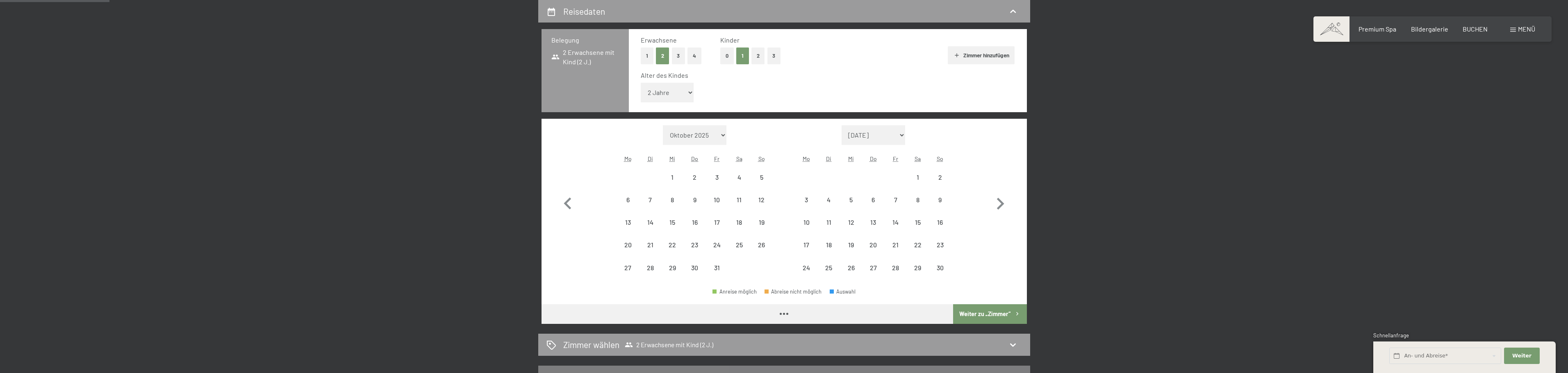
click at [688, 90] on select "Unter 1 Jahr 1 Jahr 2 Jahre 3 Jahre 4 Jahre 5 Jahre 6 Jahre 7 Jahre 8 Jahre 9 J…" at bounding box center [667, 93] width 53 height 20
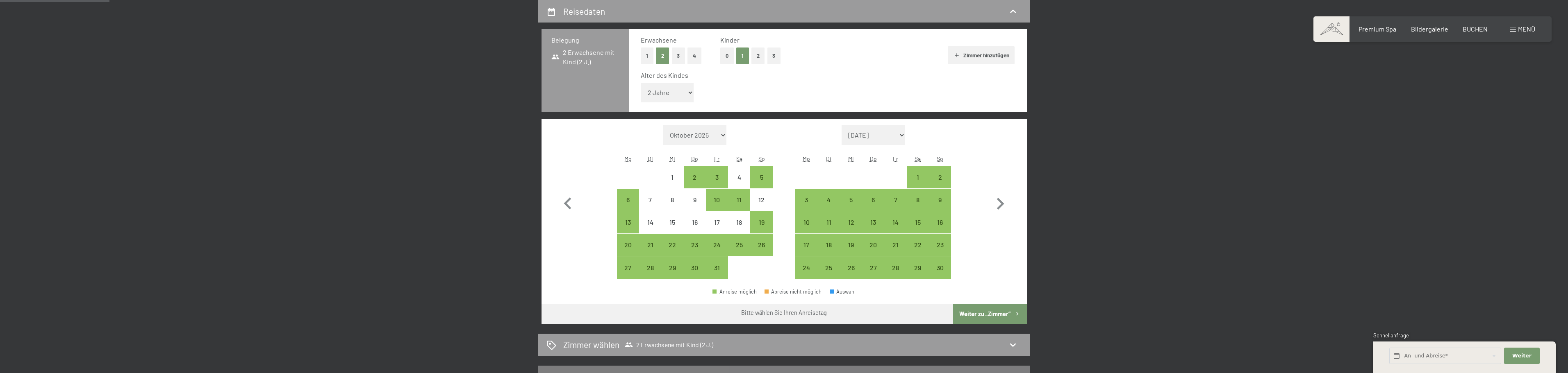
select select "1"
click at [641, 83] on select "Unter 1 Jahr 1 Jahr 2 Jahre 3 Jahre 4 Jahre 5 Jahre 6 Jahre 7 Jahre 8 Jahre 9 J…" at bounding box center [667, 93] width 53 height 20
click at [1000, 201] on icon "button" at bounding box center [1000, 203] width 7 height 12
select select "[DATE]"
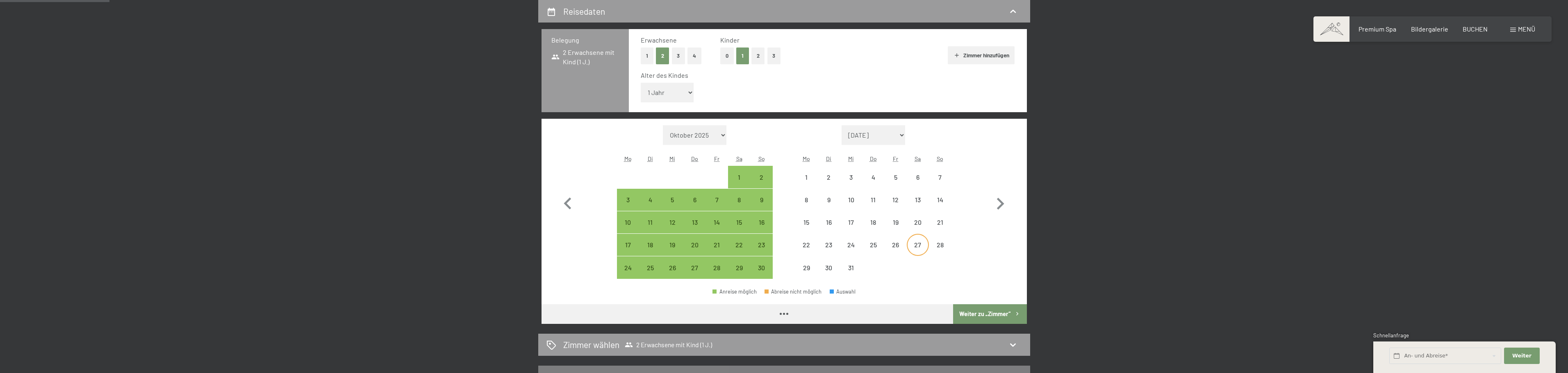
select select "[DATE]"
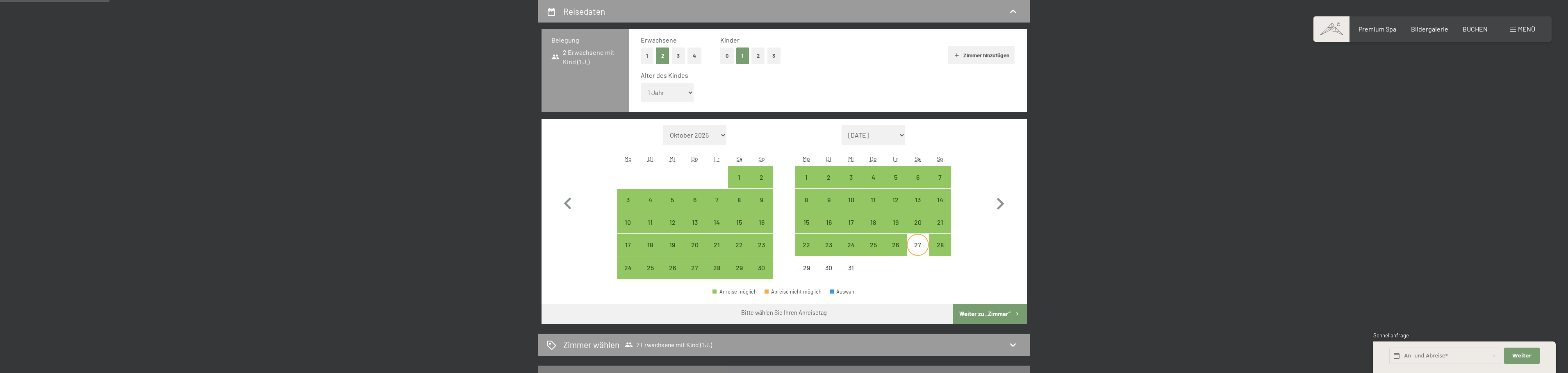
click at [921, 248] on div "27" at bounding box center [918, 252] width 21 height 21
select select "[DATE]"
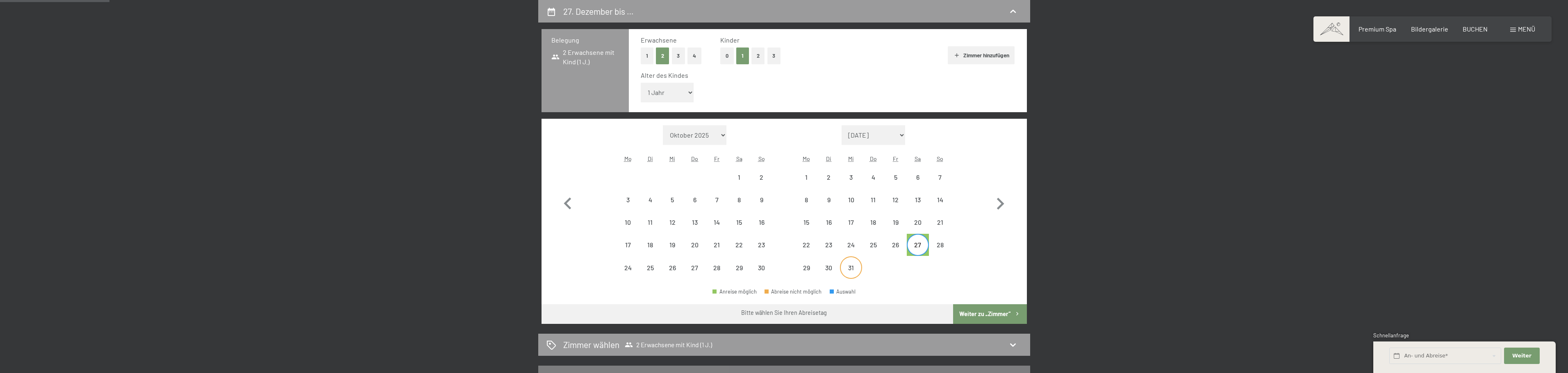
click at [846, 268] on div "31" at bounding box center [851, 275] width 21 height 21
select select "[DATE]"
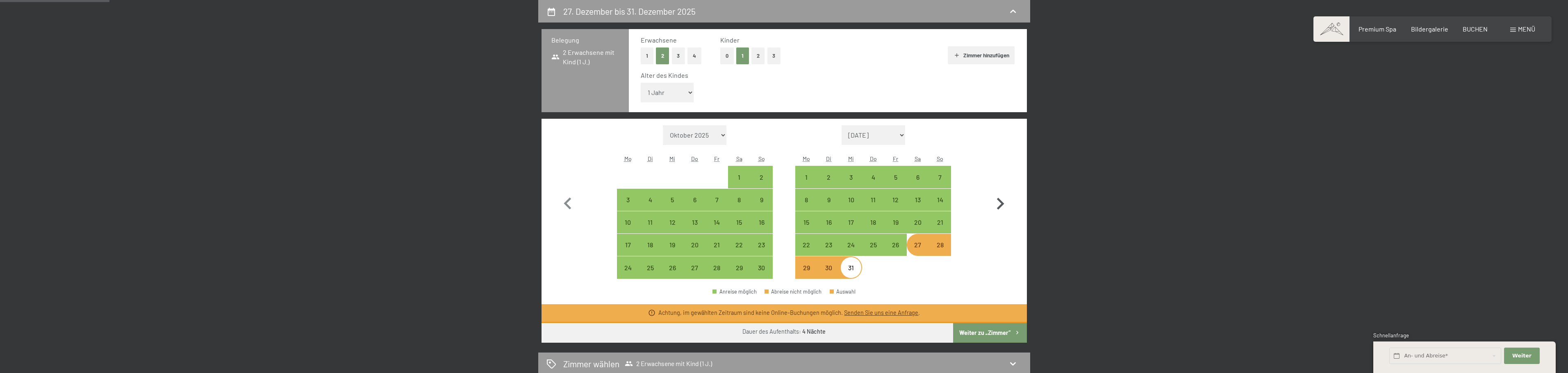
click at [991, 234] on button "button" at bounding box center [1000, 202] width 24 height 154
select select "[DATE]"
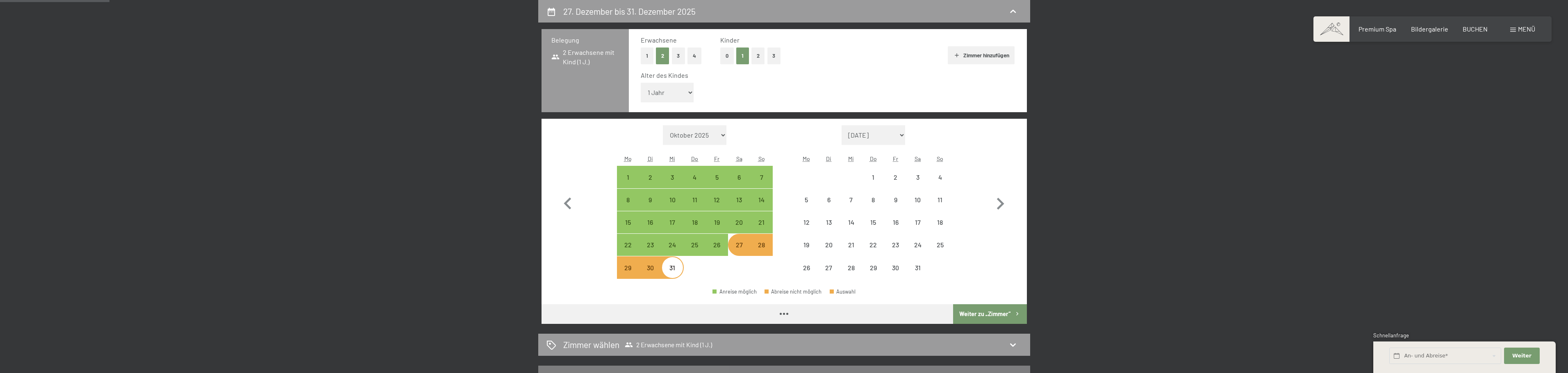
select select "[DATE]"
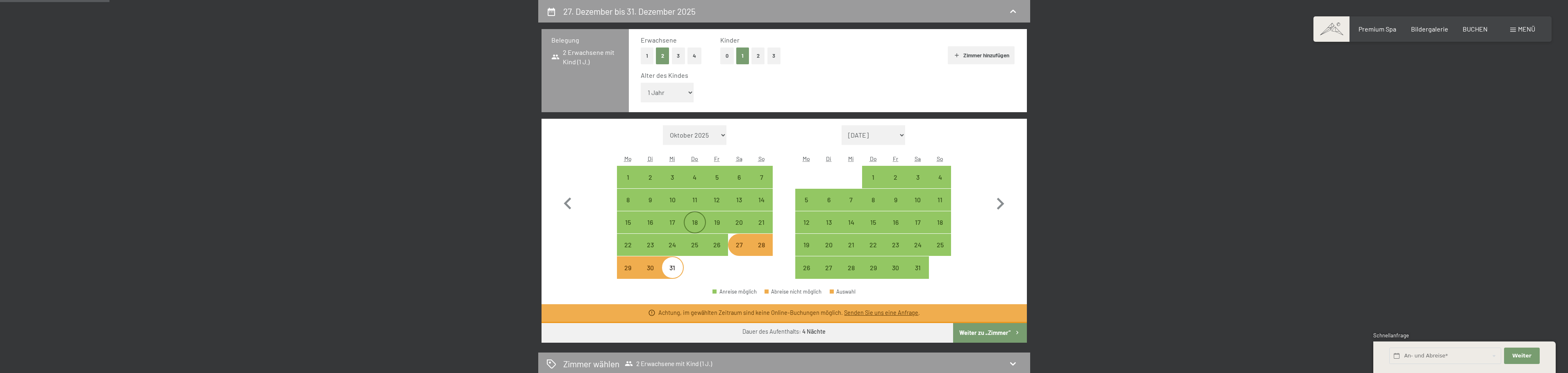
click at [698, 225] on div "18" at bounding box center [695, 230] width 21 height 21
select select "[DATE]"
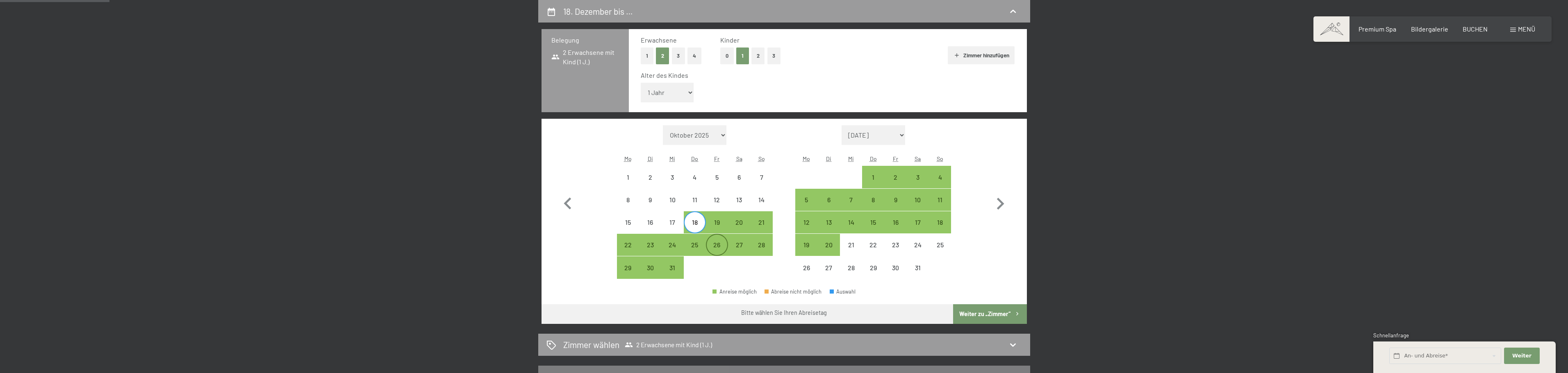
click at [718, 247] on div "26" at bounding box center [717, 252] width 21 height 21
select select "[DATE]"
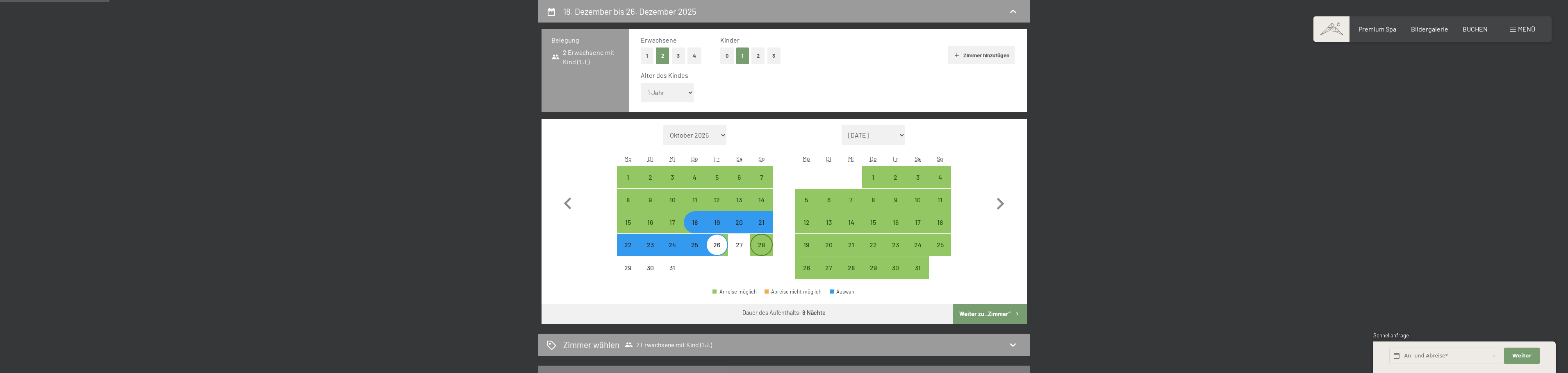
click at [770, 242] on div "28" at bounding box center [761, 252] width 21 height 21
select select "[DATE]"
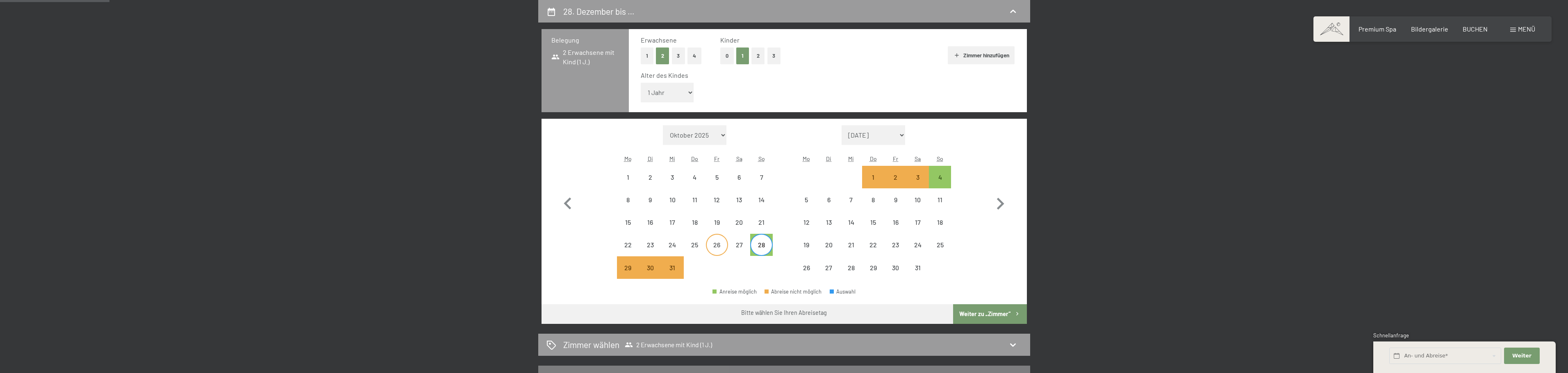
click at [712, 244] on div "26" at bounding box center [717, 252] width 21 height 21
select select "[DATE]"
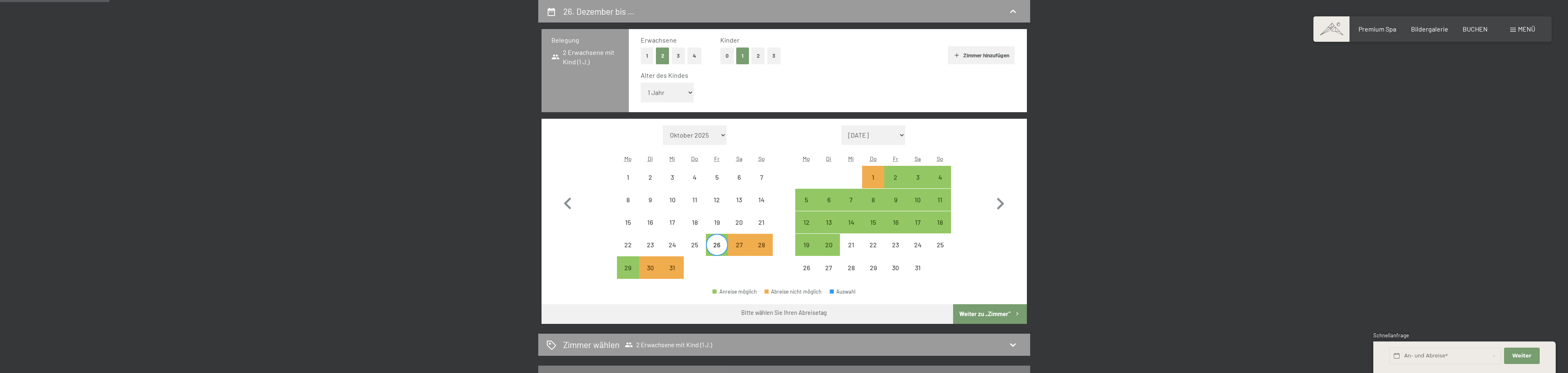
click at [718, 214] on span "Einwilligung Marketing*" at bounding box center [739, 210] width 68 height 8
click at [702, 214] on input "Einwilligung Marketing*" at bounding box center [697, 210] width 8 height 8
checkbox input "false"
click at [703, 220] on div "18" at bounding box center [695, 230] width 21 height 21
select select "[DATE]"
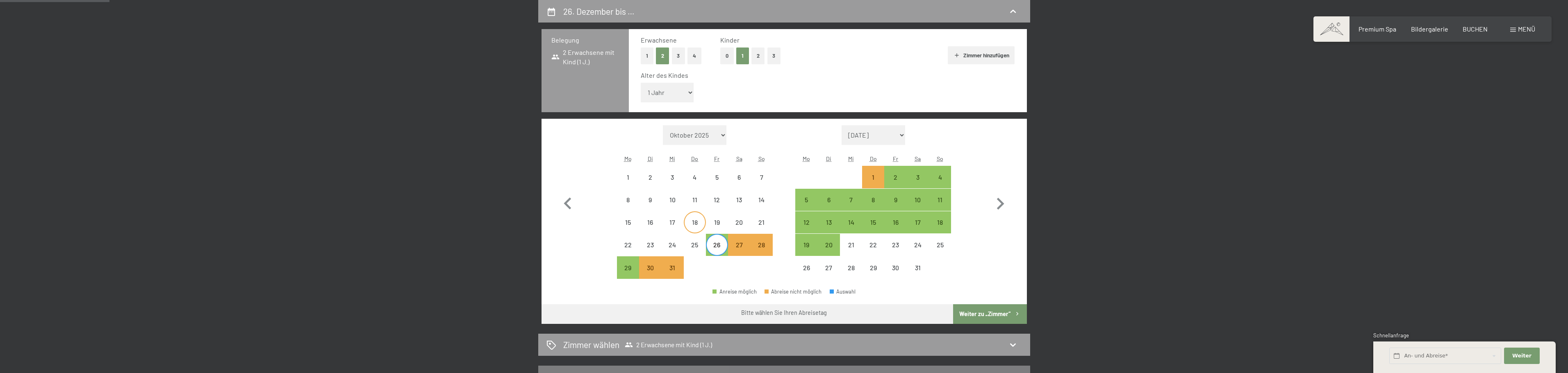
select select "[DATE]"
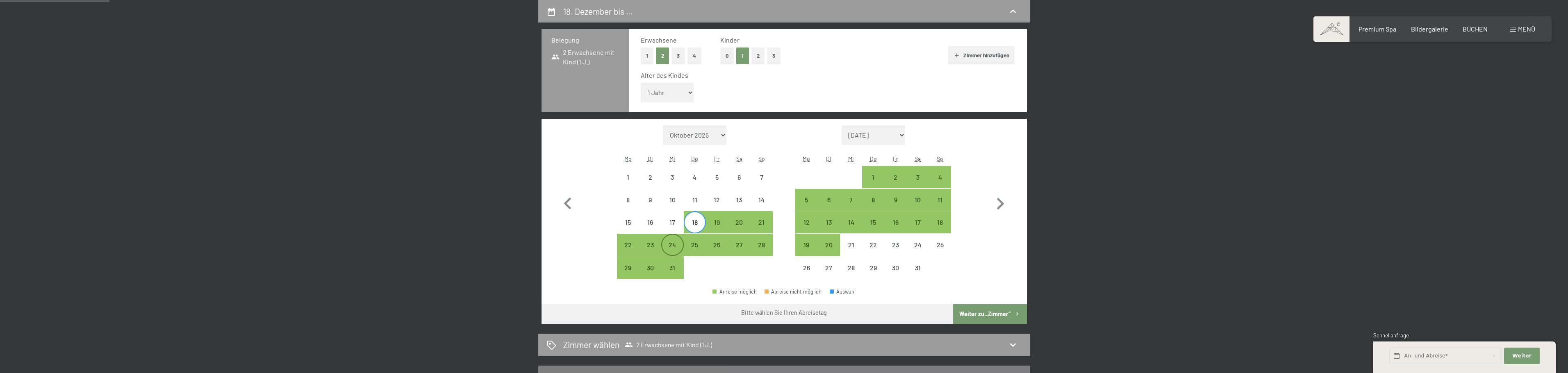
click at [677, 245] on div "24" at bounding box center [672, 252] width 21 height 21
select select "[DATE]"
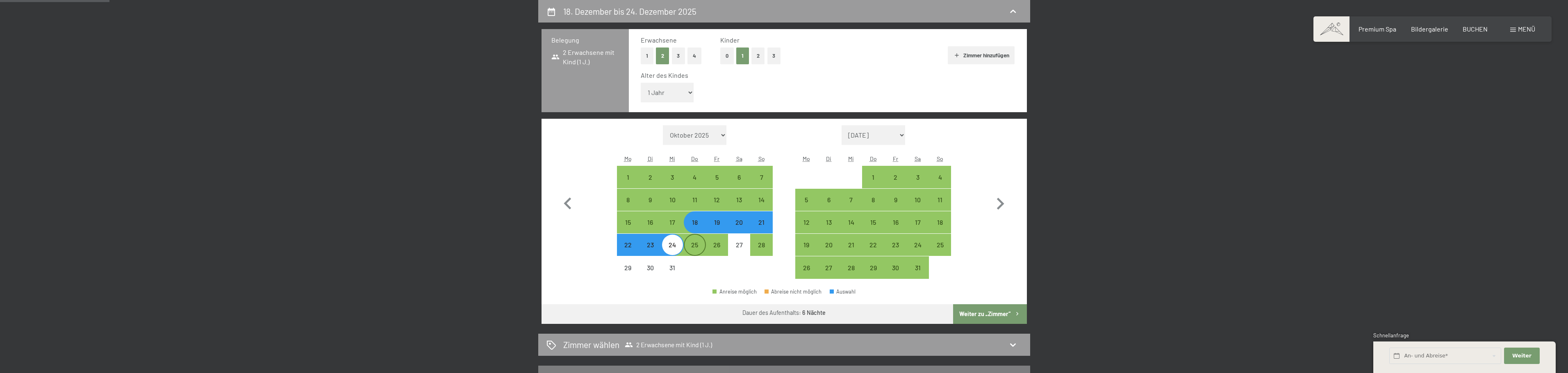
click at [692, 244] on div "25" at bounding box center [695, 252] width 21 height 21
select select "[DATE]"
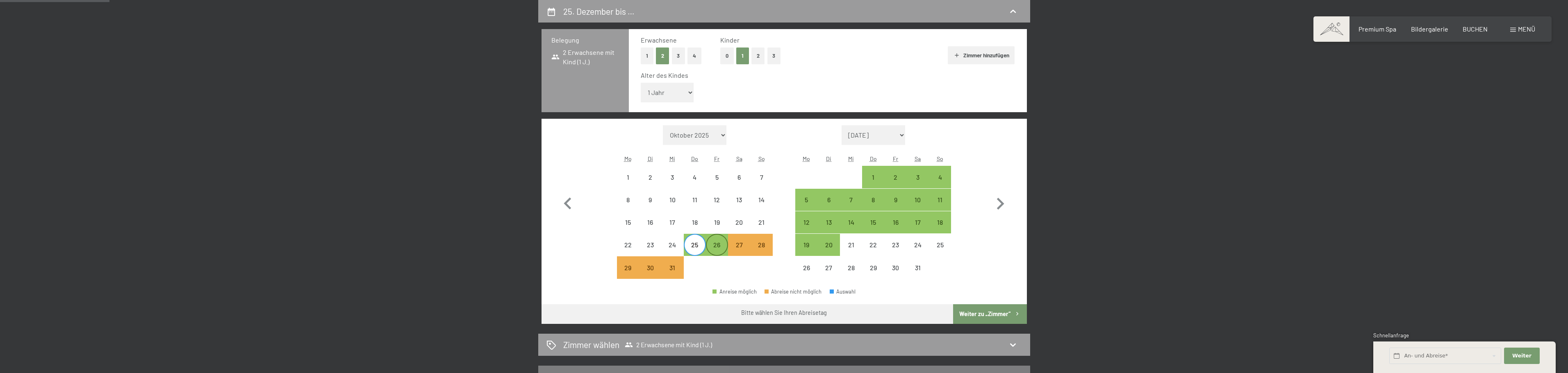
click at [723, 250] on div "26" at bounding box center [717, 252] width 21 height 21
select select "[DATE]"
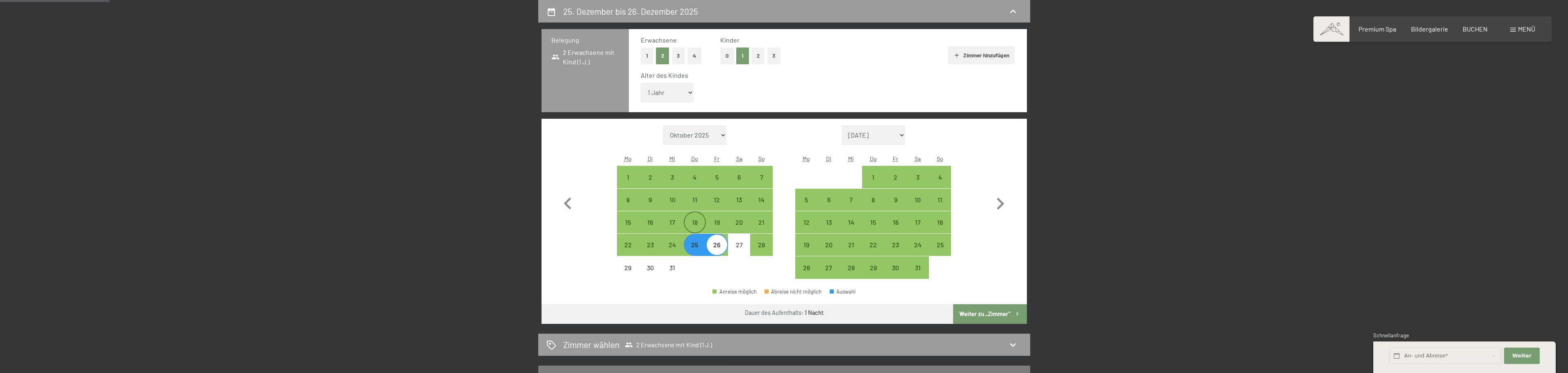
click at [698, 219] on div "18" at bounding box center [695, 222] width 21 height 21
select select "[DATE]"
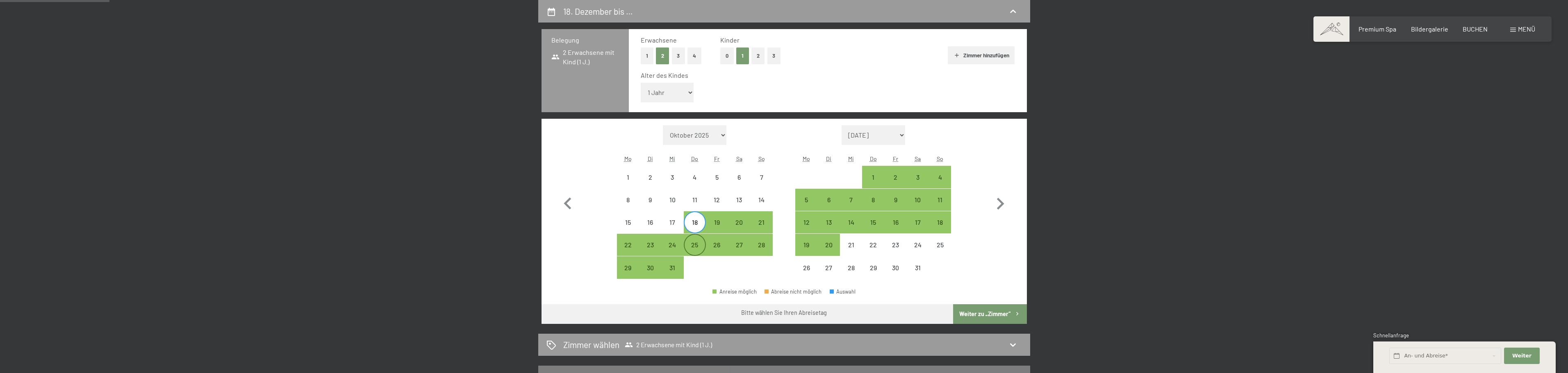
click at [702, 245] on div "25" at bounding box center [695, 252] width 21 height 21
select select "[DATE]"
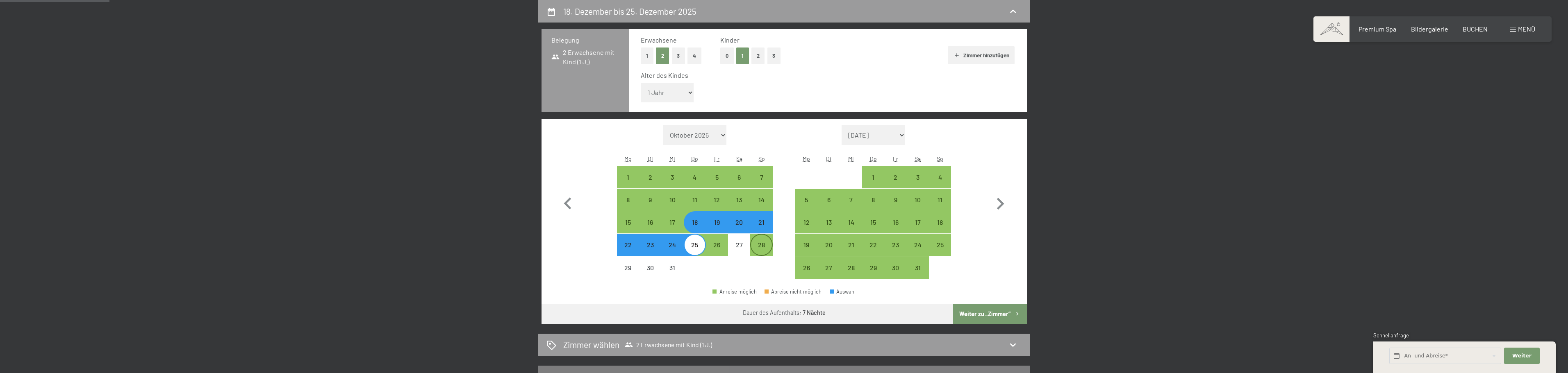
click at [758, 242] on div "28" at bounding box center [761, 252] width 21 height 21
select select "[DATE]"
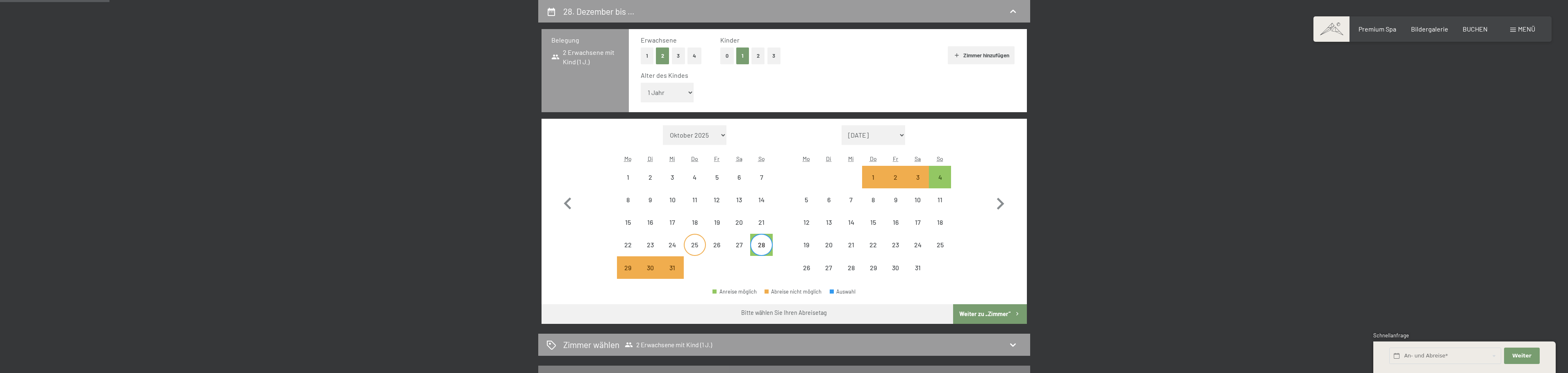
click at [700, 247] on div "25" at bounding box center [695, 252] width 21 height 21
select select "[DATE]"
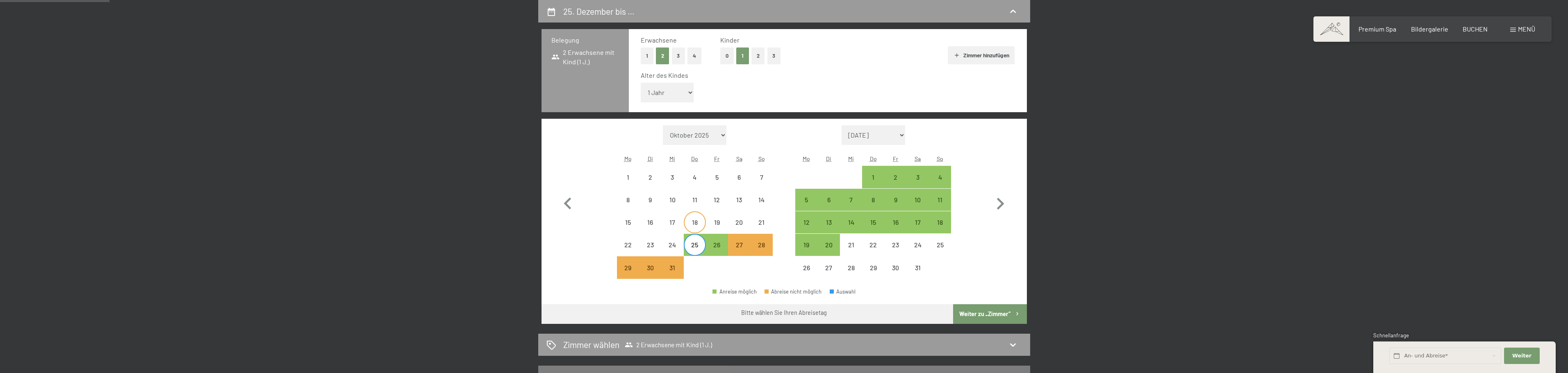
click at [695, 223] on div "18" at bounding box center [695, 230] width 21 height 21
select select "[DATE]"
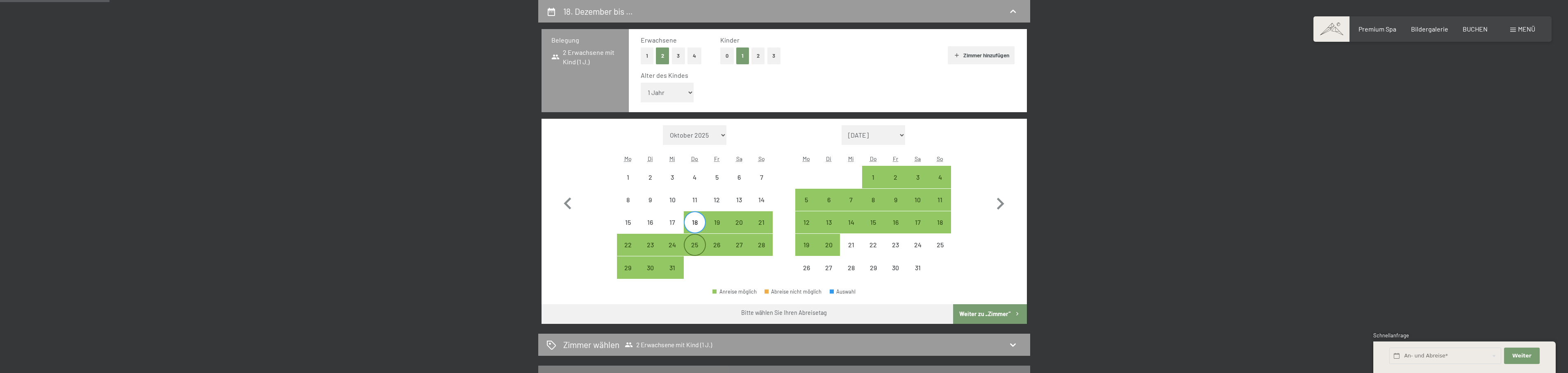
click at [697, 243] on div "25" at bounding box center [695, 252] width 21 height 21
select select "[DATE]"
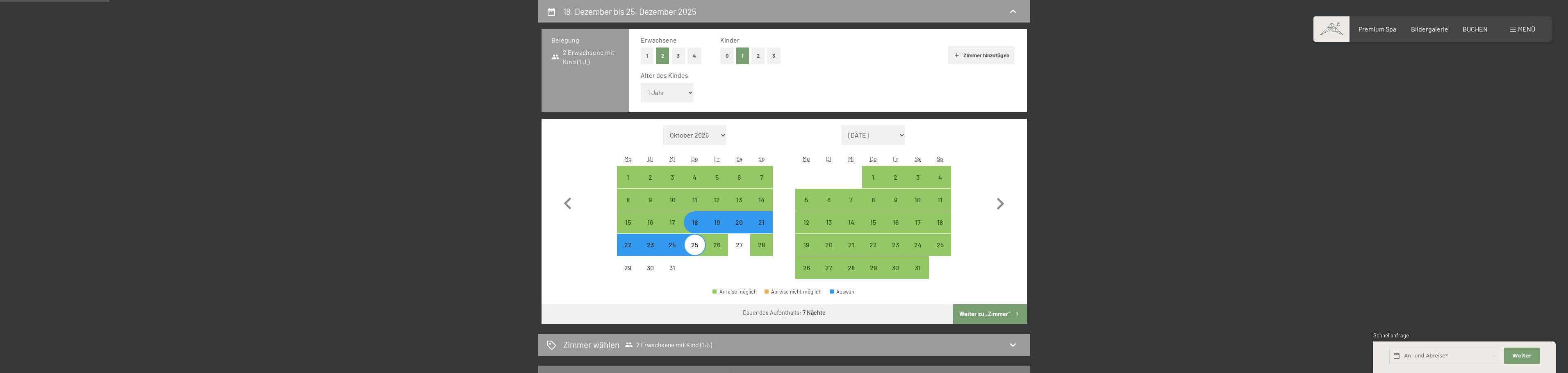
click at [698, 245] on div "25" at bounding box center [695, 252] width 21 height 21
select select "[DATE]"
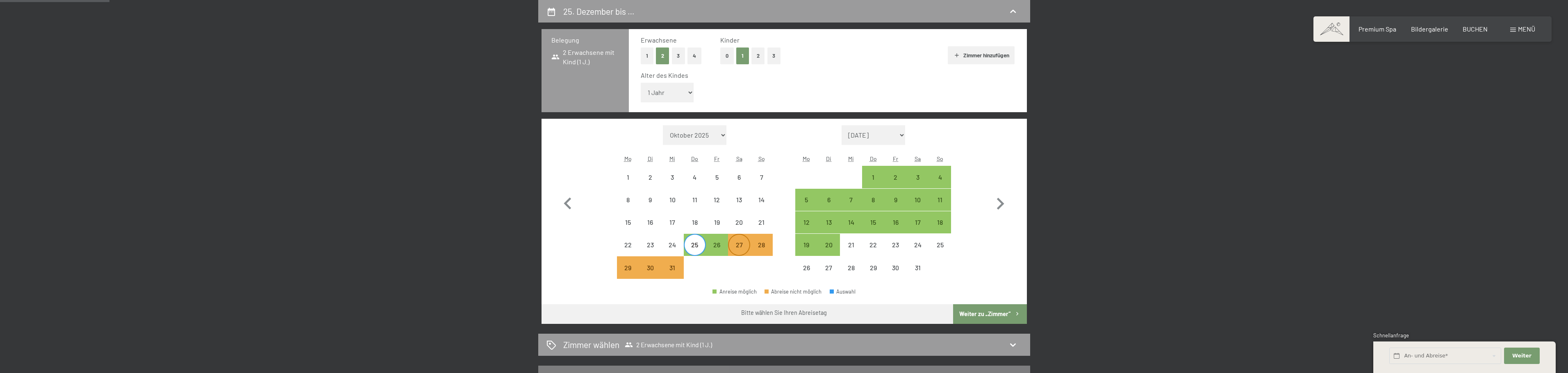
click at [739, 250] on div "27" at bounding box center [739, 252] width 21 height 21
select select "[DATE]"
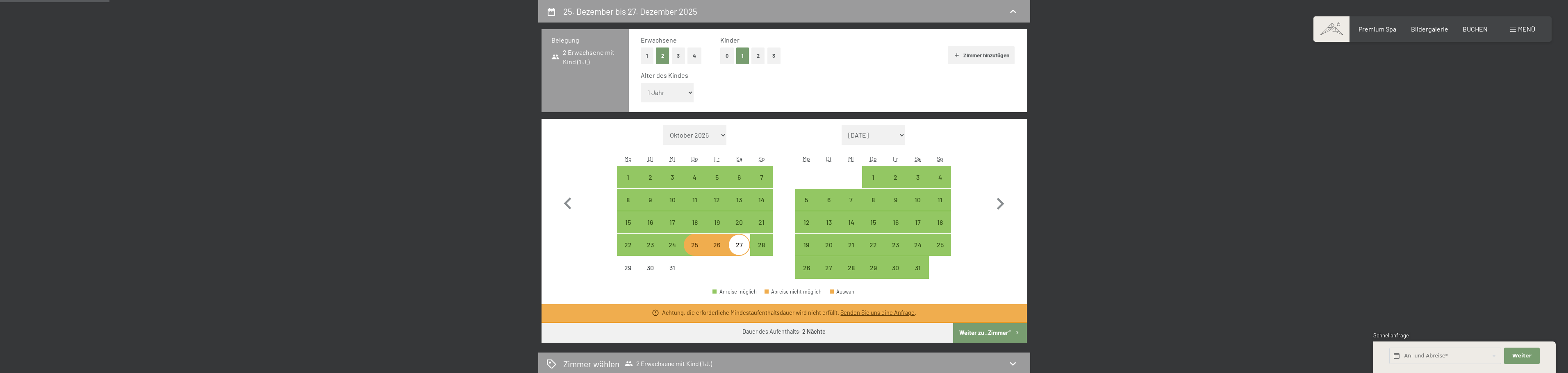
click at [741, 246] on div "27" at bounding box center [739, 252] width 21 height 21
select select "[DATE]"
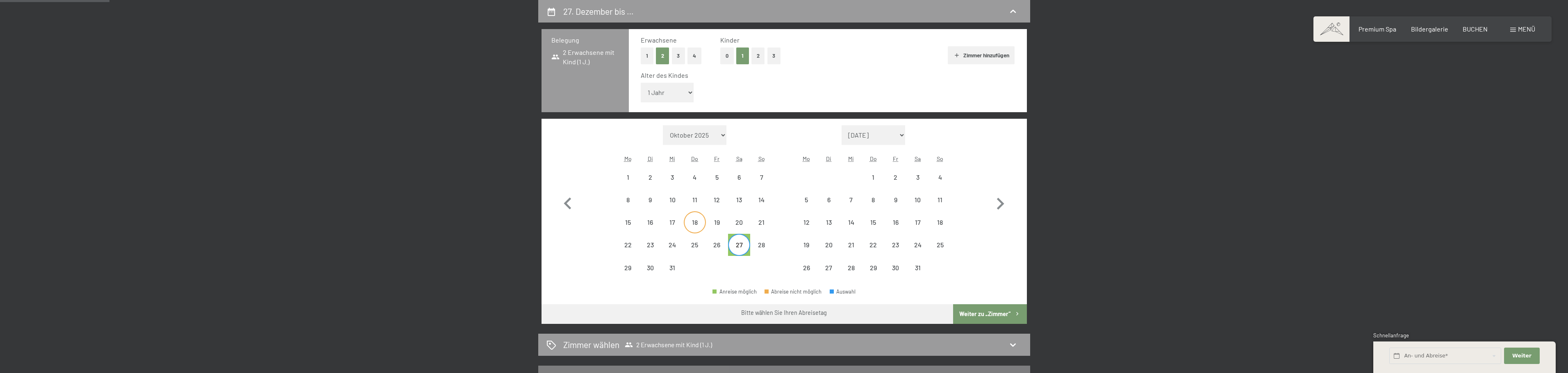
click at [700, 223] on div "18" at bounding box center [695, 230] width 21 height 21
select select "[DATE]"
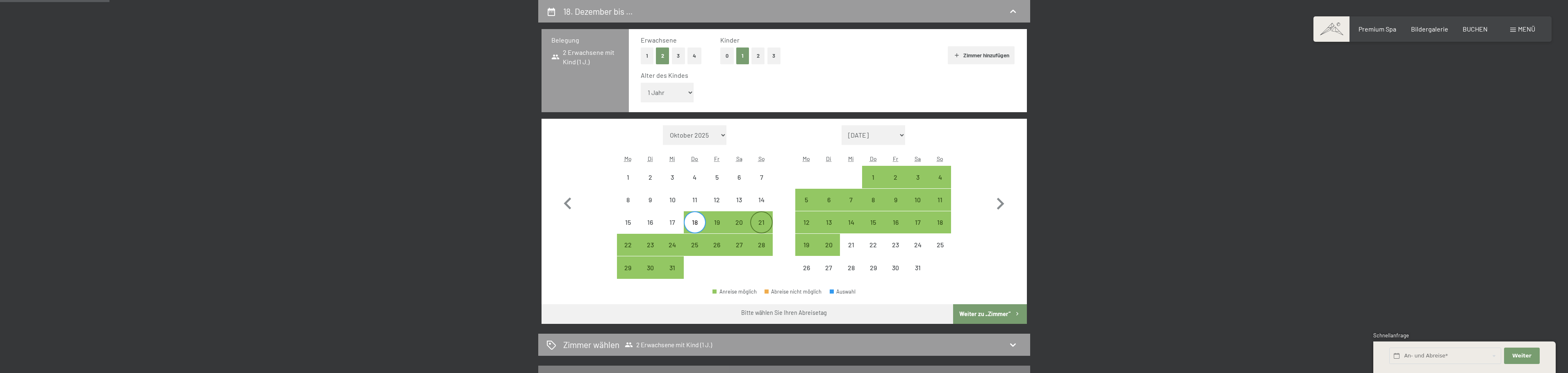
click at [768, 223] on div "21" at bounding box center [761, 230] width 21 height 21
select select "[DATE]"
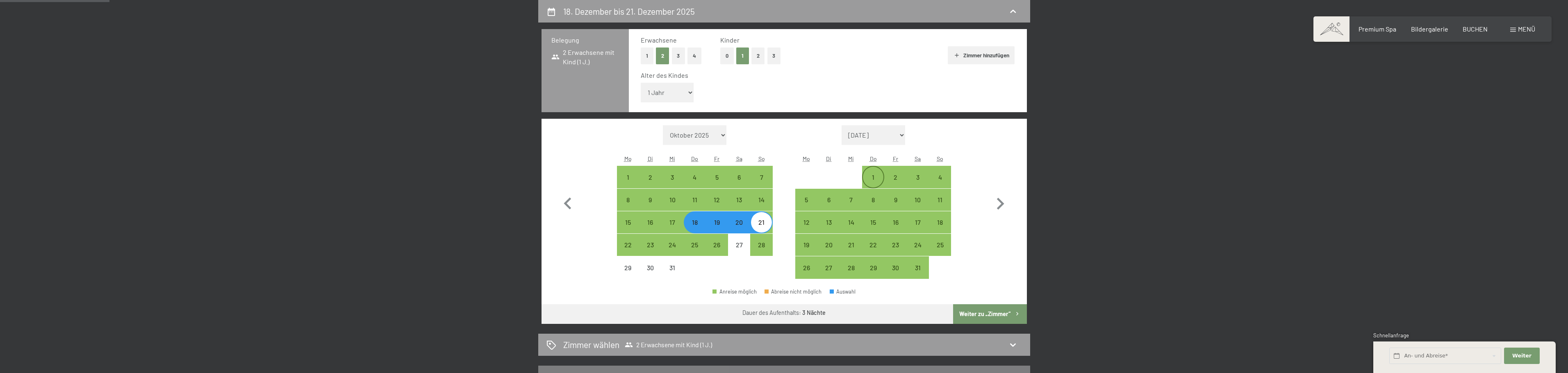
click at [879, 175] on div "1" at bounding box center [873, 184] width 21 height 21
select select "[DATE]"
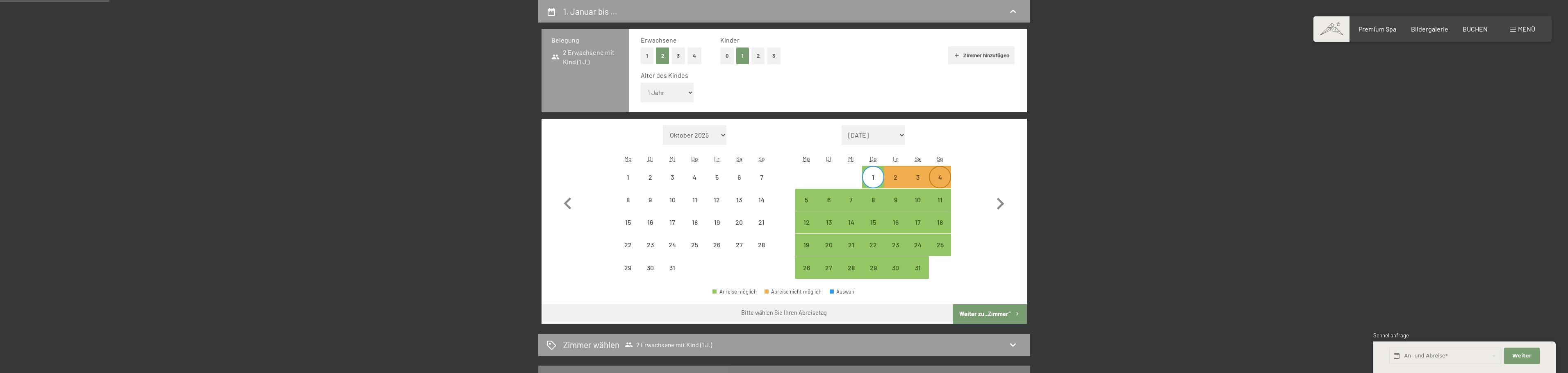
click at [943, 176] on div "4" at bounding box center [940, 184] width 21 height 21
select select "[DATE]"
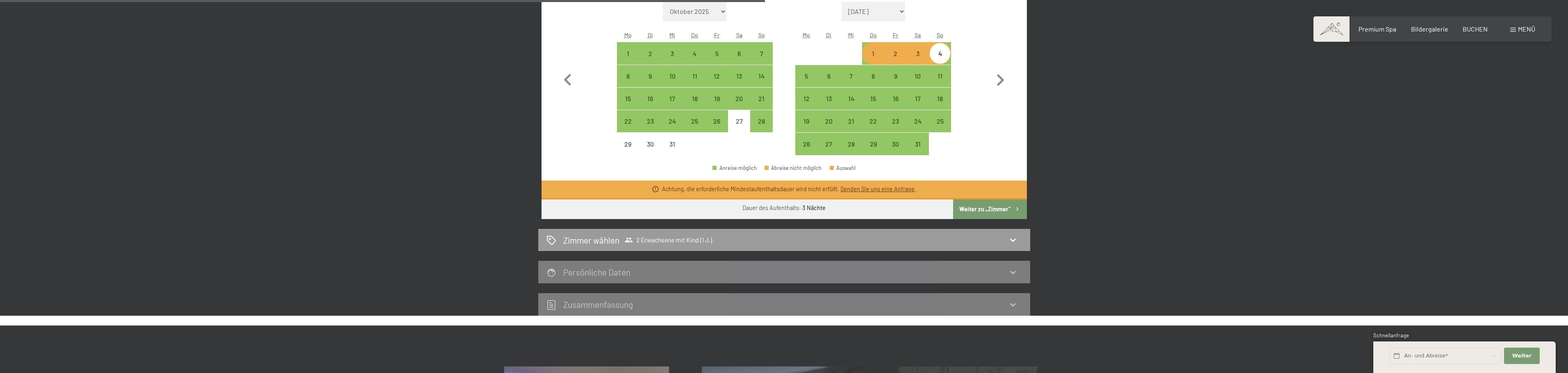
scroll to position [318, 0]
click at [874, 53] on div "1" at bounding box center [873, 62] width 21 height 21
select select "[DATE]"
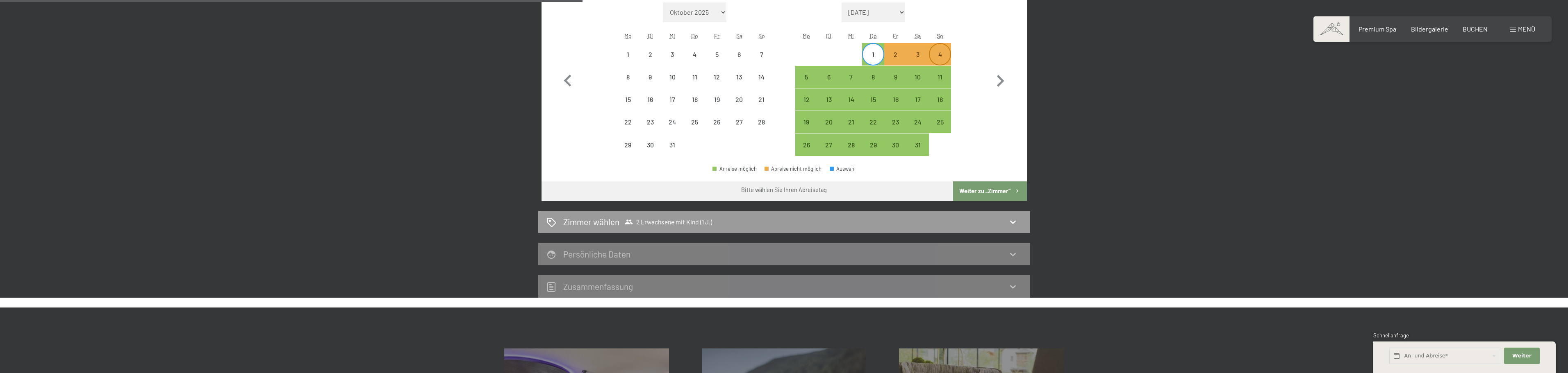
click at [942, 51] on div "4" at bounding box center [940, 62] width 21 height 21
select select "[DATE]"
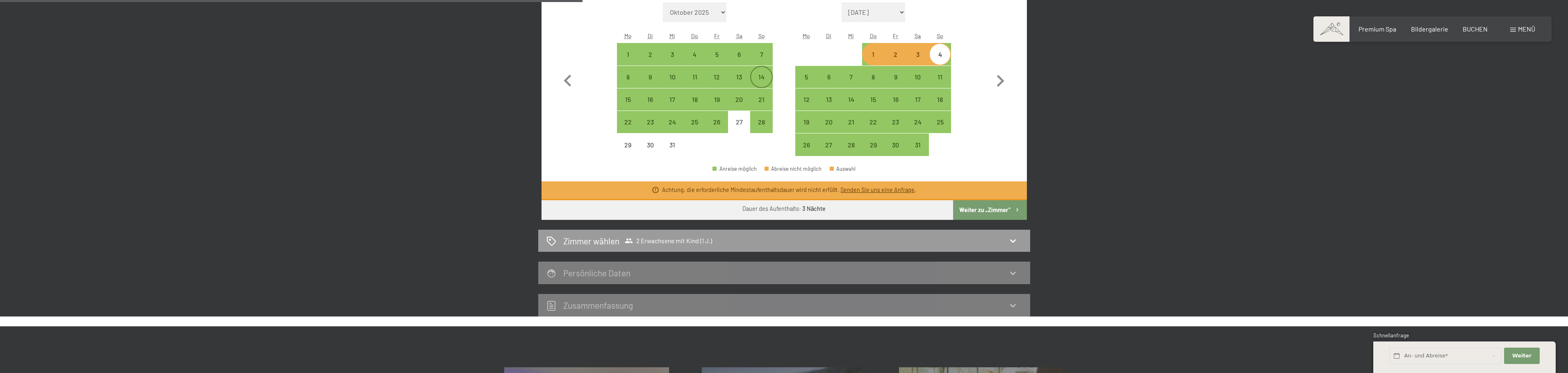
drag, startPoint x: 874, startPoint y: 53, endPoint x: 769, endPoint y: 79, distance: 108.2
click at [873, 53] on div "1" at bounding box center [873, 62] width 21 height 21
select select "[DATE]"
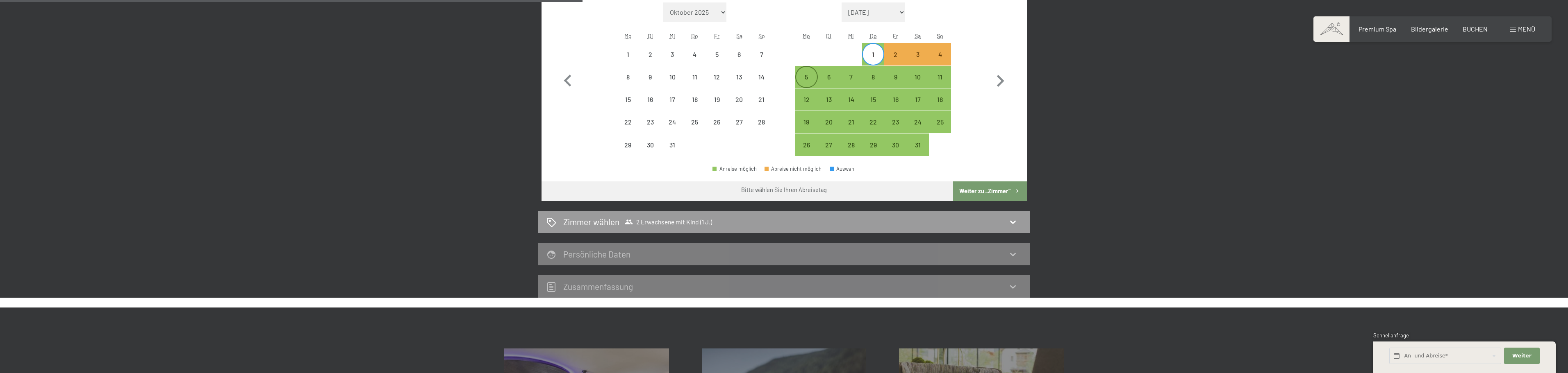
click at [797, 74] on div "5" at bounding box center [807, 84] width 21 height 21
select select "[DATE]"
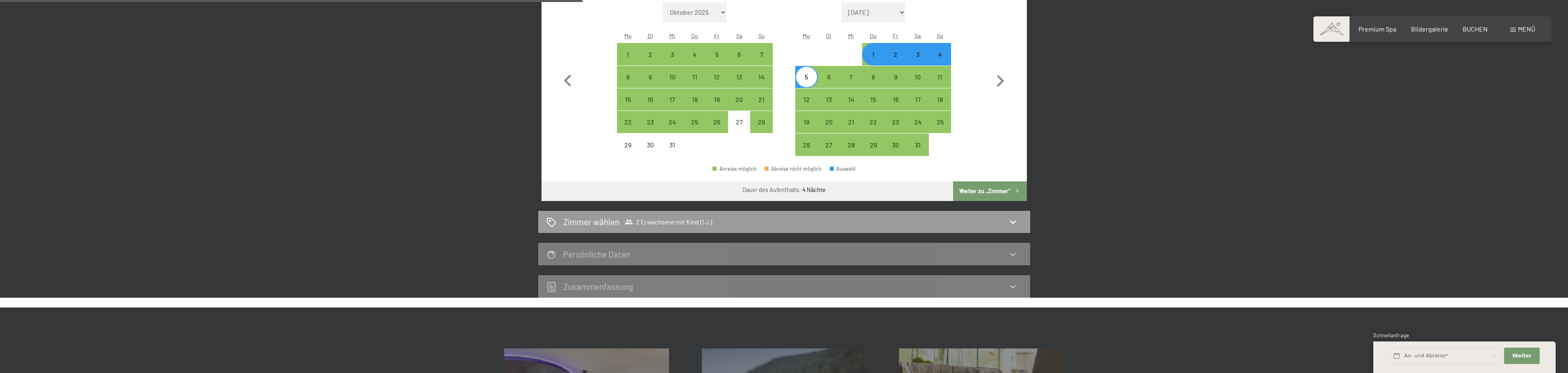
click at [808, 73] on div "5" at bounding box center [807, 77] width 21 height 21
select select "[DATE]"
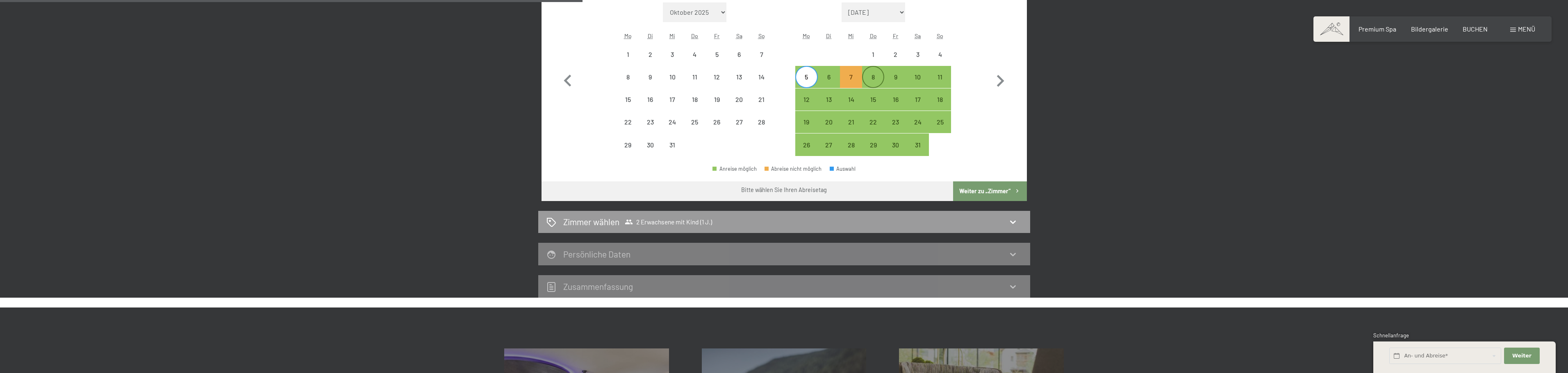
click at [877, 74] on div "8" at bounding box center [873, 84] width 21 height 21
select select "[DATE]"
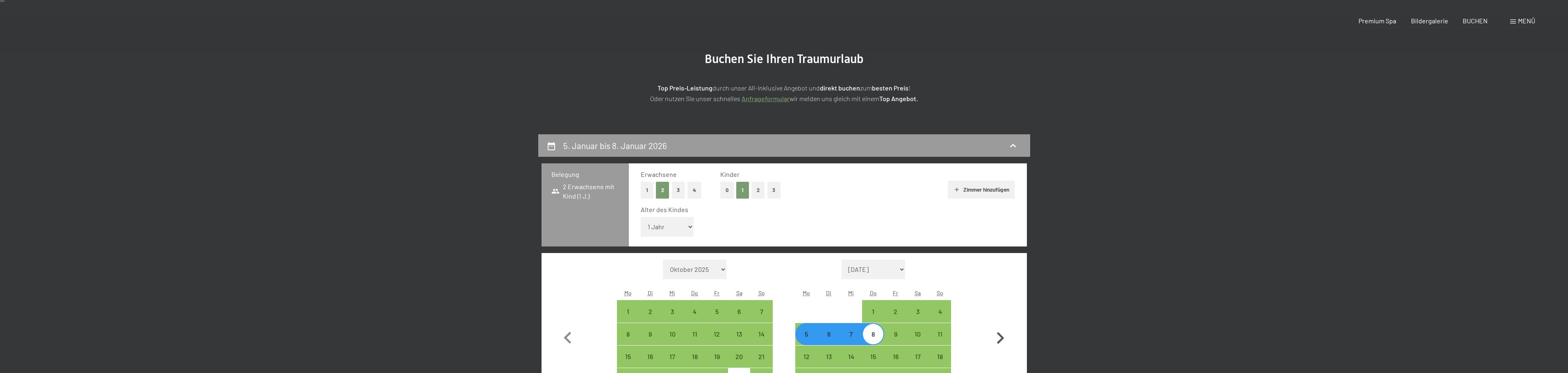
scroll to position [0, 0]
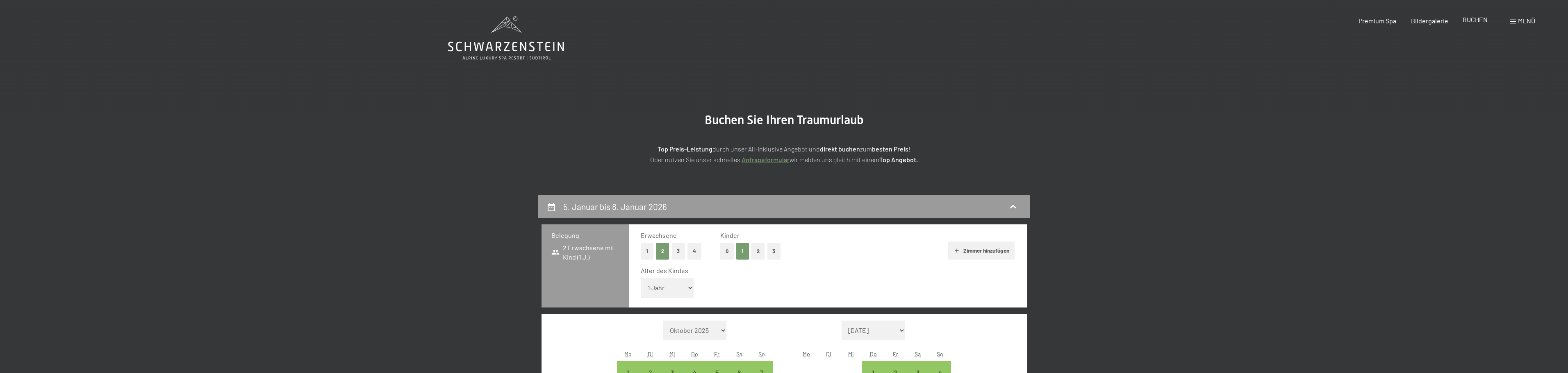
click at [1471, 21] on span "BUCHEN" at bounding box center [1475, 19] width 25 height 8
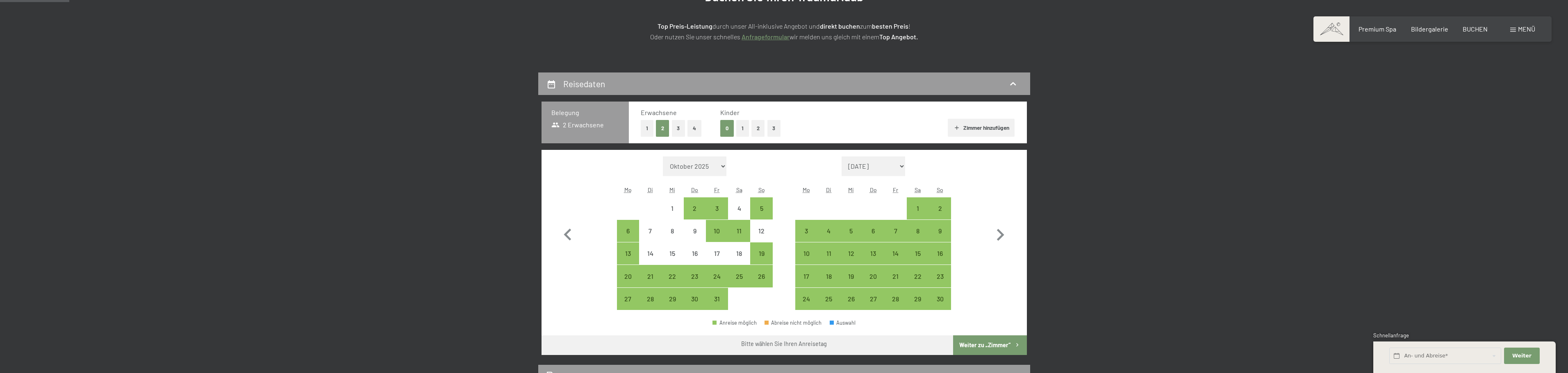
click at [745, 125] on button "1" at bounding box center [742, 129] width 13 height 17
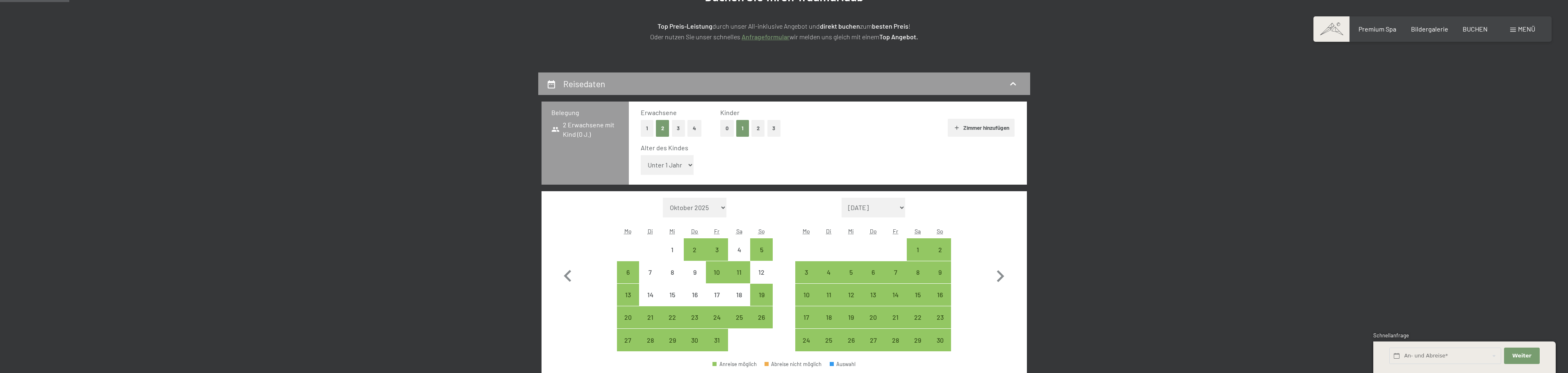
click at [688, 163] on select "Unter 1 Jahr 1 Jahr 2 Jahre 3 Jahre 4 Jahre 5 Jahre 6 Jahre 7 Jahre 8 Jahre 9 J…" at bounding box center [667, 165] width 53 height 20
select select "1"
click at [641, 155] on select "Unter 1 Jahr 1 Jahr 2 Jahre 3 Jahre 4 Jahre 5 Jahre 6 Jahre 7 Jahre 8 Jahre 9 J…" at bounding box center [667, 165] width 53 height 20
click at [998, 274] on icon "button" at bounding box center [1000, 276] width 24 height 24
select select "[DATE]"
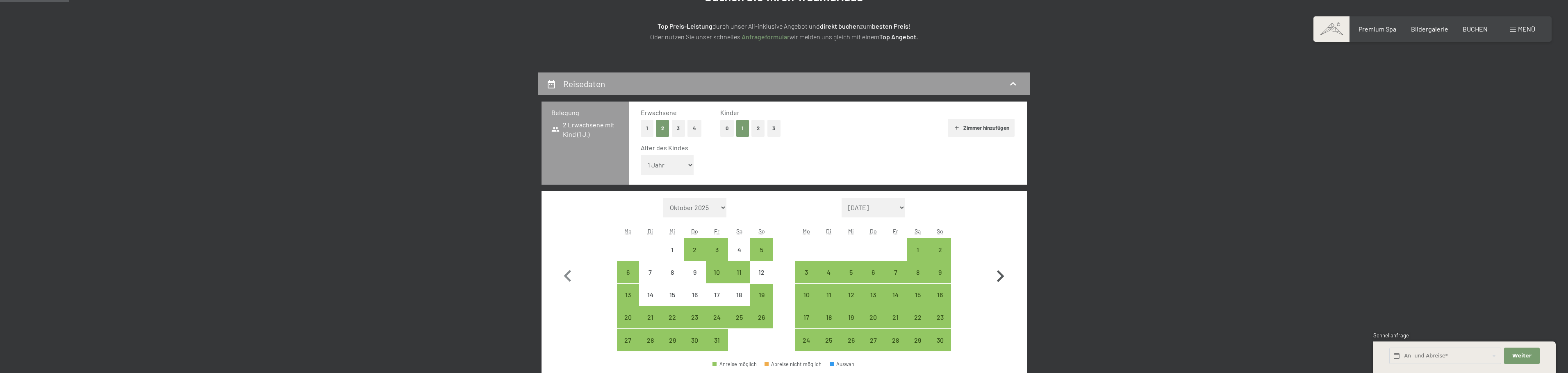
select select "[DATE]"
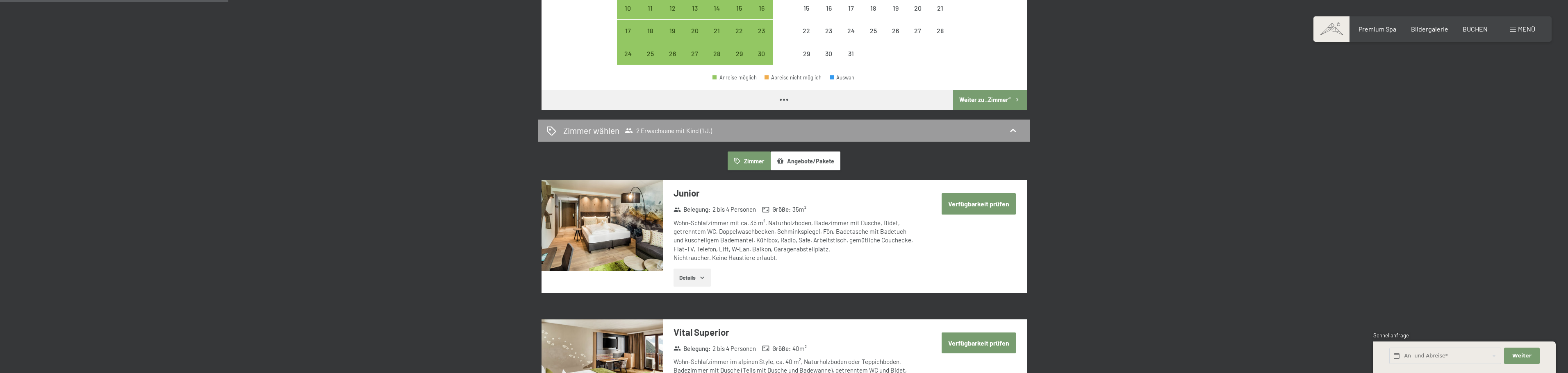
select select "[DATE]"
